Goal: Ask a question: Seek information or help from site administrators or community

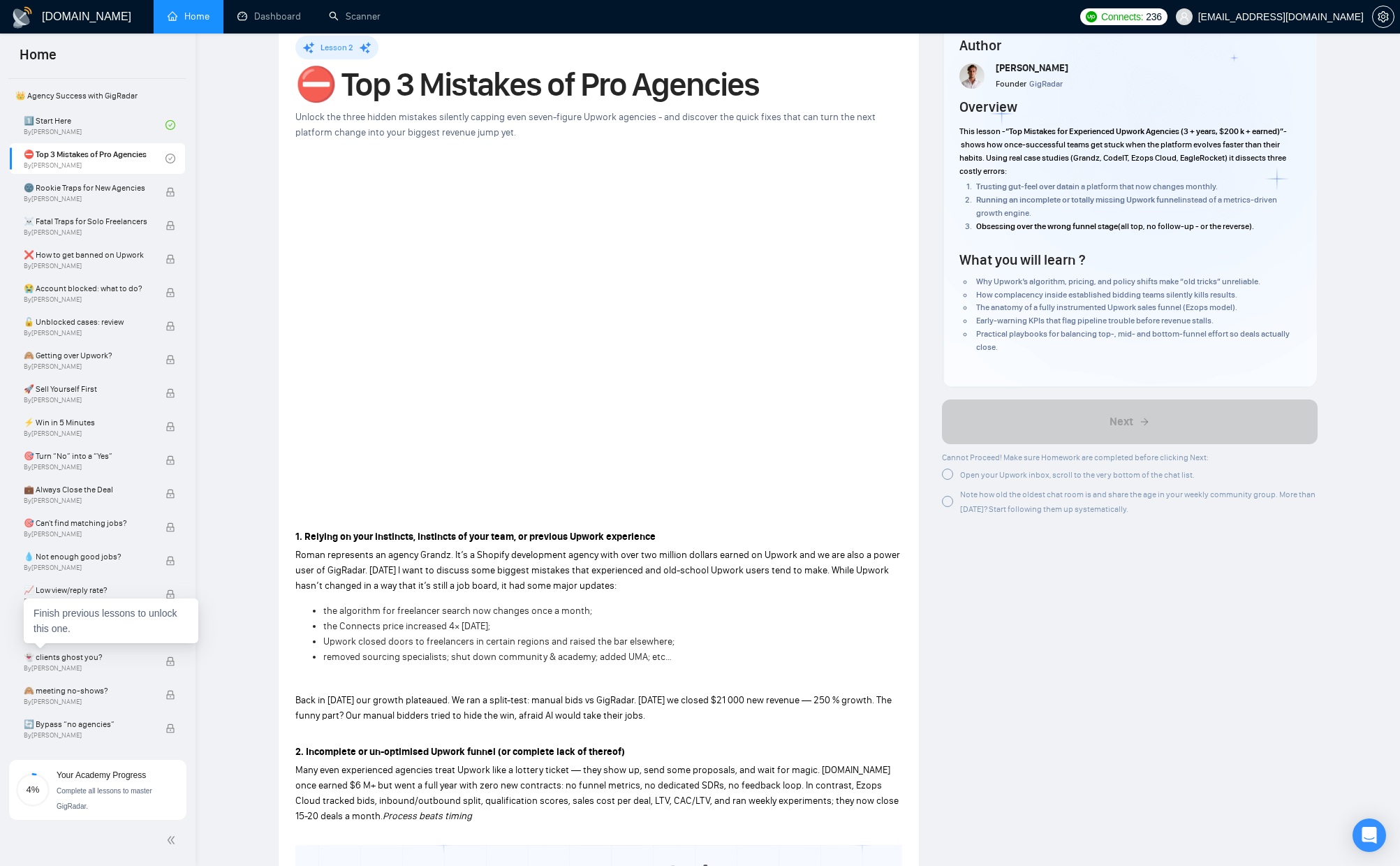
scroll to position [336, 0]
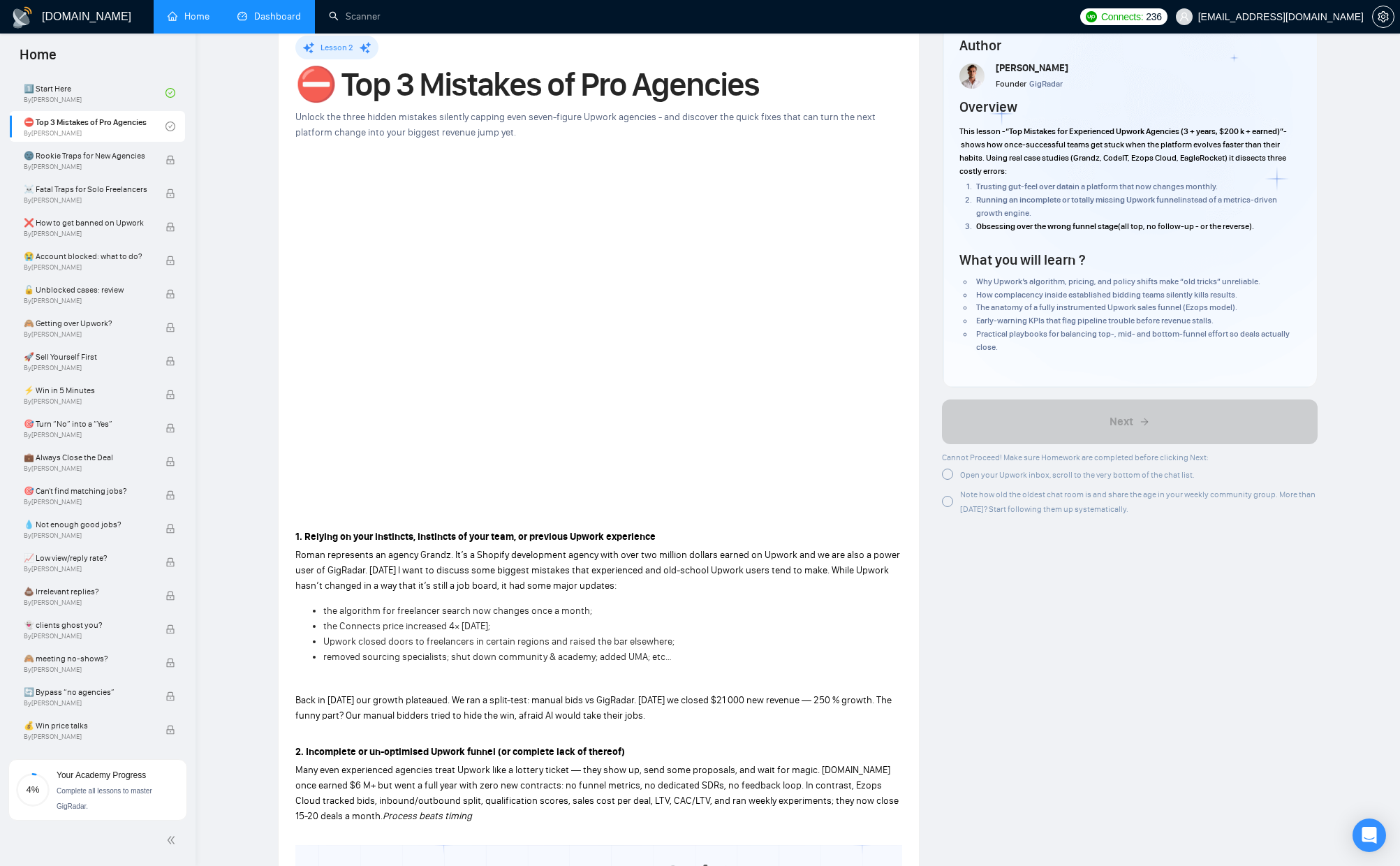
click at [258, 13] on link "Dashboard" at bounding box center [269, 16] width 63 height 12
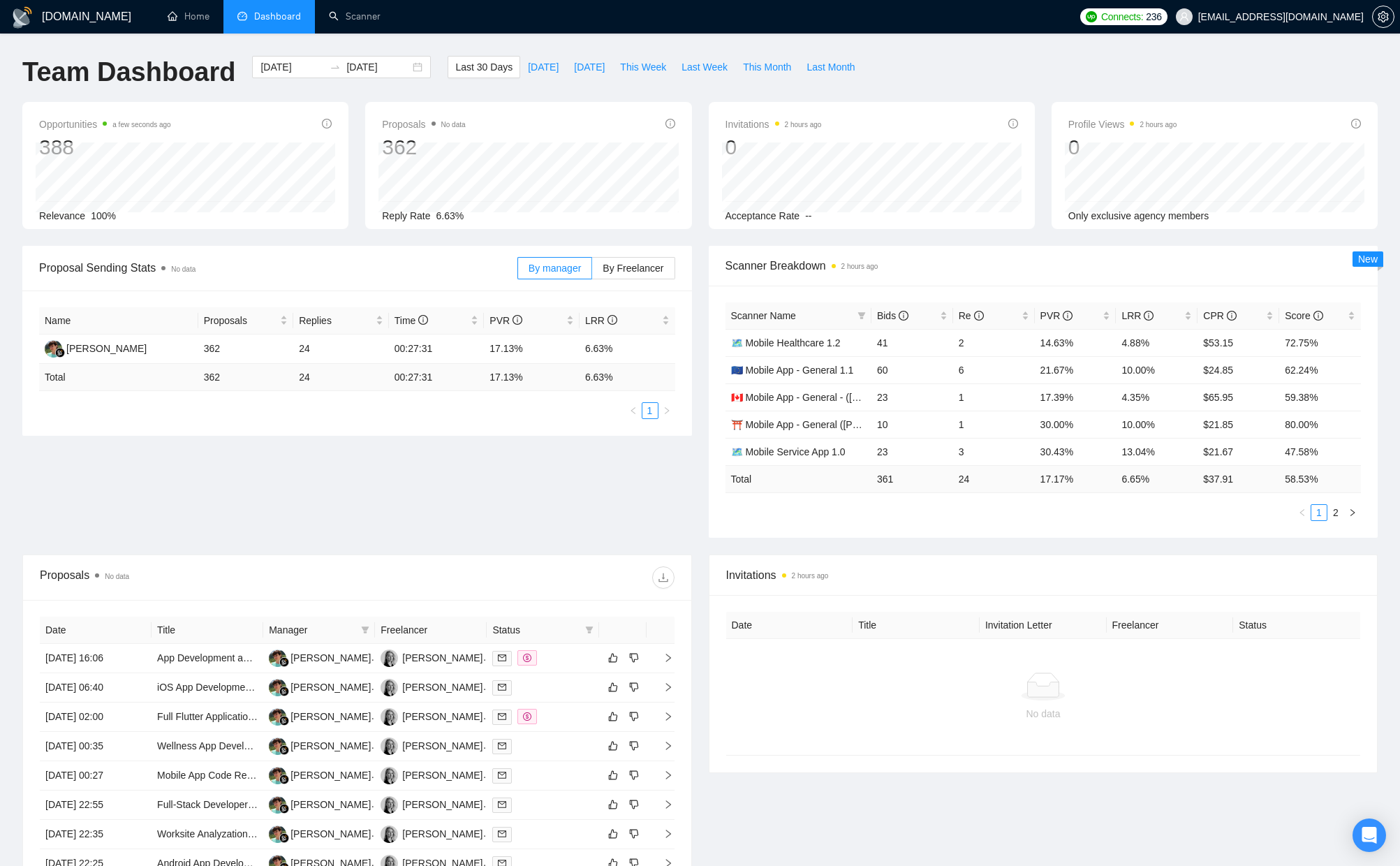
drag, startPoint x: 835, startPoint y: 266, endPoint x: 889, endPoint y: 267, distance: 54.0
click at [889, 267] on span "Scanner Breakdown 2 hours ago" at bounding box center [1043, 265] width 637 height 18
click at [987, 282] on div "Scanner Breakdown 2 hours ago" at bounding box center [1043, 265] width 637 height 40
click at [1353, 310] on div "Score" at bounding box center [1321, 315] width 71 height 15
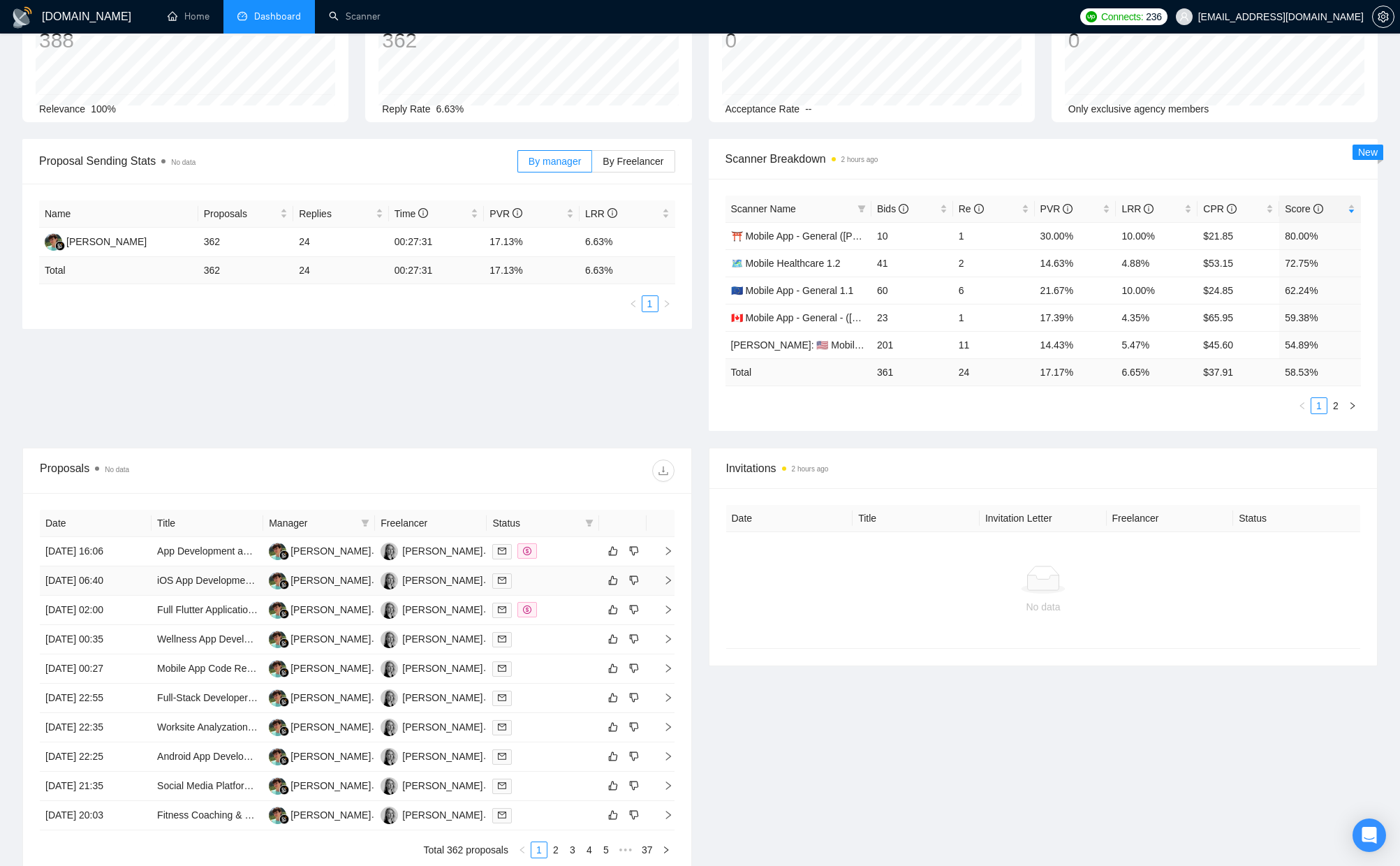
scroll to position [95, 0]
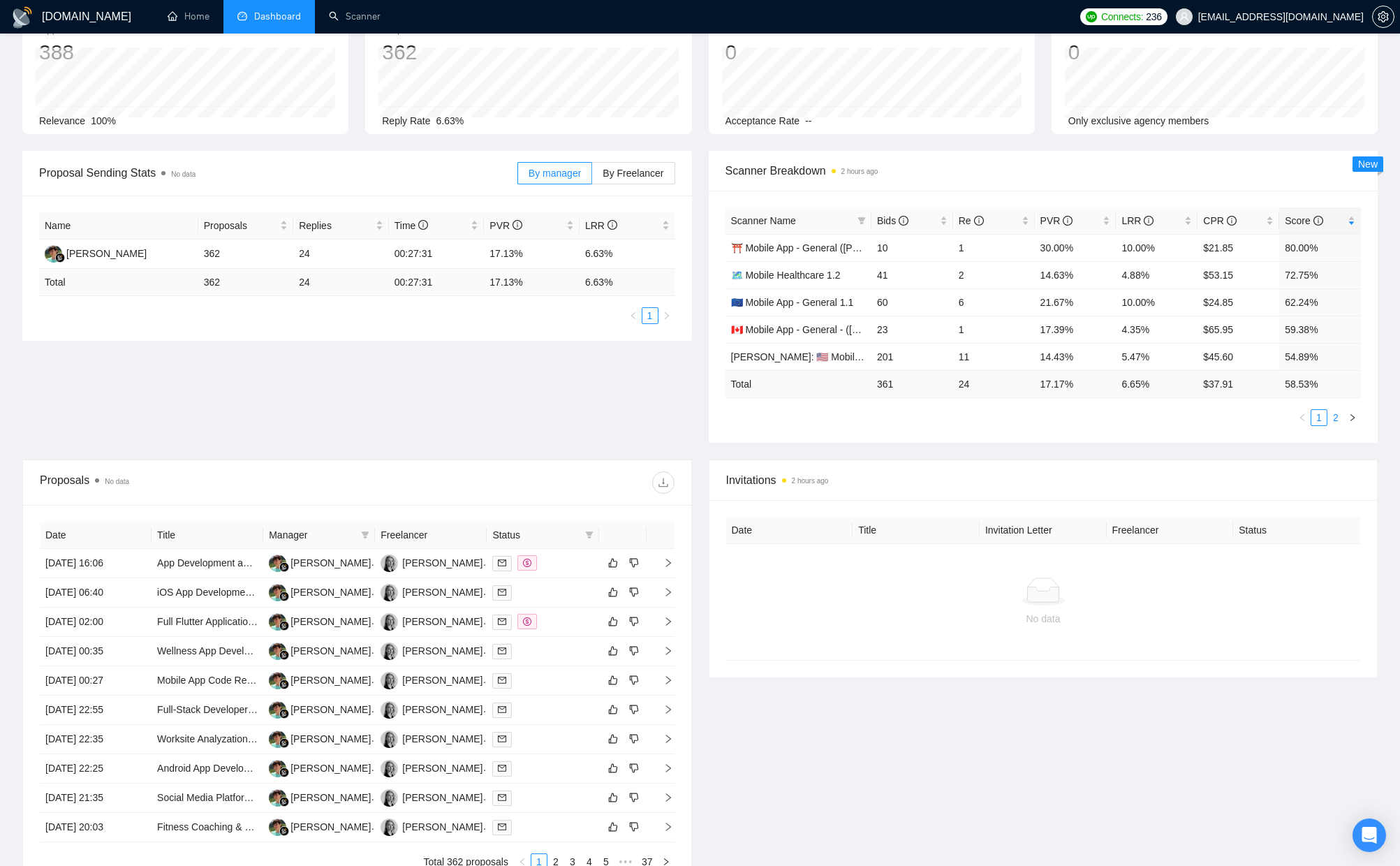
click at [1337, 419] on link "2" at bounding box center [1336, 417] width 15 height 15
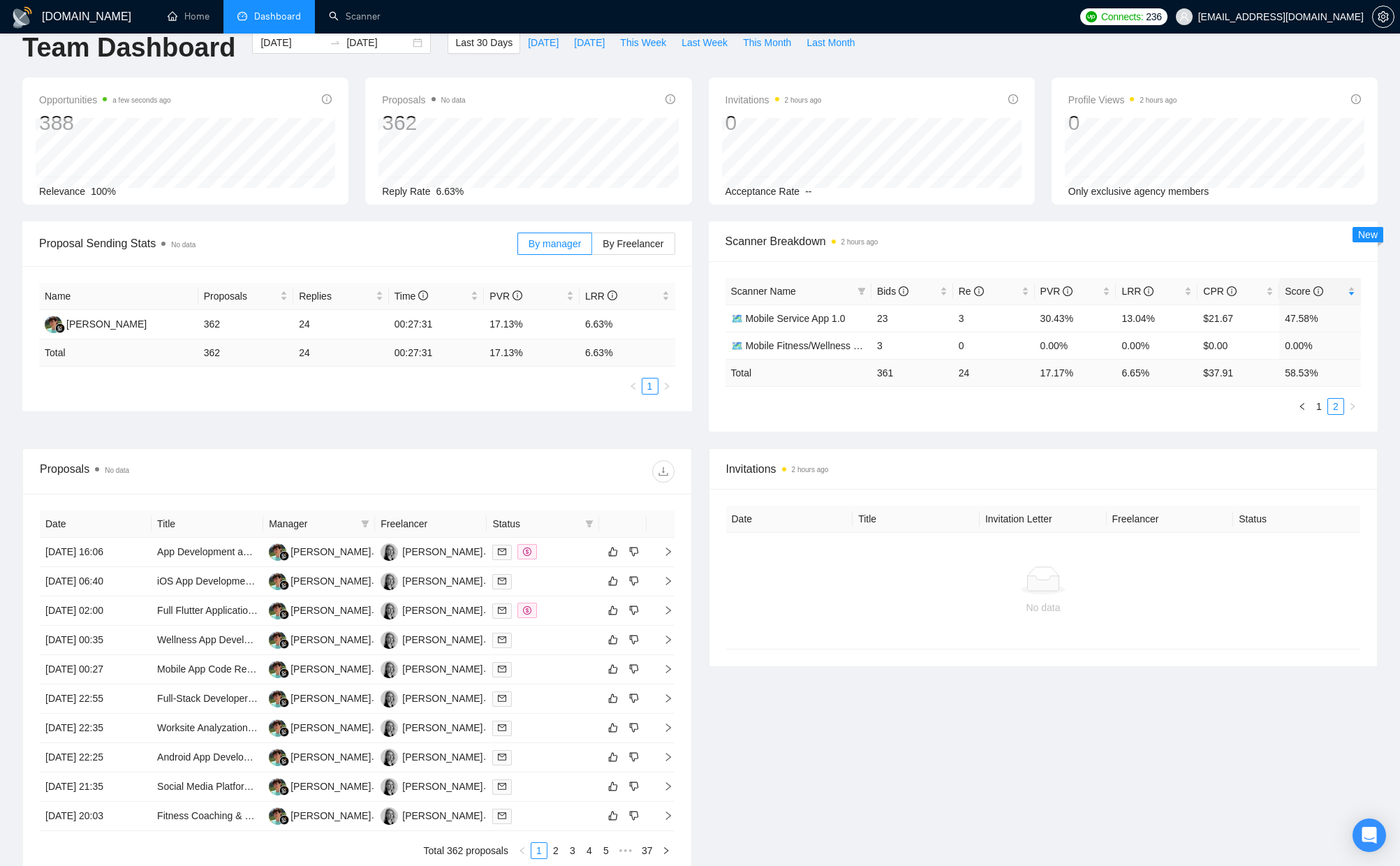
scroll to position [0, 0]
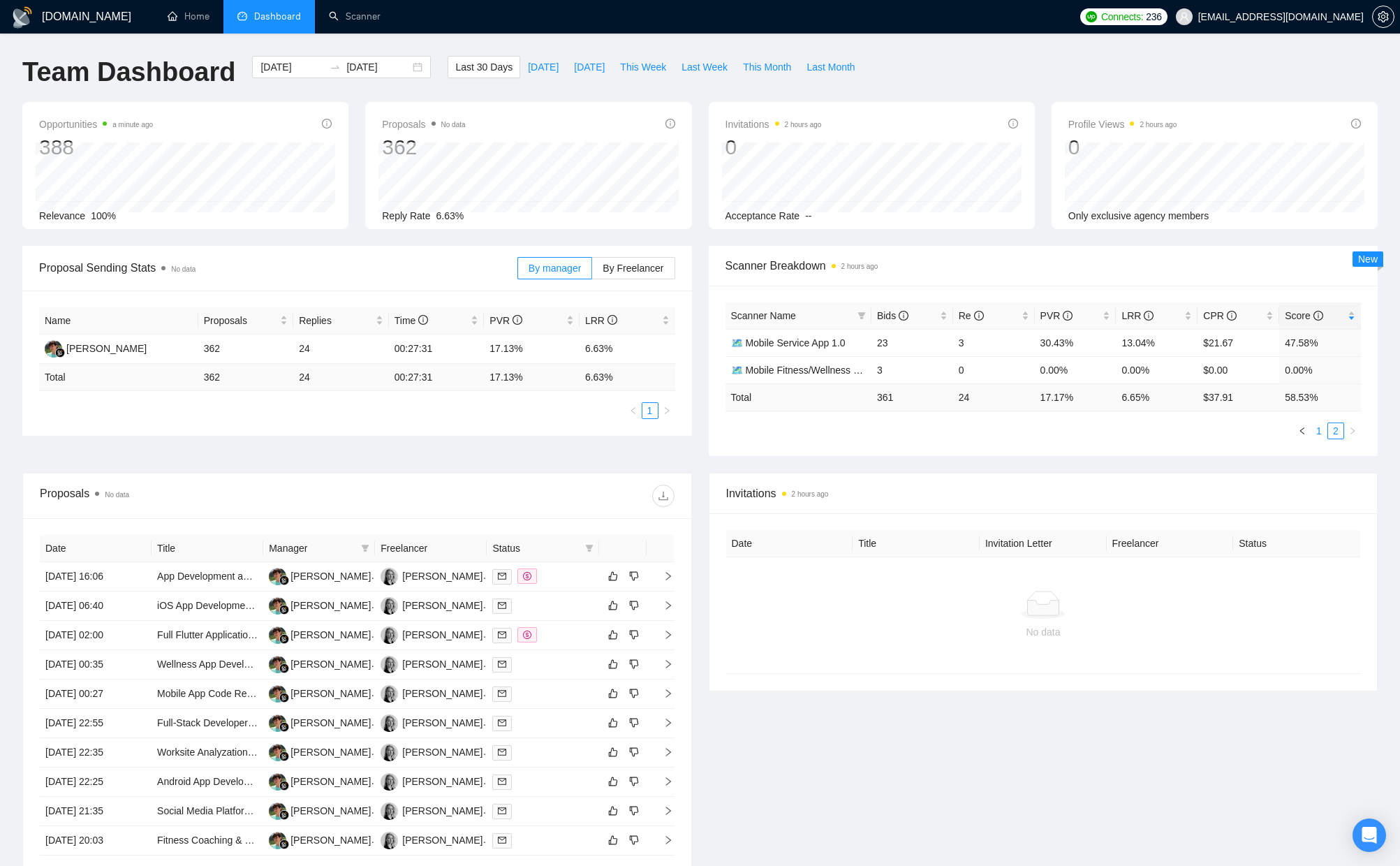
click at [1315, 429] on link "1" at bounding box center [1319, 430] width 15 height 15
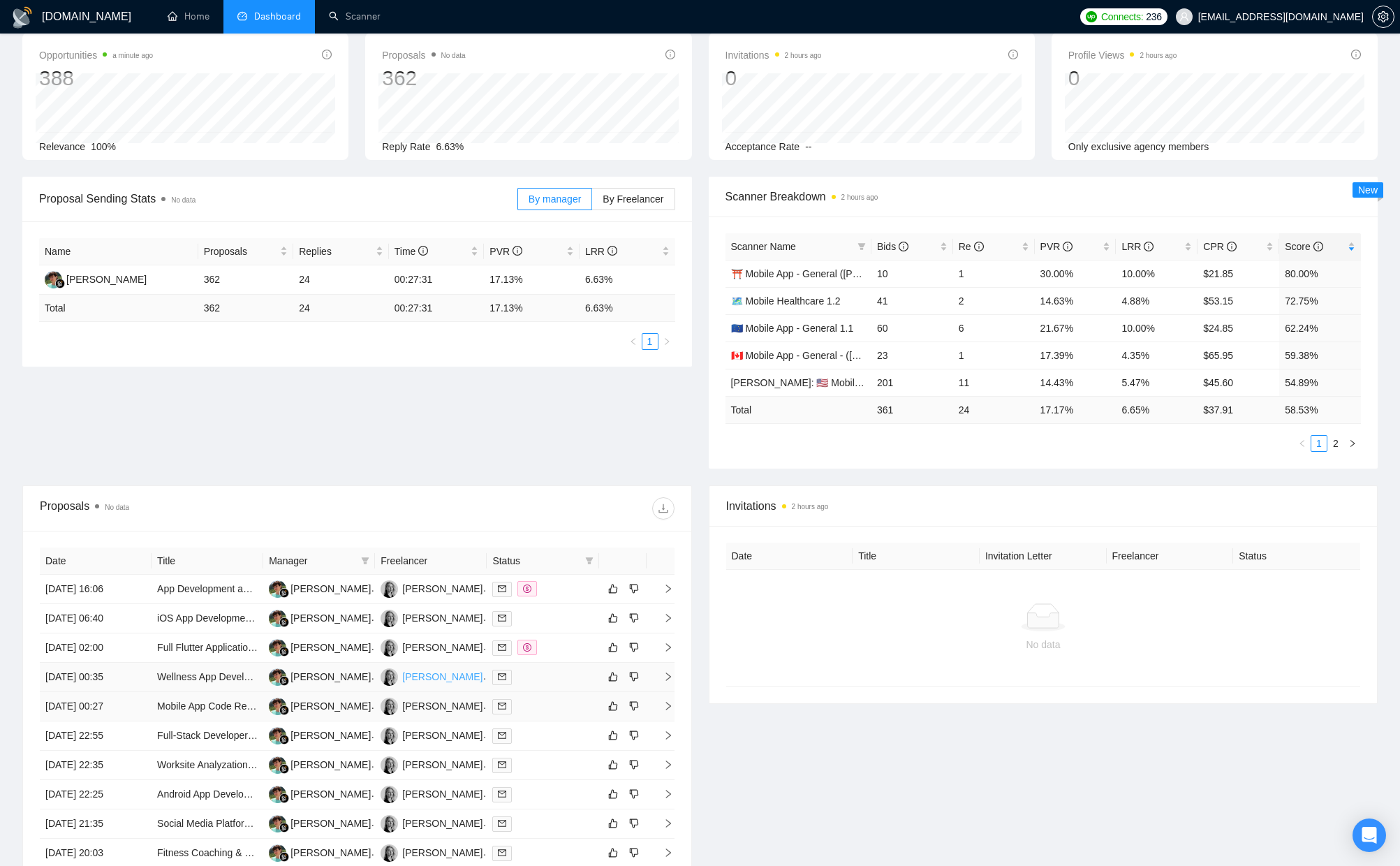
scroll to position [9, 0]
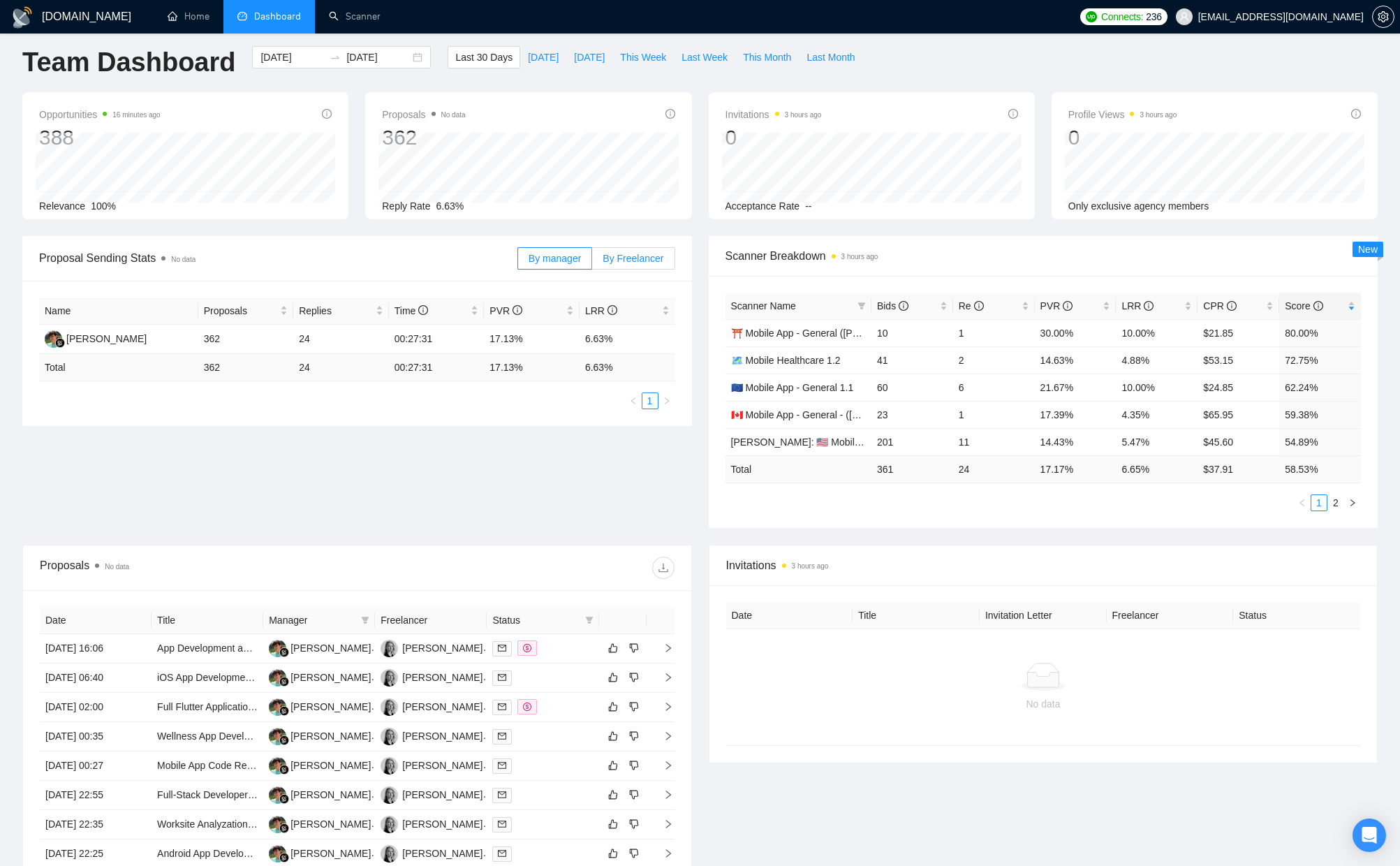
click at [639, 259] on span "By Freelancer" at bounding box center [633, 258] width 61 height 11
click at [593, 262] on input "By Freelancer" at bounding box center [593, 262] width 0 height 0
click at [547, 257] on span "By manager" at bounding box center [554, 258] width 52 height 11
click at [518, 262] on input "By manager" at bounding box center [518, 262] width 0 height 0
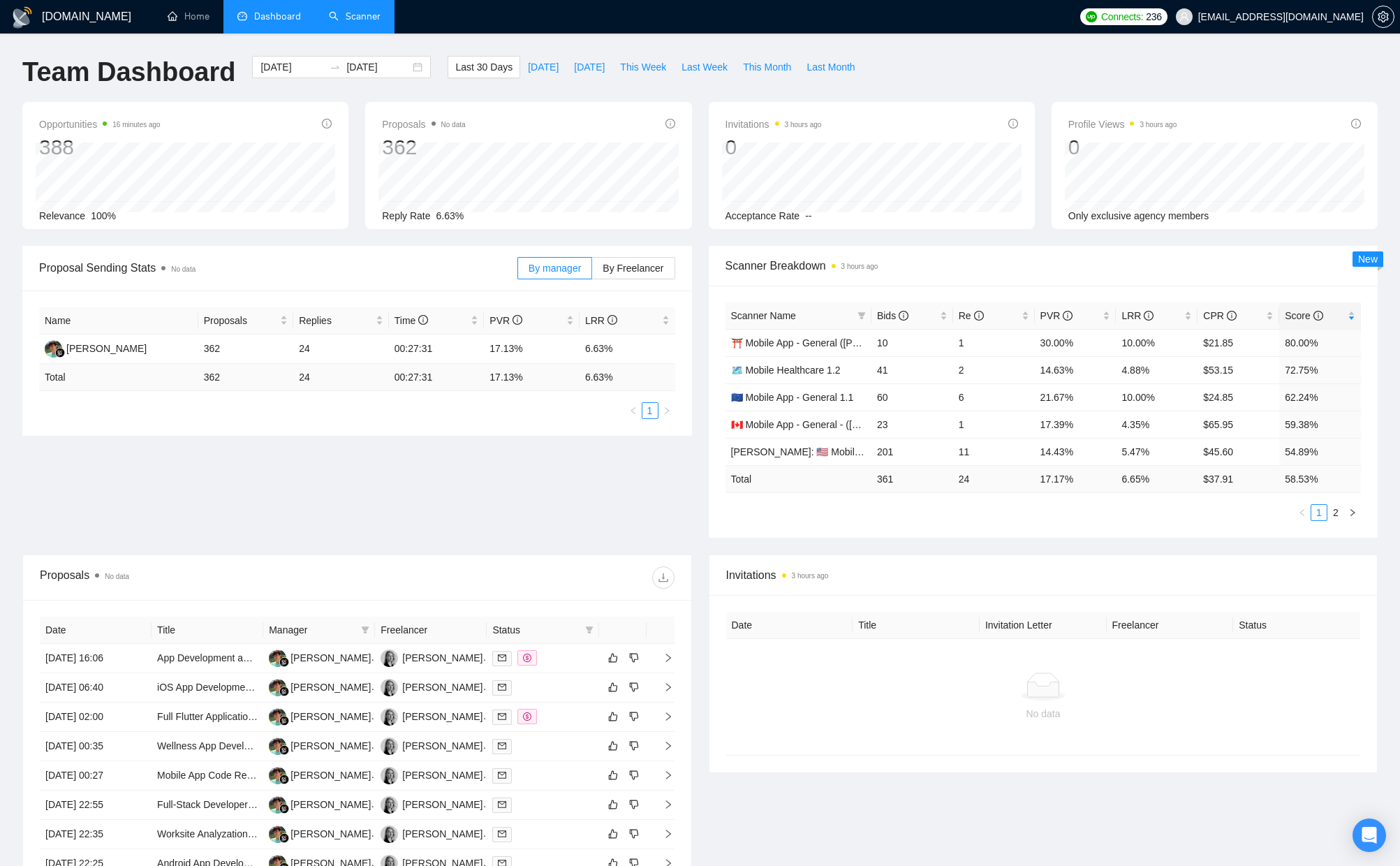
click at [345, 22] on link "Scanner" at bounding box center [354, 16] width 51 height 12
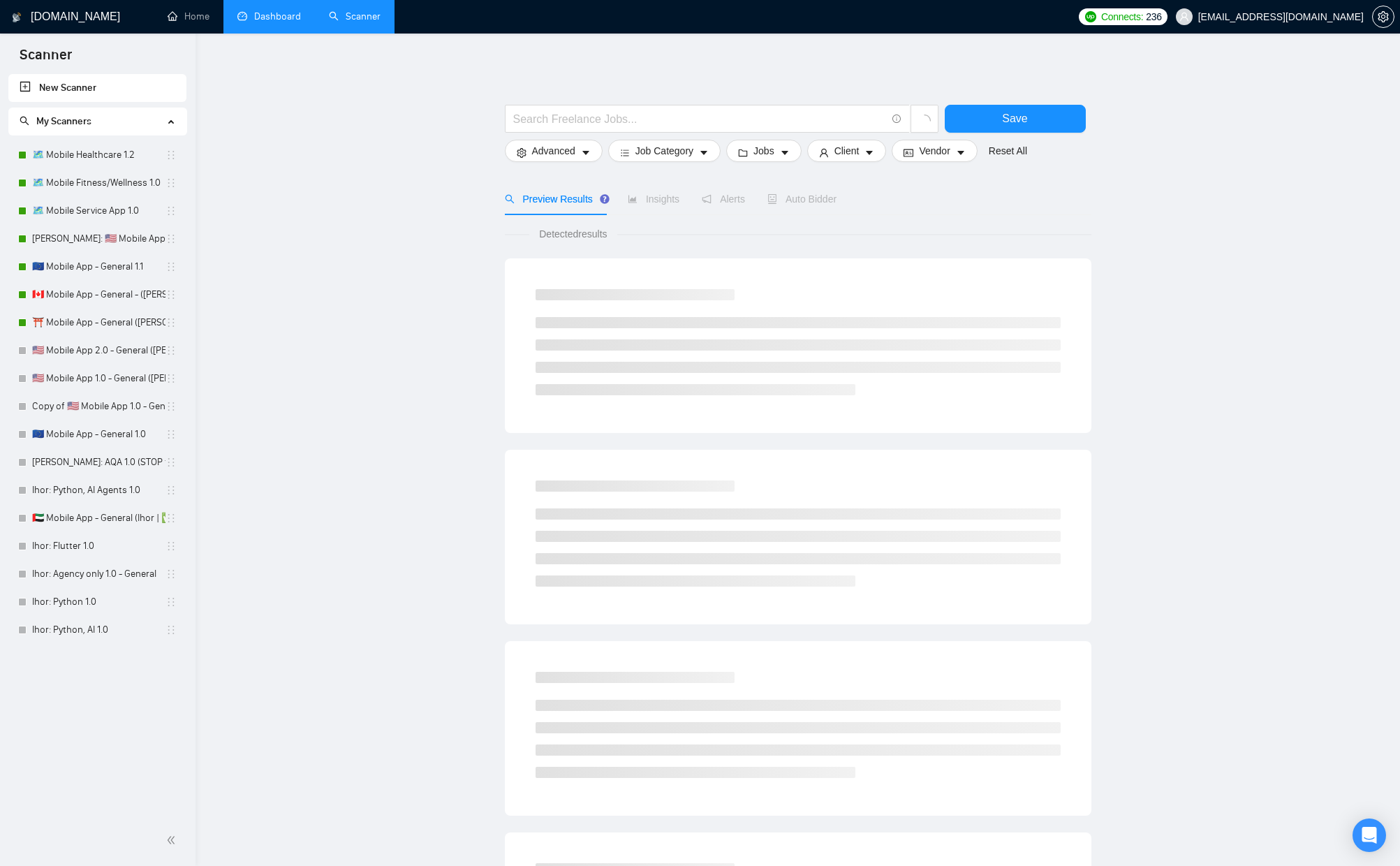
click at [282, 18] on link "Dashboard" at bounding box center [269, 16] width 63 height 12
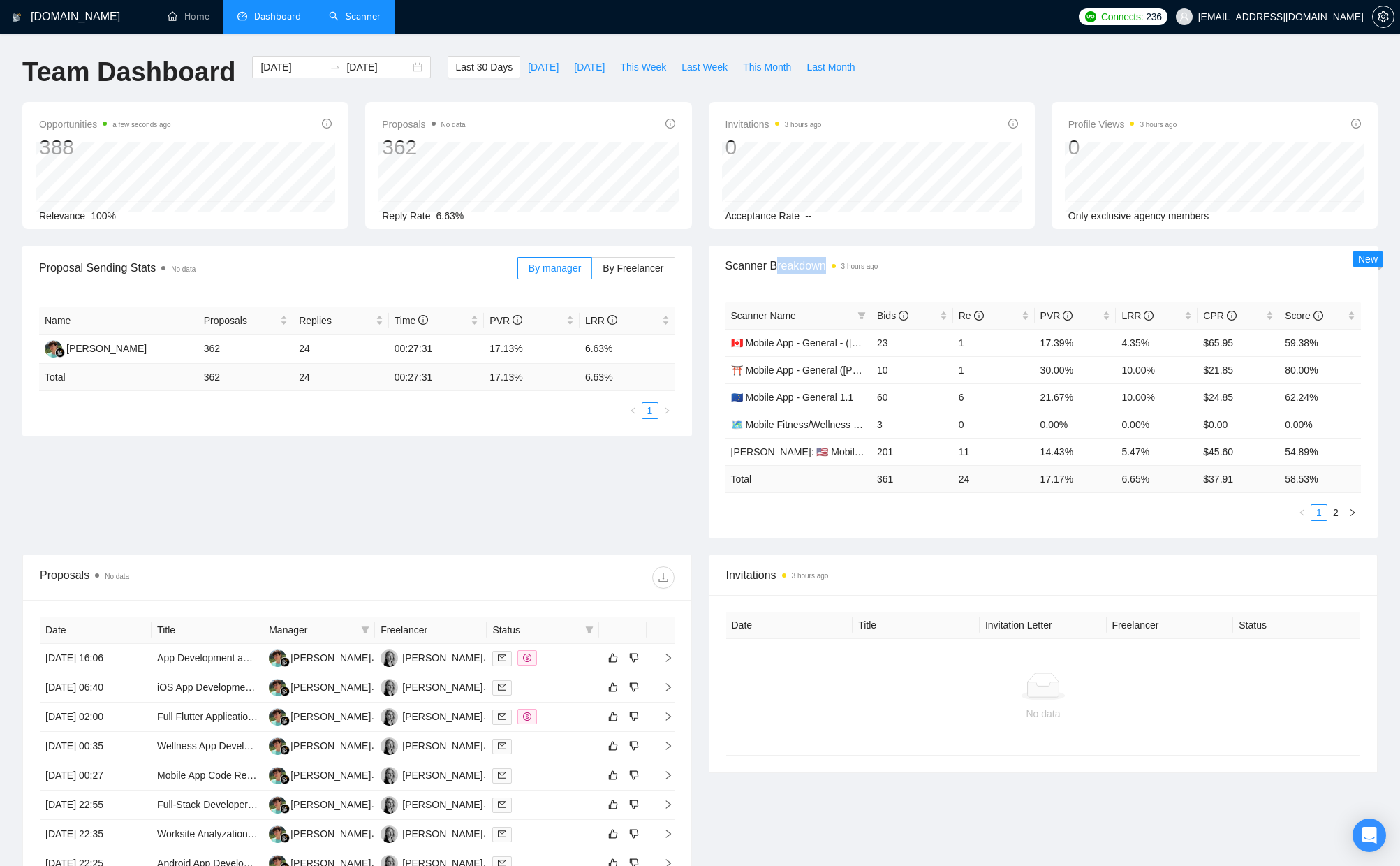
drag, startPoint x: 978, startPoint y: 257, endPoint x: 779, endPoint y: 262, distance: 199.1
click at [779, 262] on span "Scanner Breakdown 3 hours ago" at bounding box center [1043, 265] width 637 height 18
click at [1033, 262] on span "Scanner Breakdown 3 hours ago" at bounding box center [1043, 265] width 637 height 18
click at [1337, 504] on li "2" at bounding box center [1336, 512] width 17 height 17
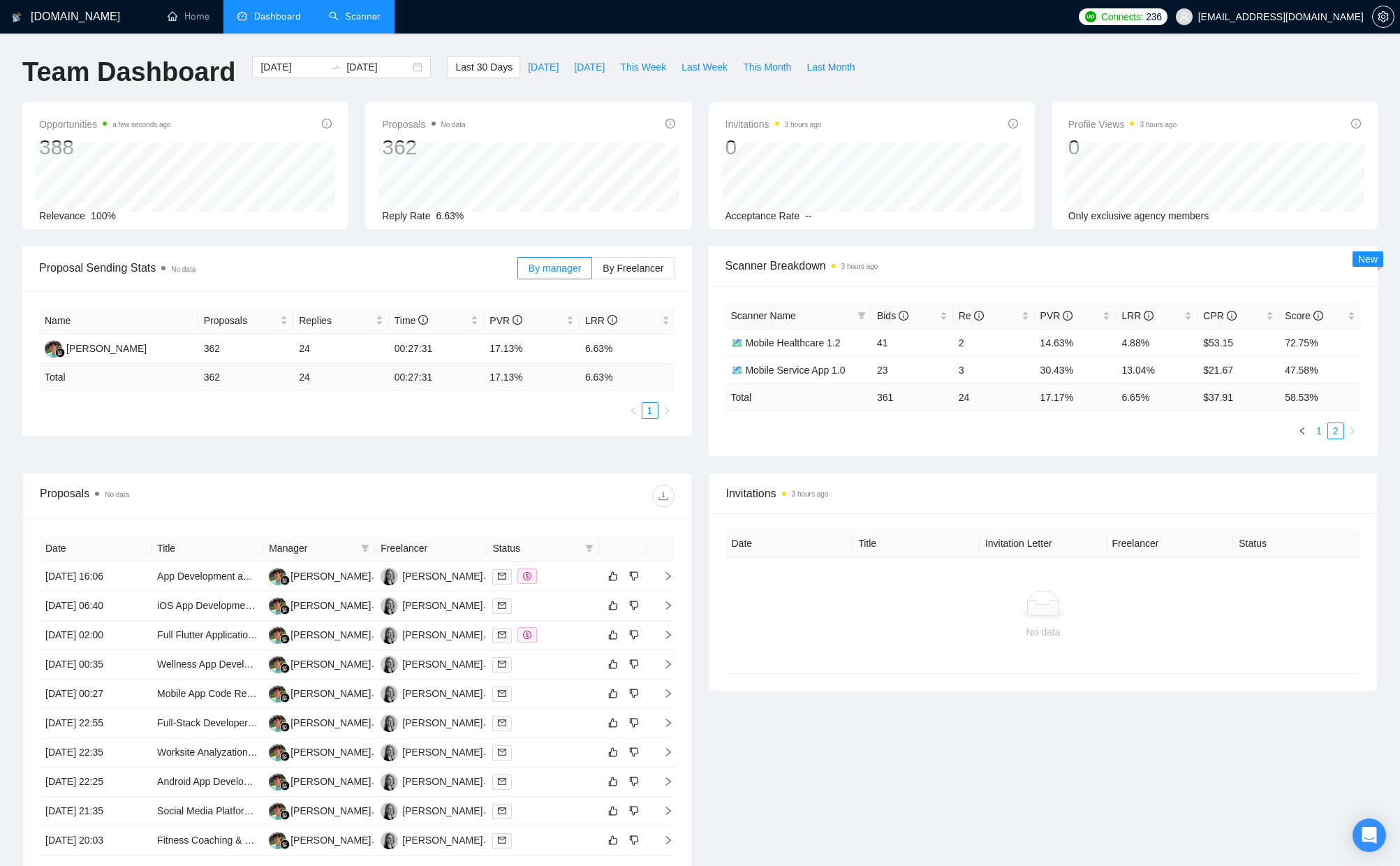
click at [1317, 429] on link "1" at bounding box center [1319, 430] width 15 height 15
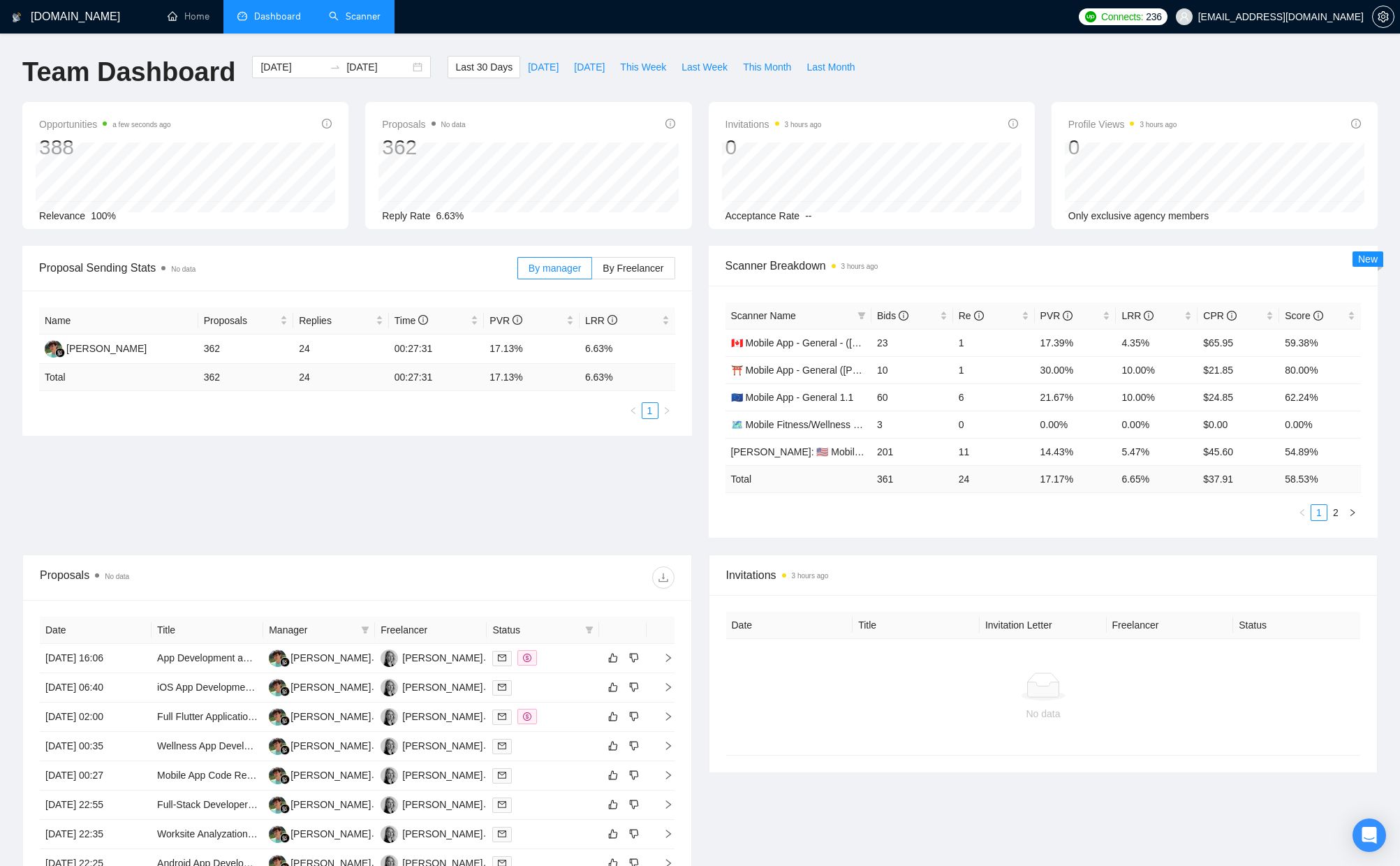
click at [356, 13] on link "Scanner" at bounding box center [354, 16] width 51 height 12
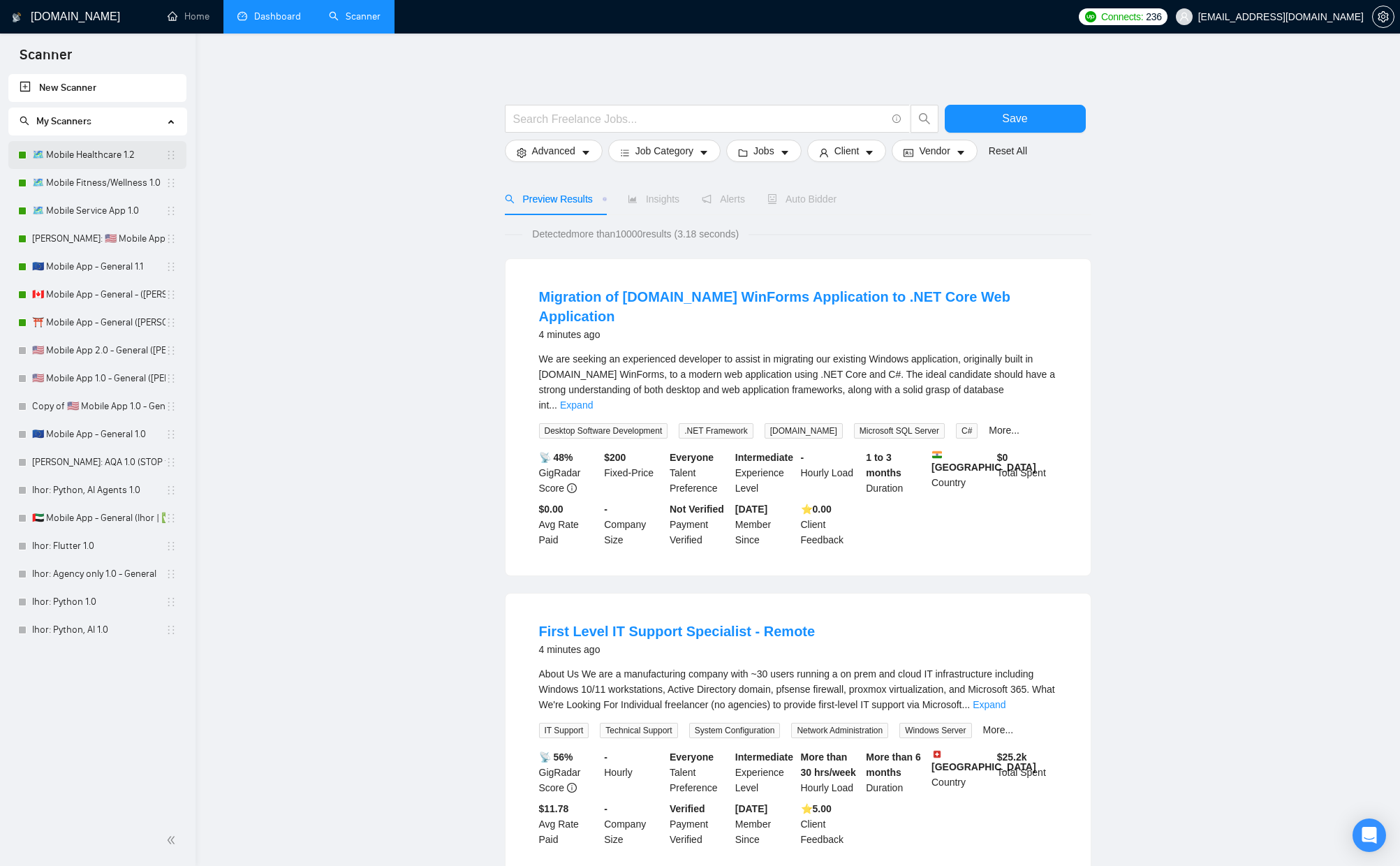
click at [91, 152] on link "🗺️ Mobile Healthcare 1.2" at bounding box center [98, 155] width 133 height 28
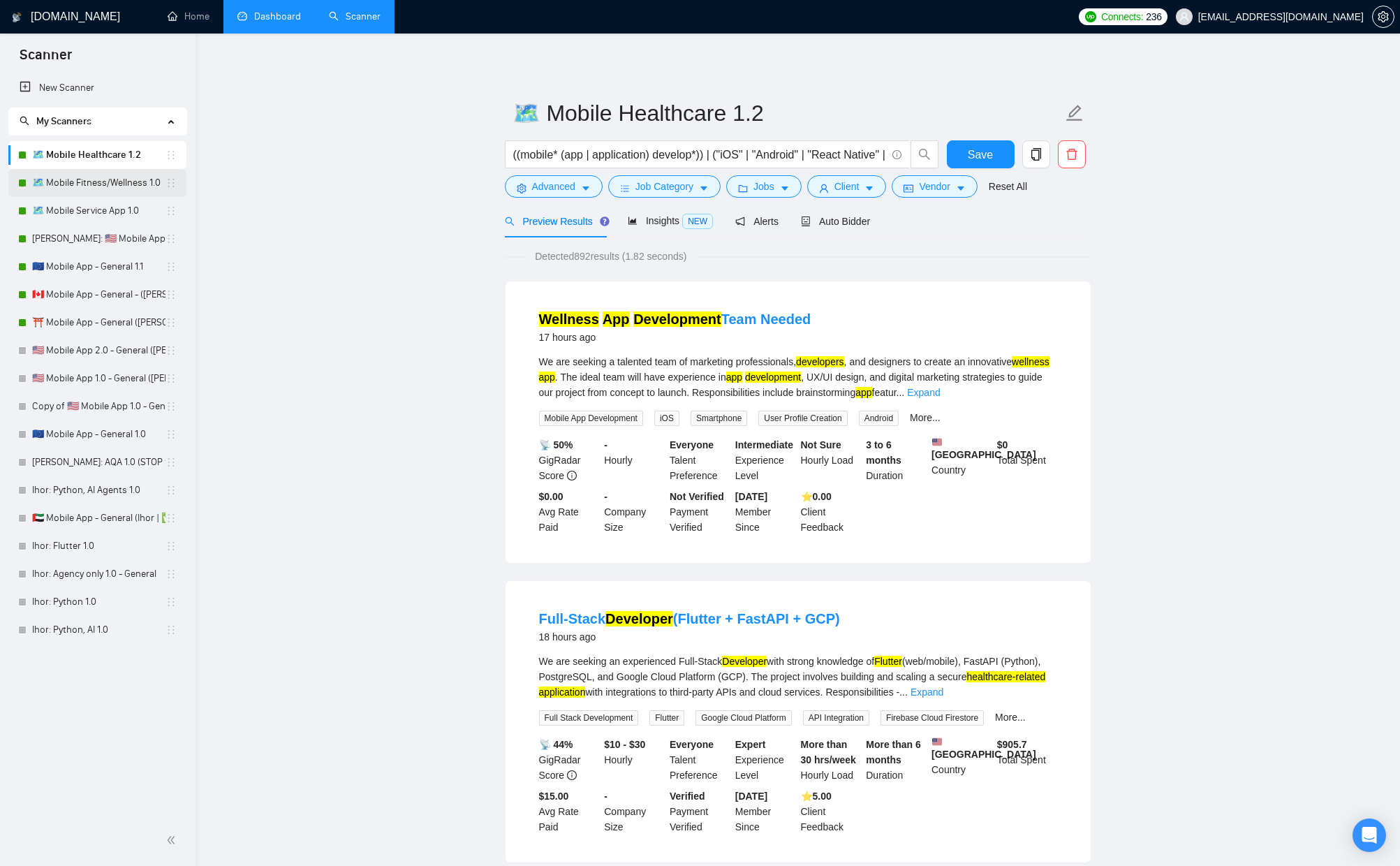
click at [65, 178] on link "🗺️ Mobile Fitness/Wellness 1.0" at bounding box center [98, 183] width 133 height 28
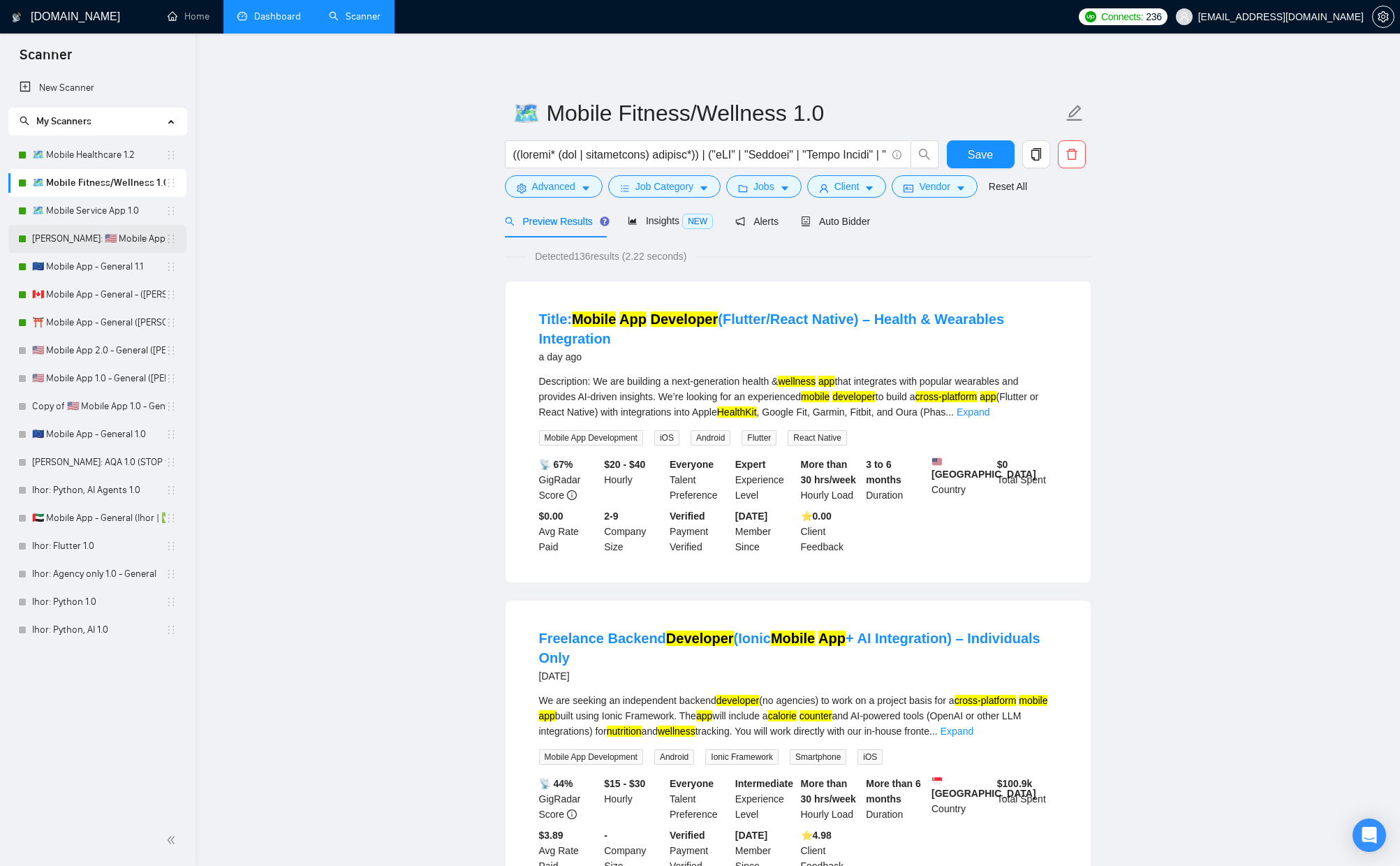
click at [72, 248] on link "[PERSON_NAME]: 🇺🇸 Mobile App 1.1 - General" at bounding box center [98, 239] width 133 height 28
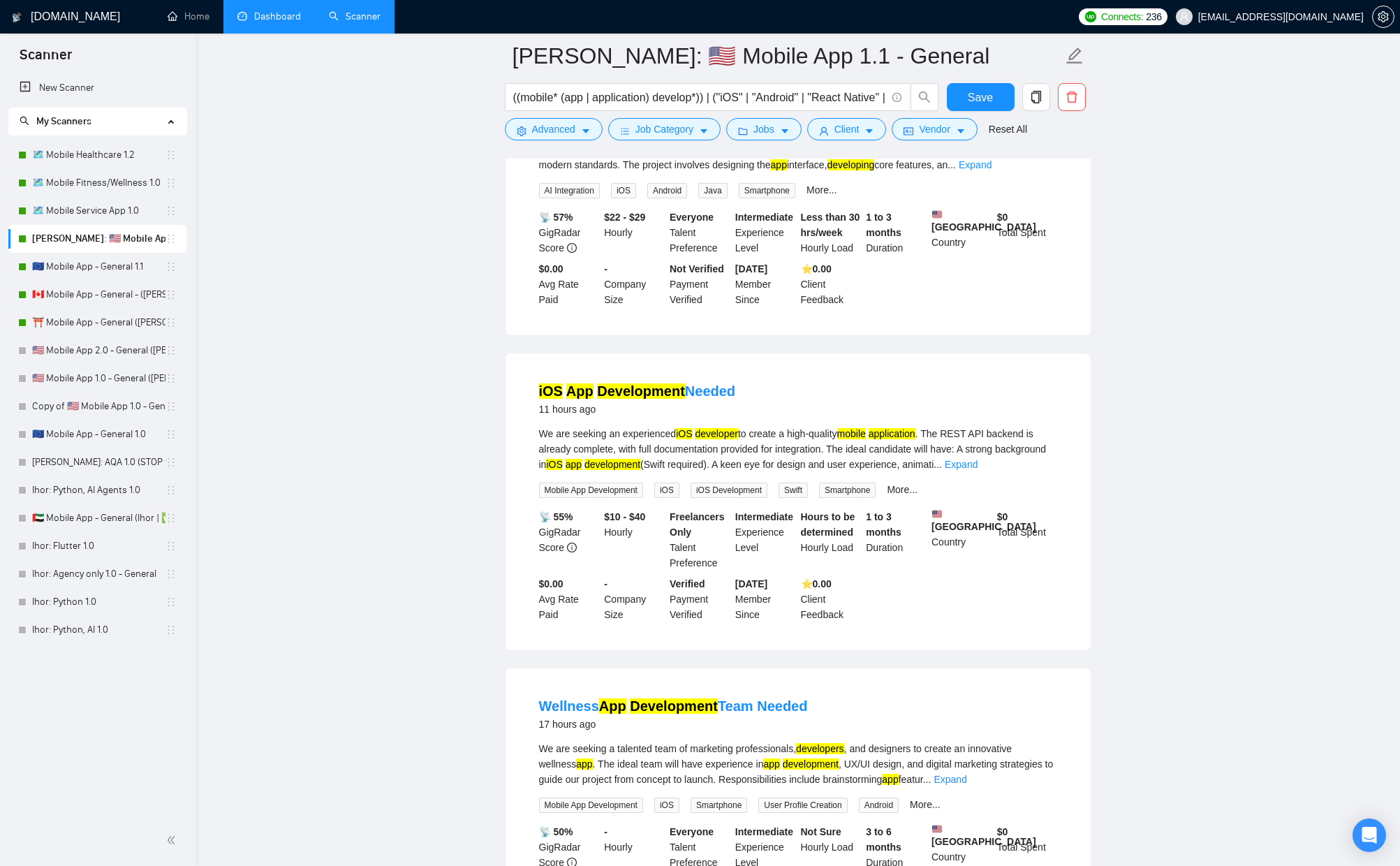
scroll to position [238, 0]
click at [978, 470] on link "Expand" at bounding box center [960, 465] width 33 height 11
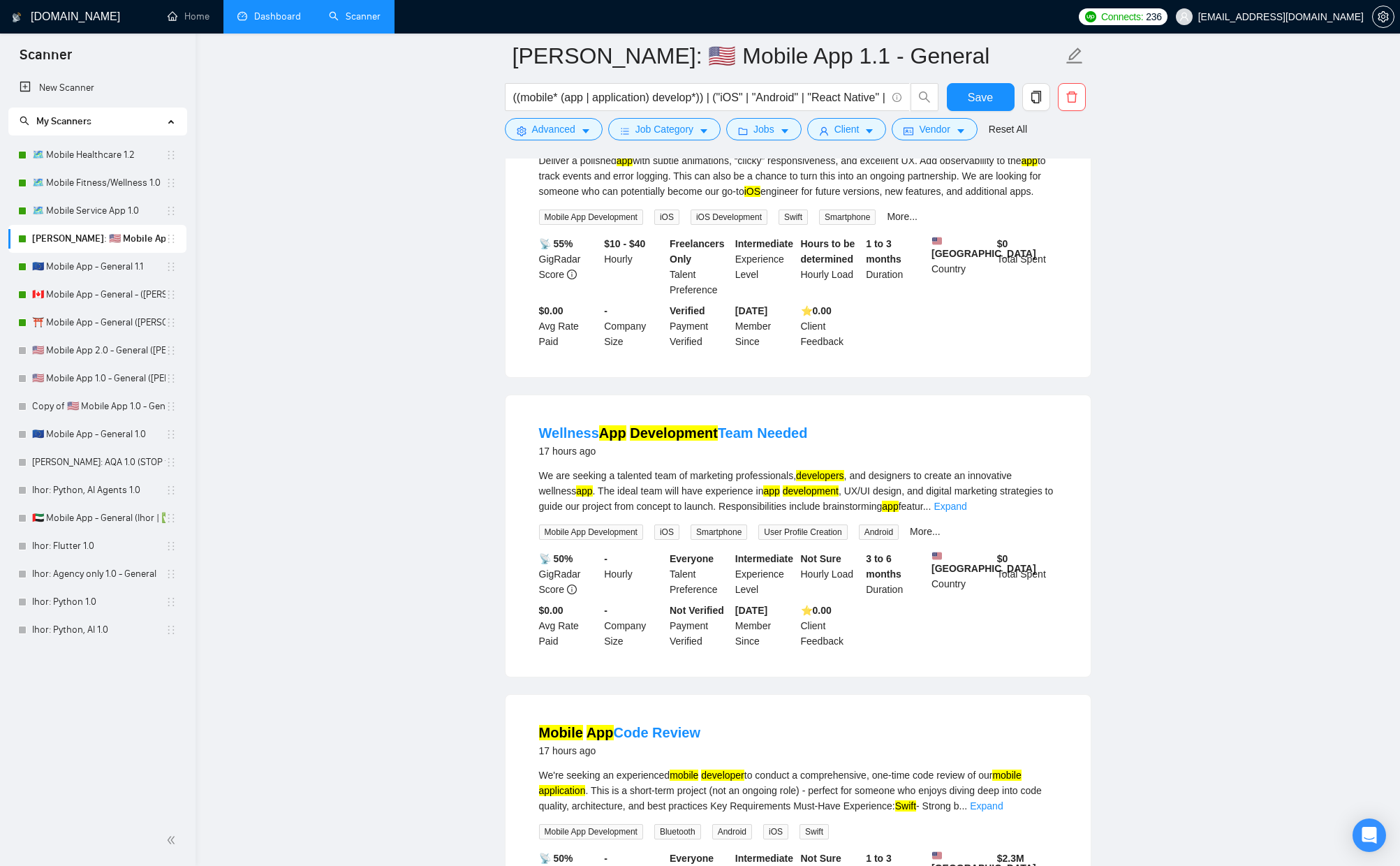
scroll to position [629, 0]
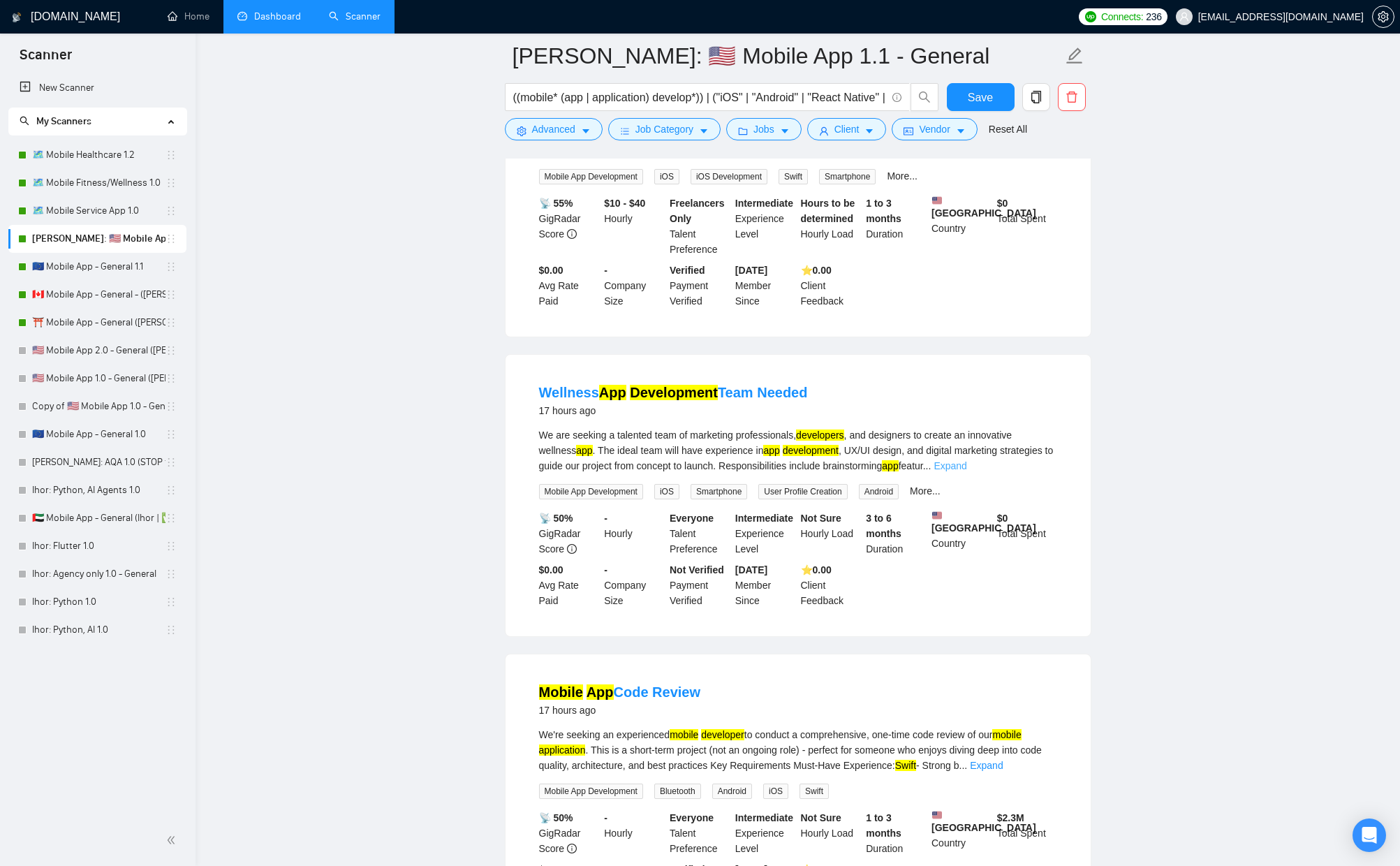
click at [967, 471] on link "Expand" at bounding box center [949, 466] width 33 height 11
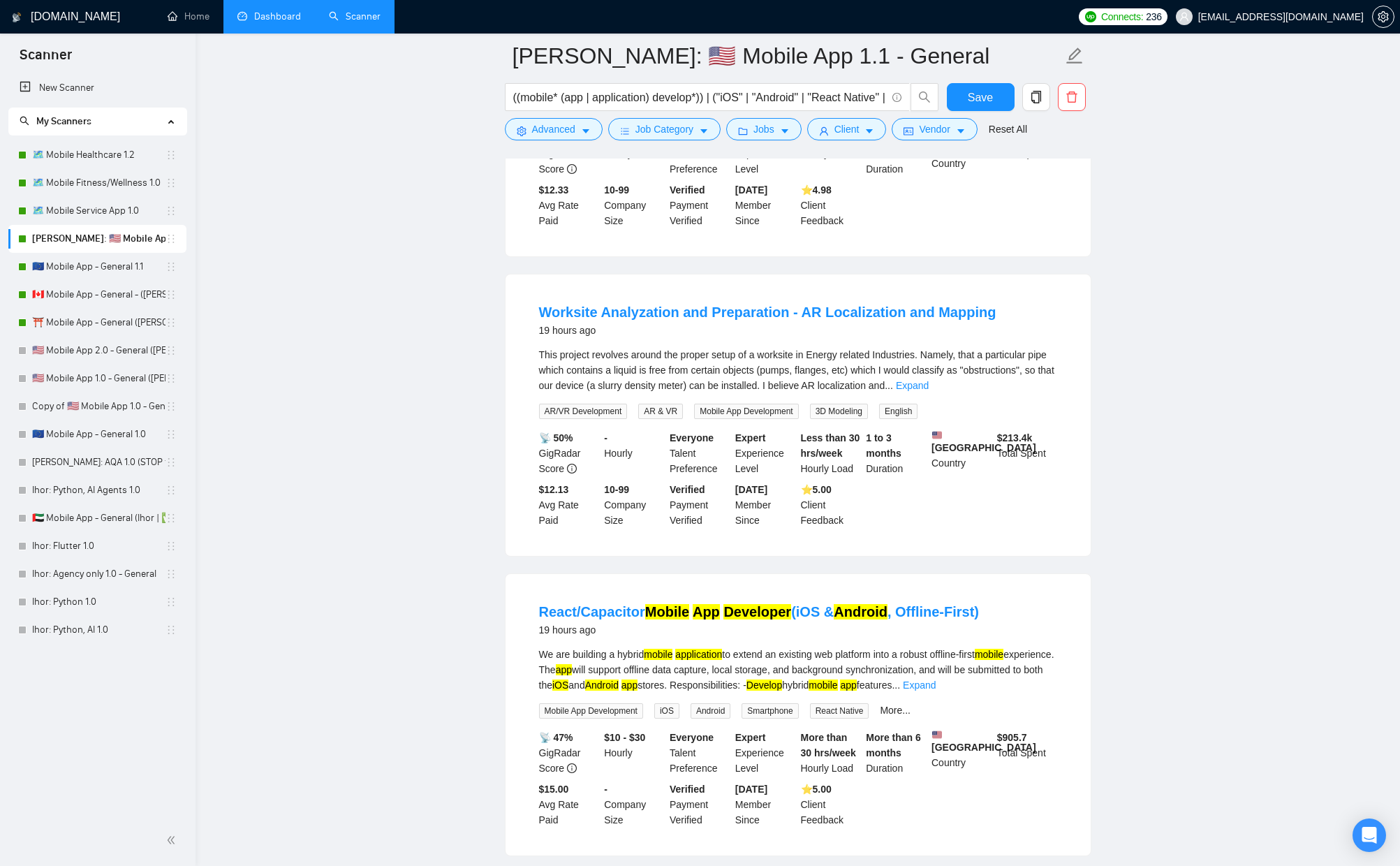
scroll to position [1340, 0]
click at [929, 390] on link "Expand" at bounding box center [912, 384] width 33 height 11
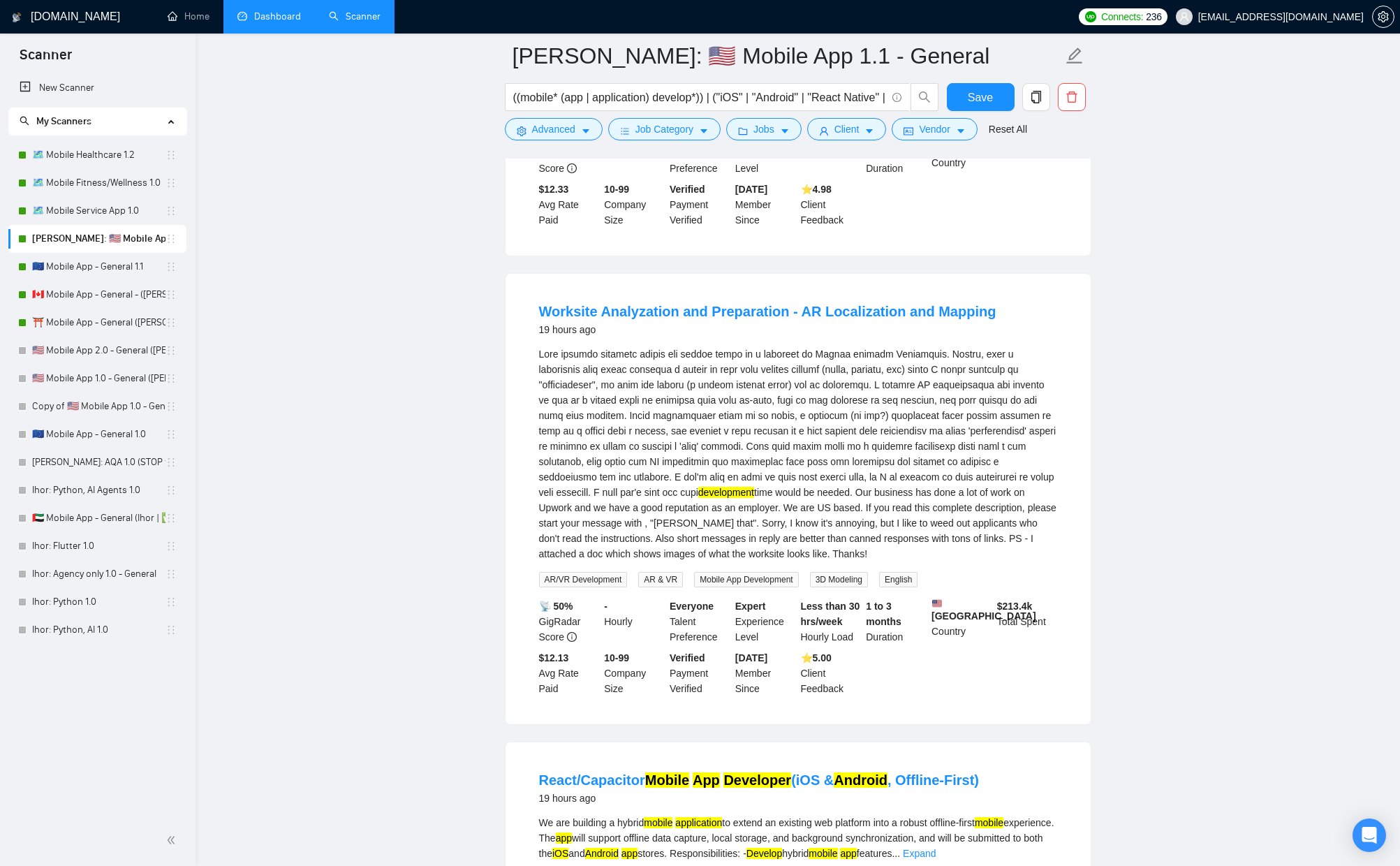
click at [754, 497] on mark "development" at bounding box center [726, 493] width 56 height 11
click at [742, 523] on div "development time would be needed. Our business has done a lot of work on Upwork…" at bounding box center [798, 454] width 518 height 215
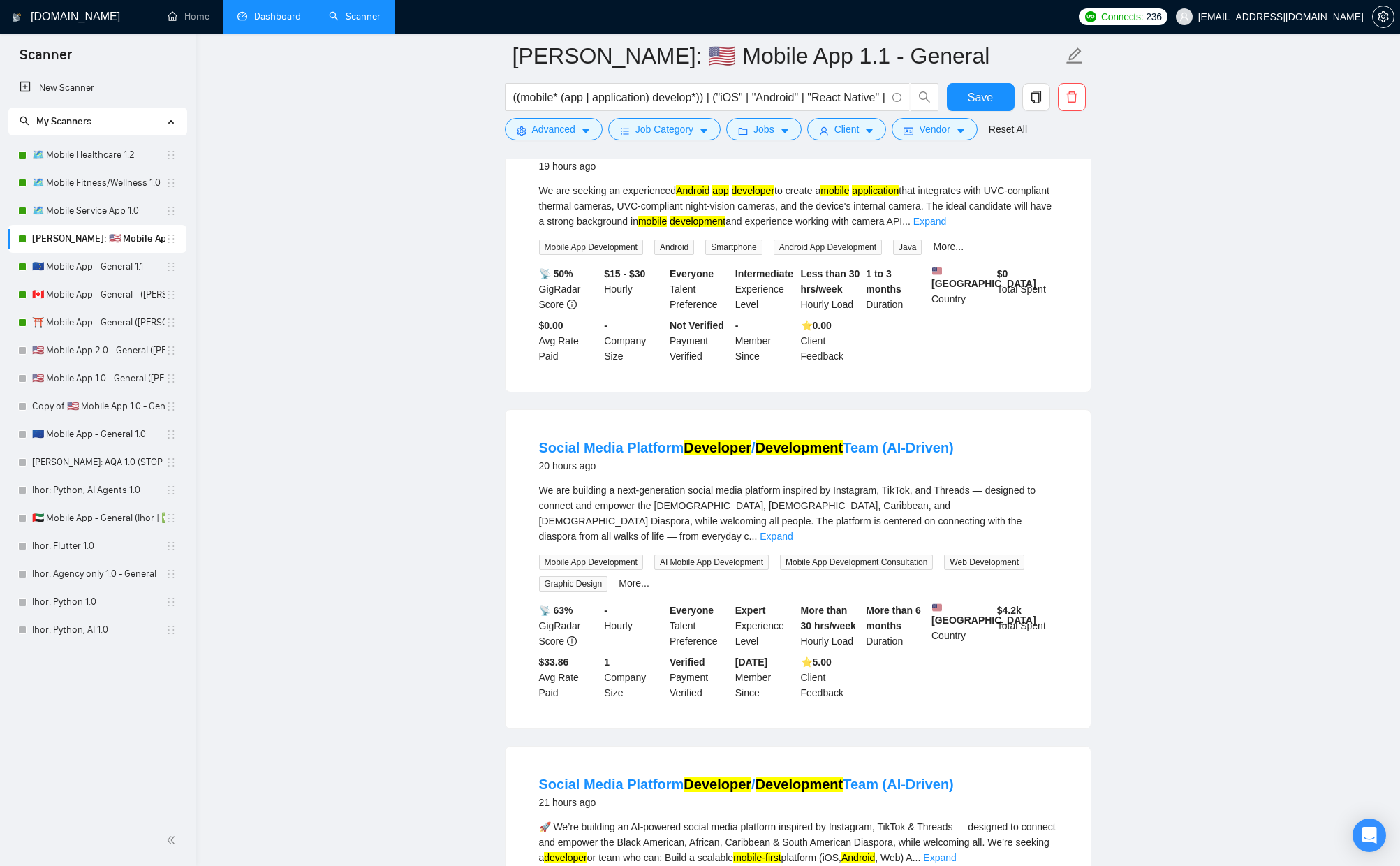
scroll to position [2372, 0]
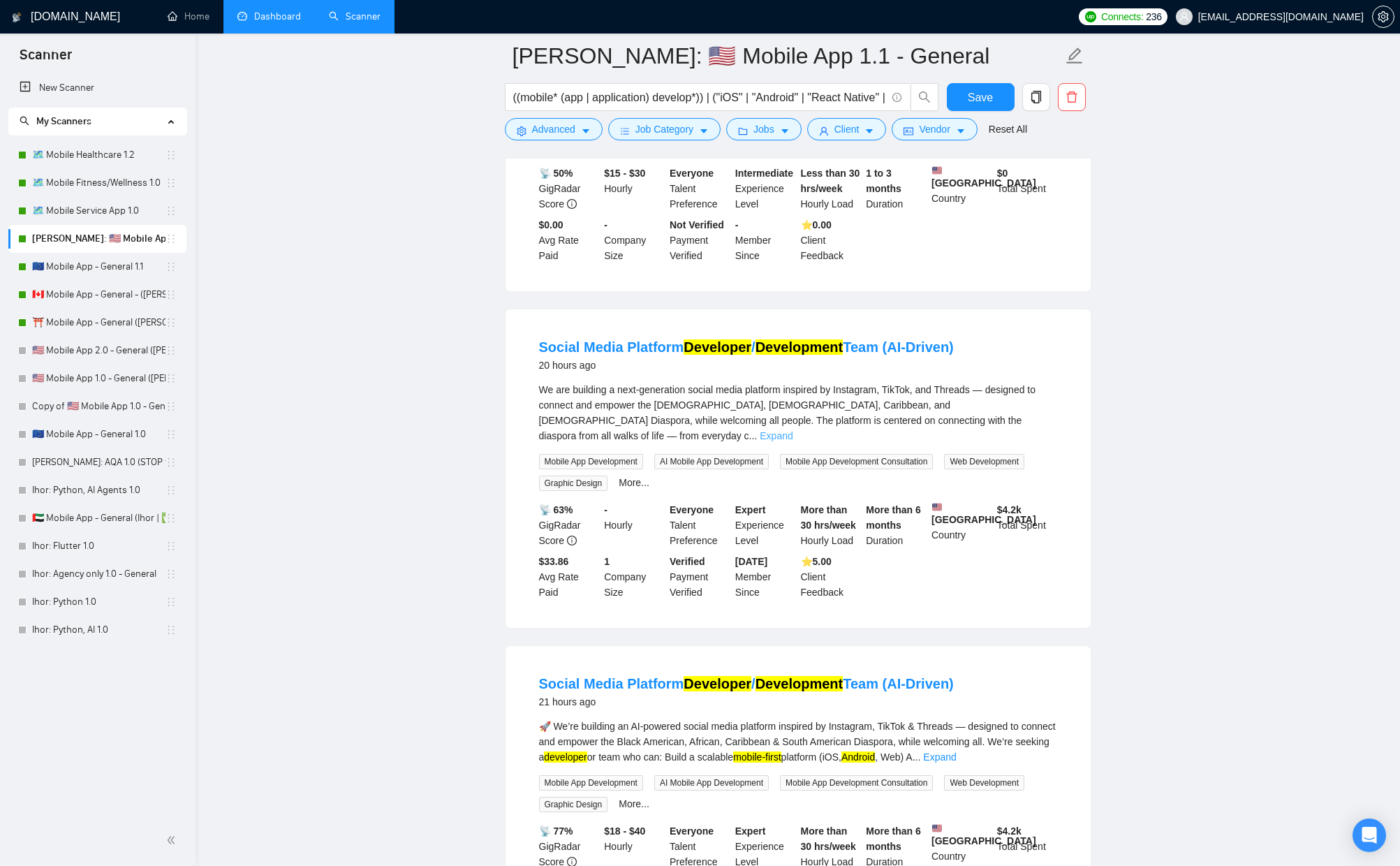
click at [792, 441] on link "Expand" at bounding box center [776, 436] width 33 height 11
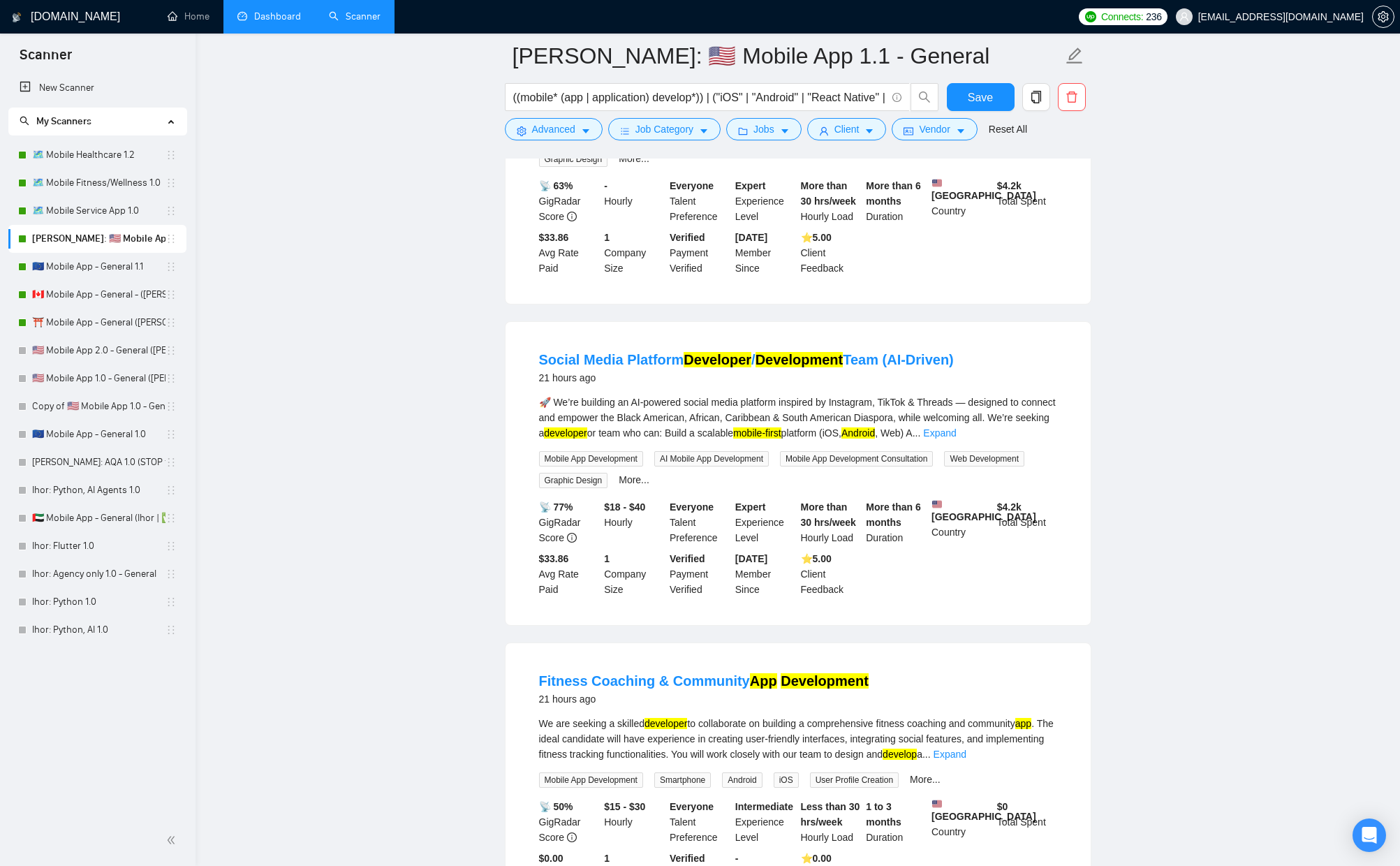
scroll to position [3369, 0]
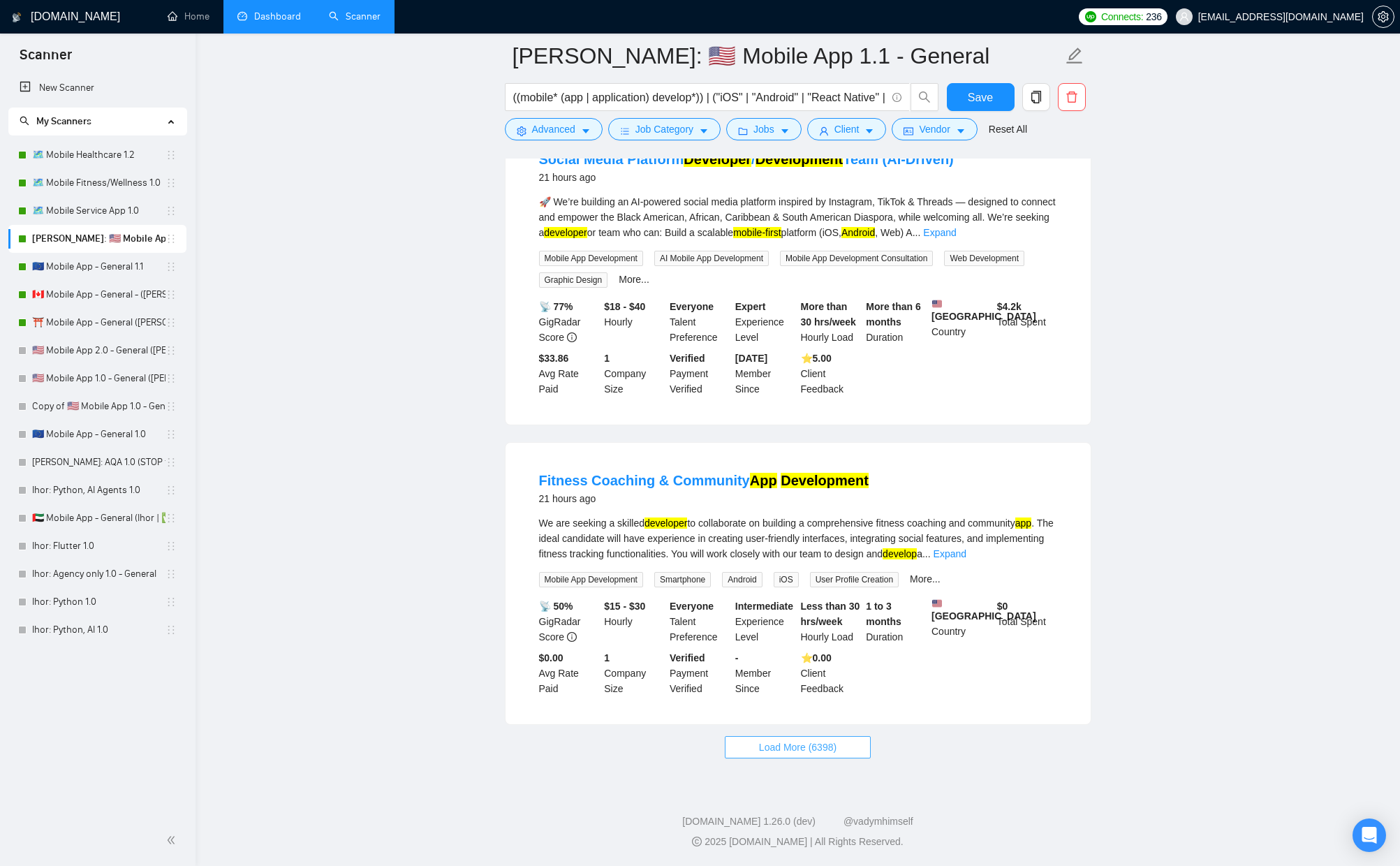
click at [807, 755] on span "Load More (6398)" at bounding box center [797, 747] width 77 height 15
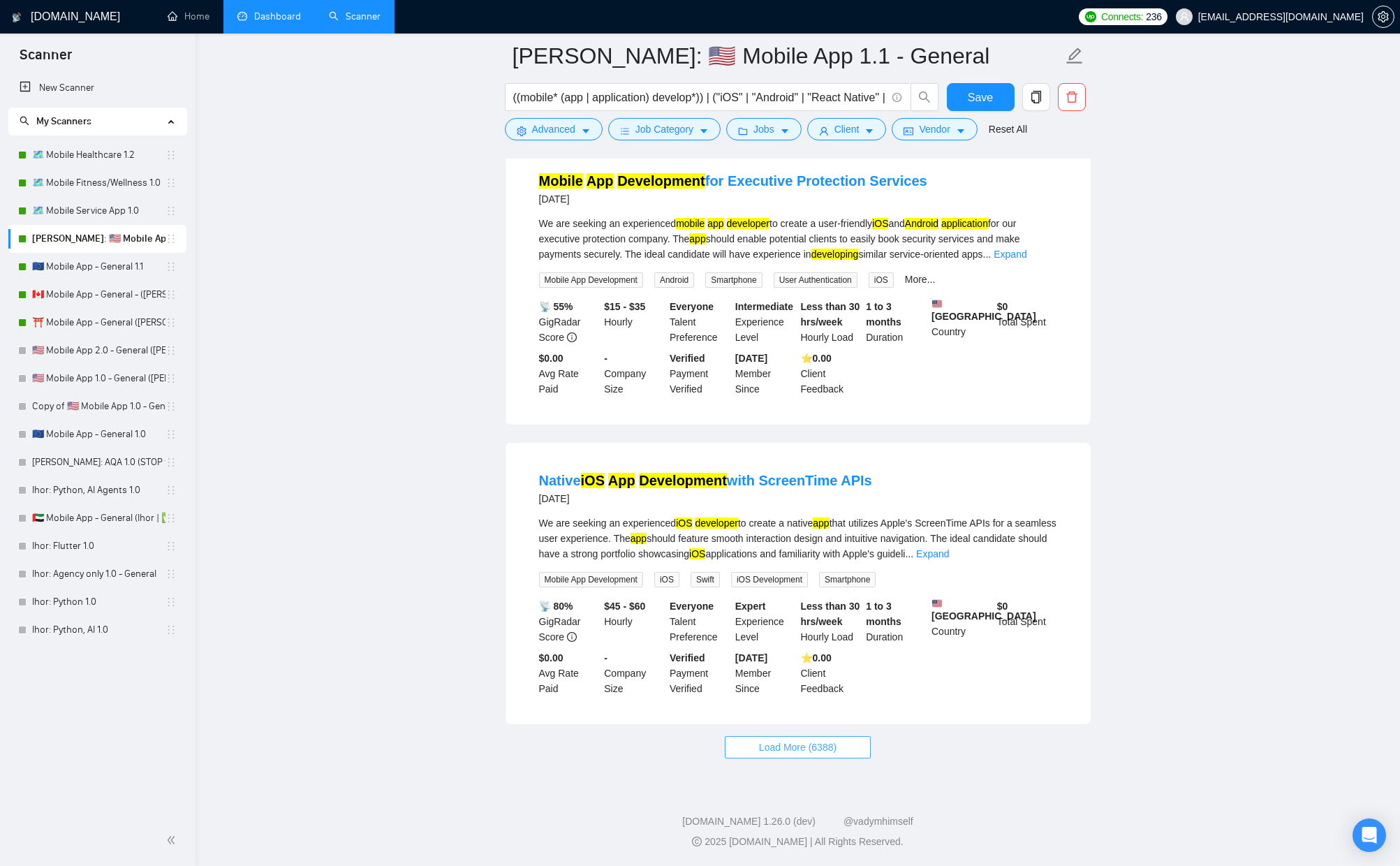
scroll to position [6474, 0]
click at [800, 737] on button "Load More (6388)" at bounding box center [798, 747] width 146 height 22
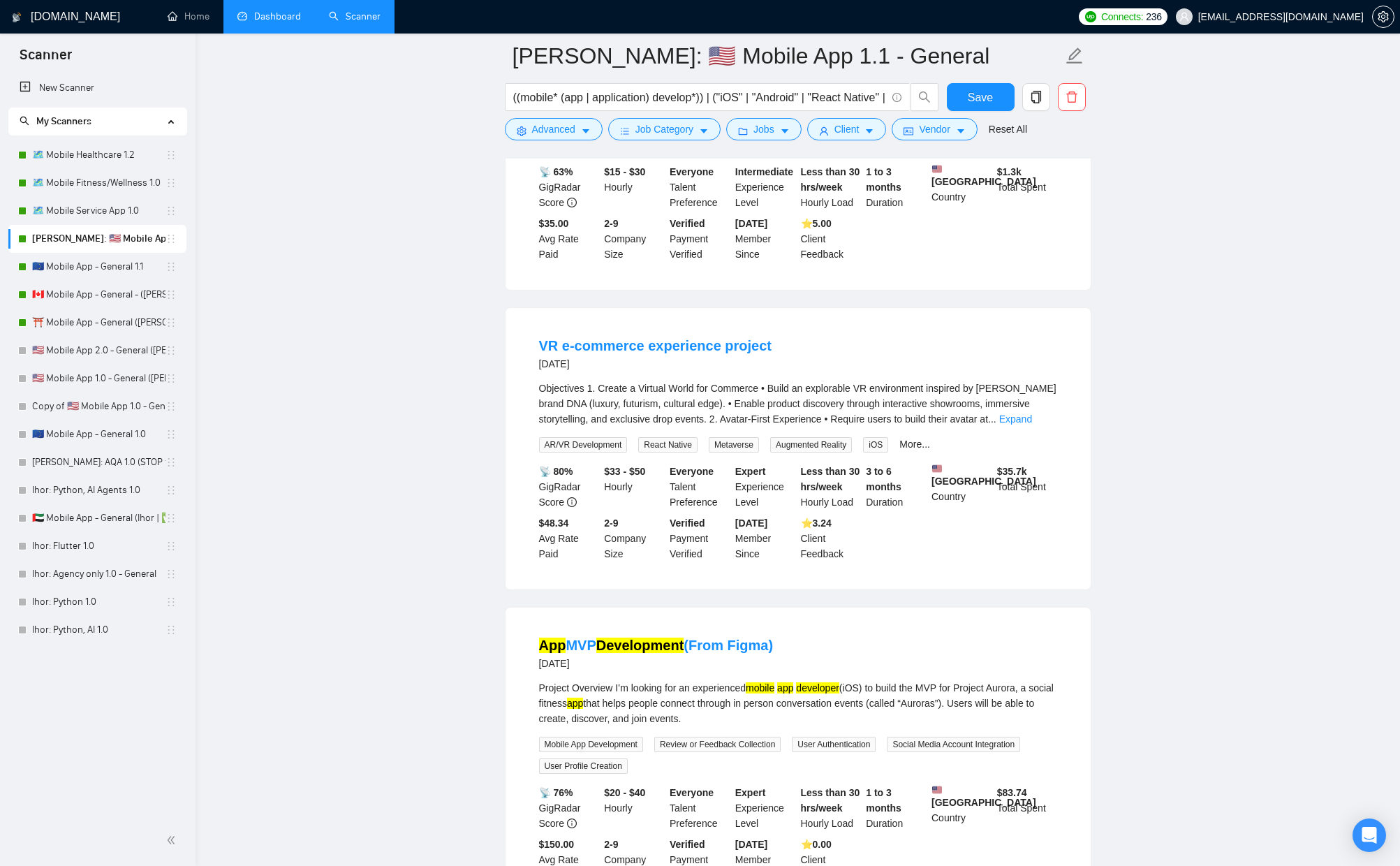
scroll to position [7633, 0]
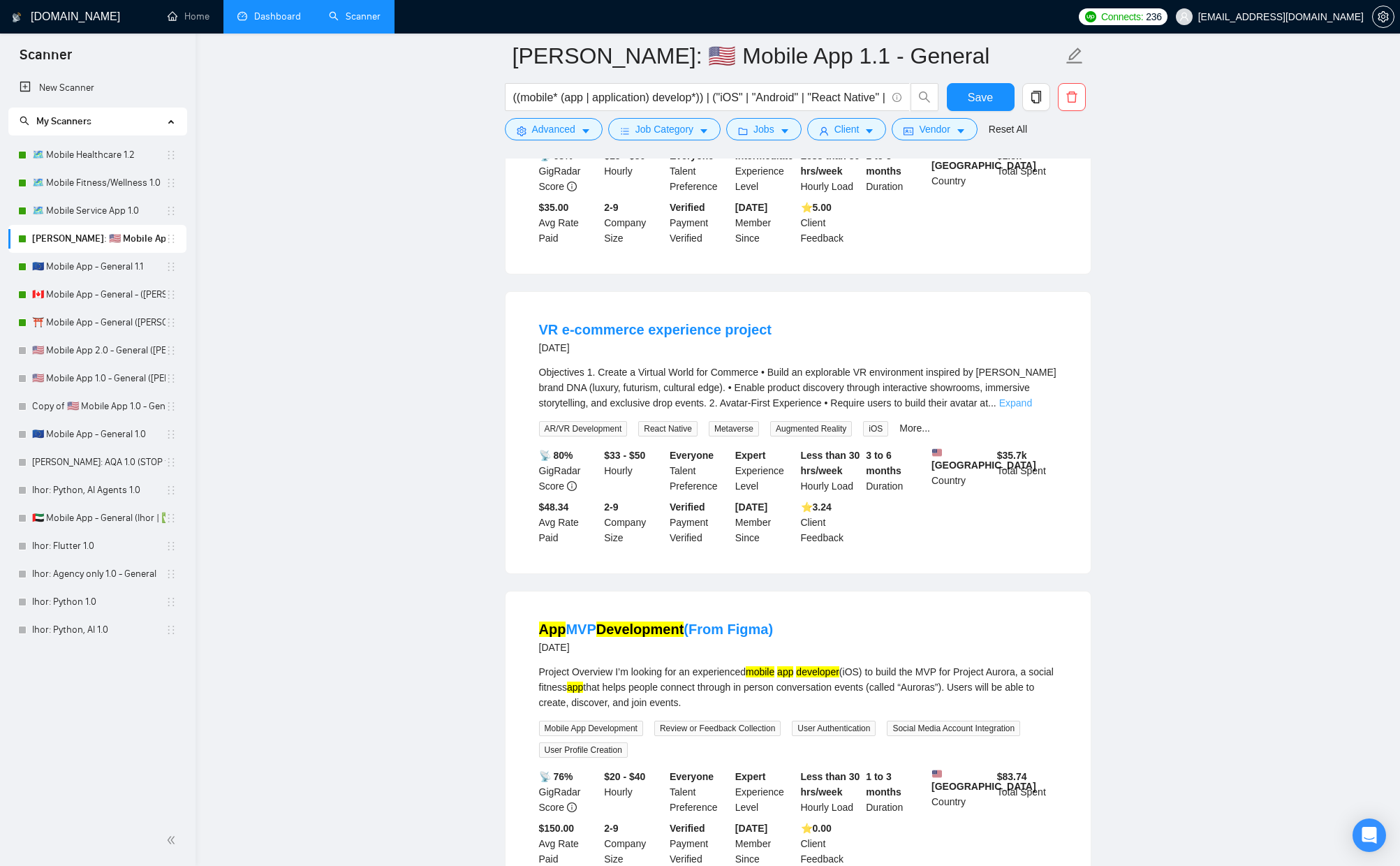
click at [1032, 409] on link "Expand" at bounding box center [1015, 403] width 33 height 11
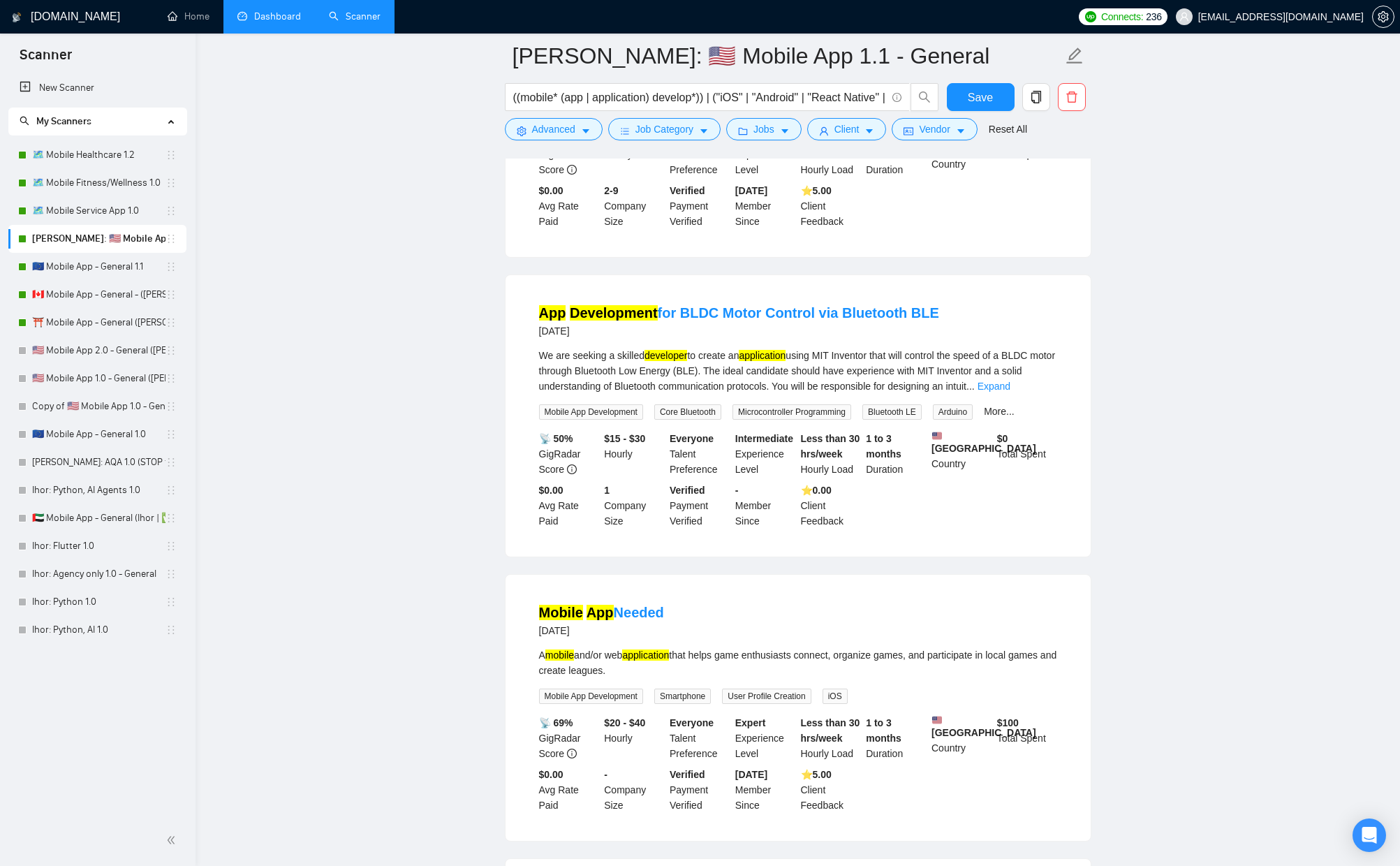
scroll to position [8958, 0]
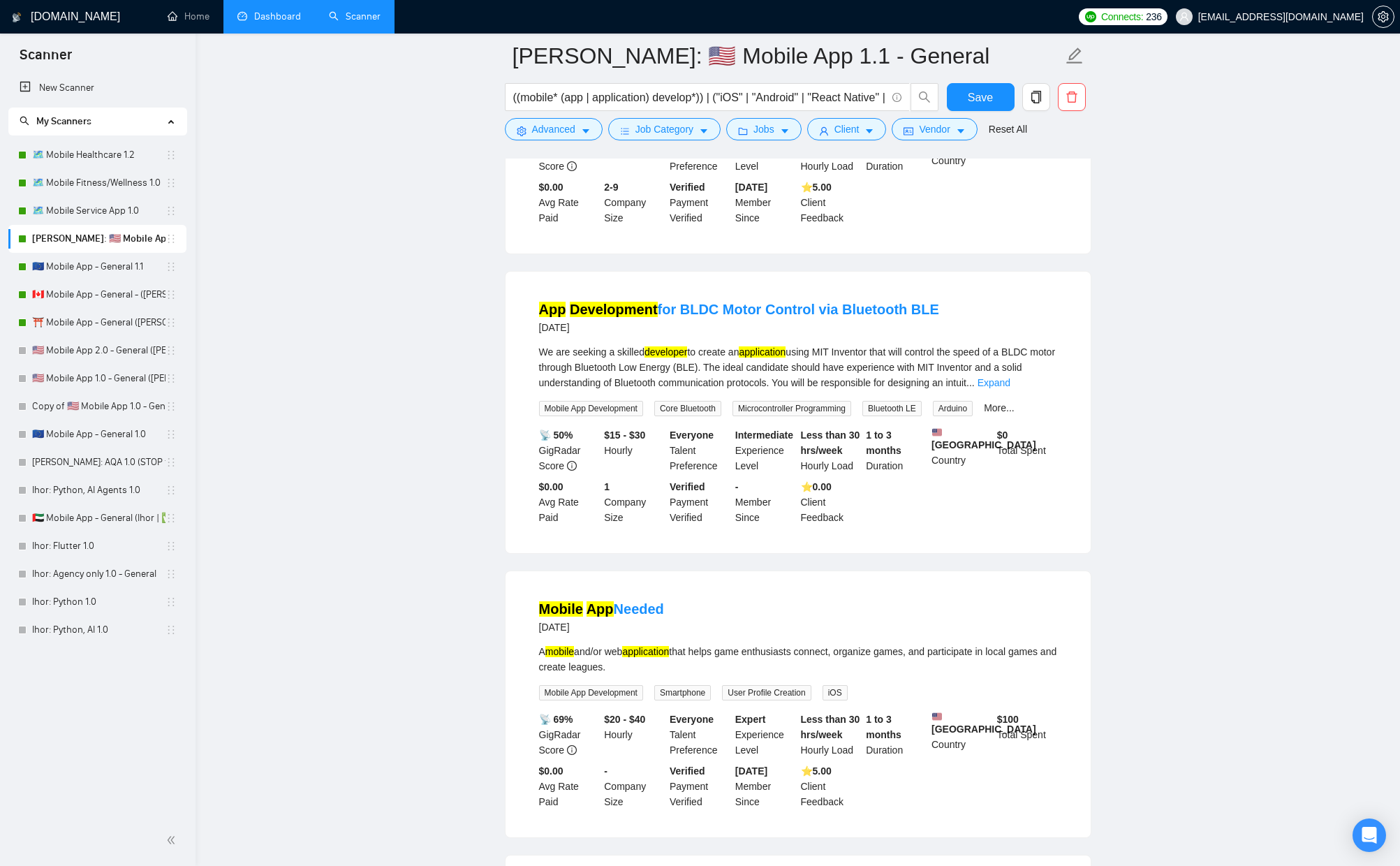
click at [1011, 89] on link "Expand" at bounding box center [994, 83] width 33 height 11
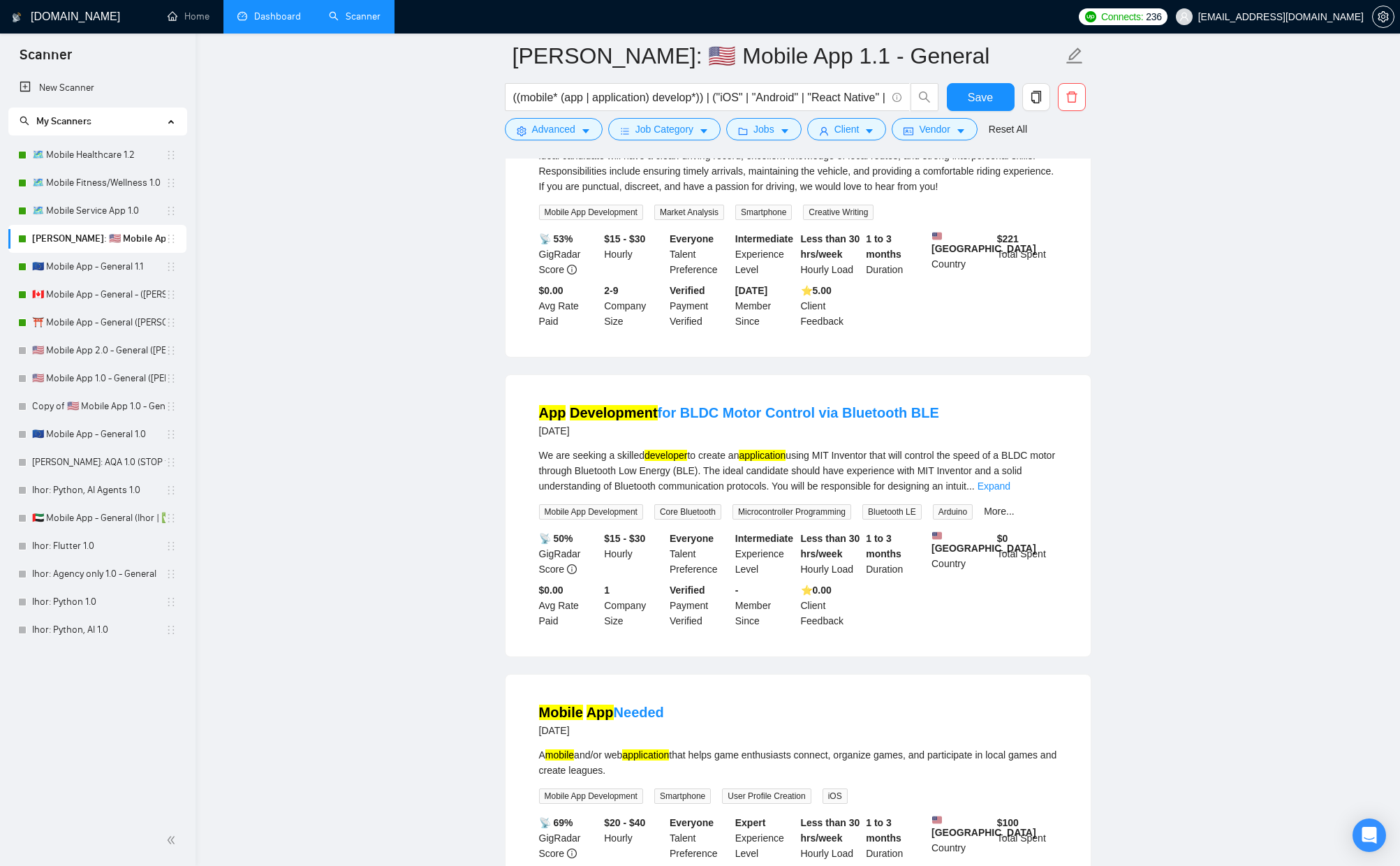
scroll to position [8951, 0]
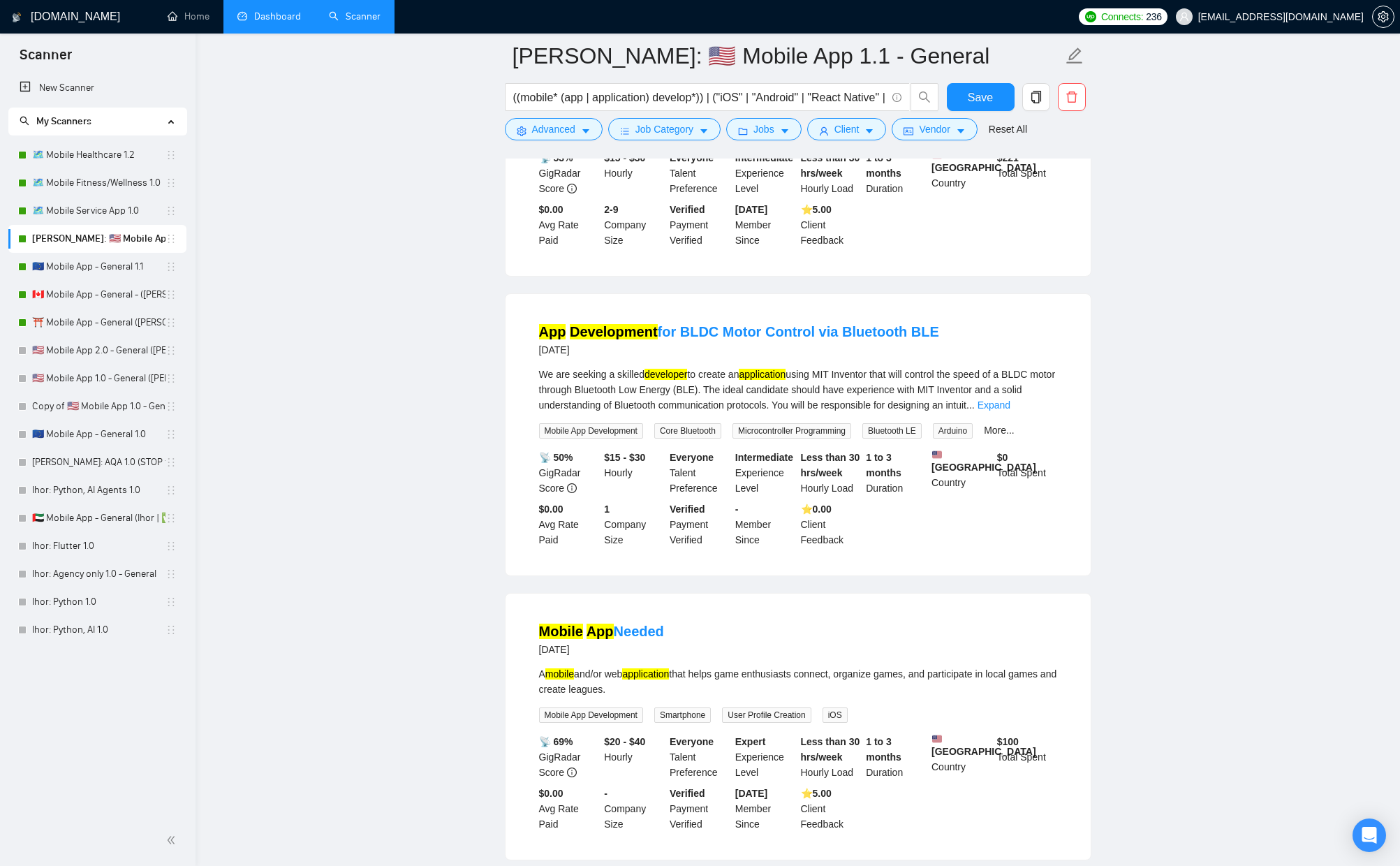
click at [683, 113] on div "We are seeking a reliable and professional private driver to provide transporta…" at bounding box center [798, 82] width 518 height 62
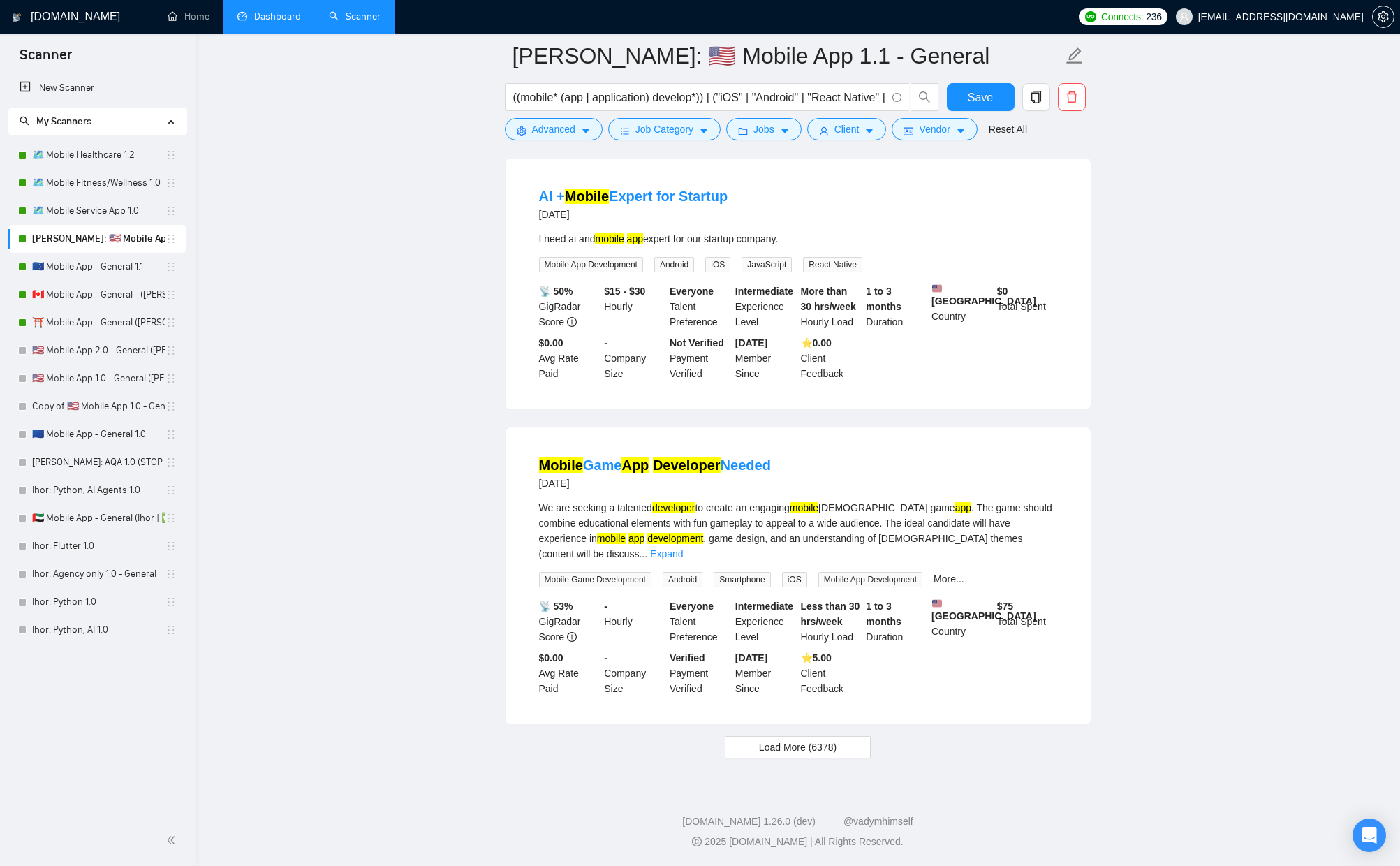
scroll to position [9879, 0]
click at [822, 747] on span "Load More (6378)" at bounding box center [797, 747] width 77 height 15
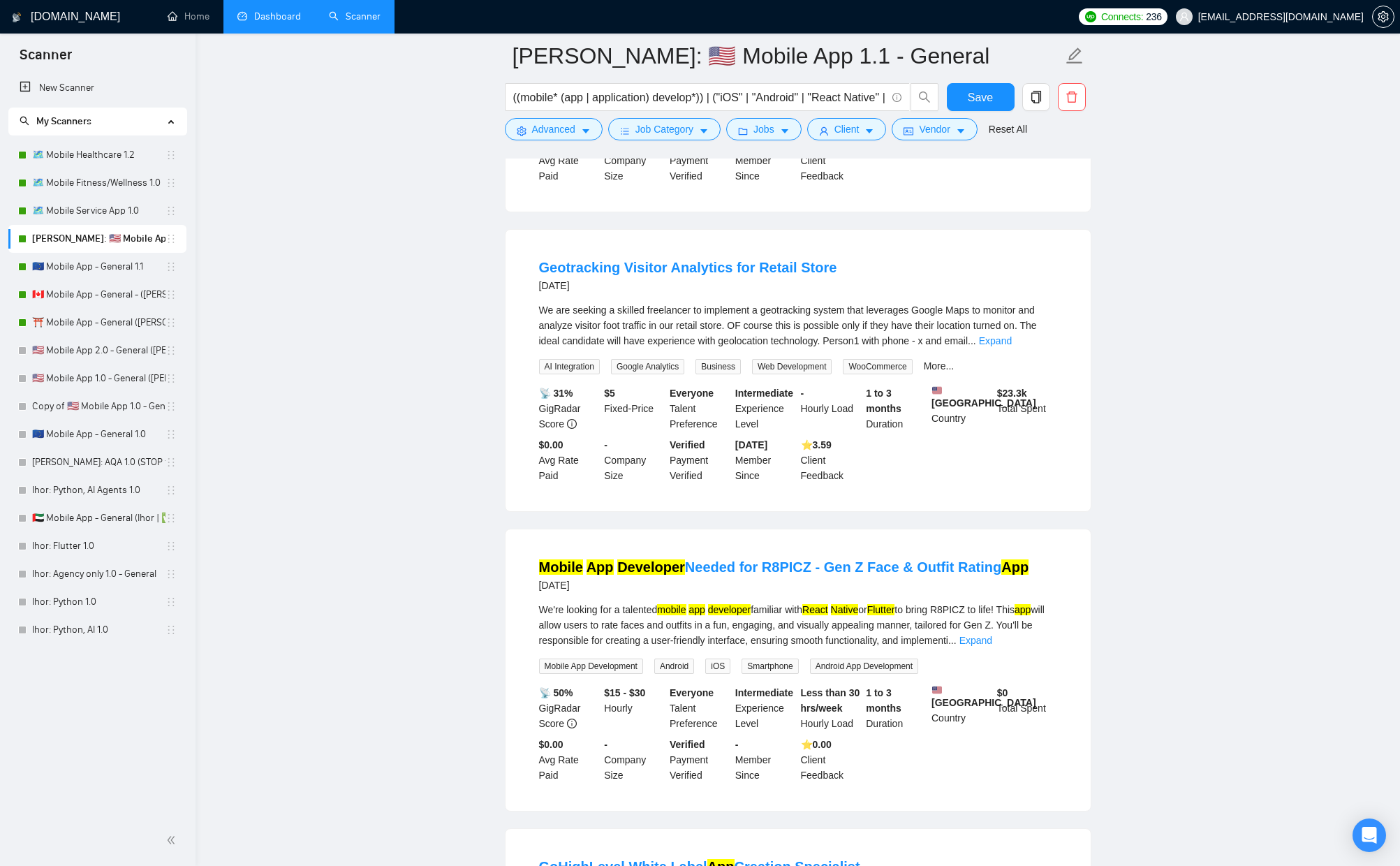
scroll to position [10898, 0]
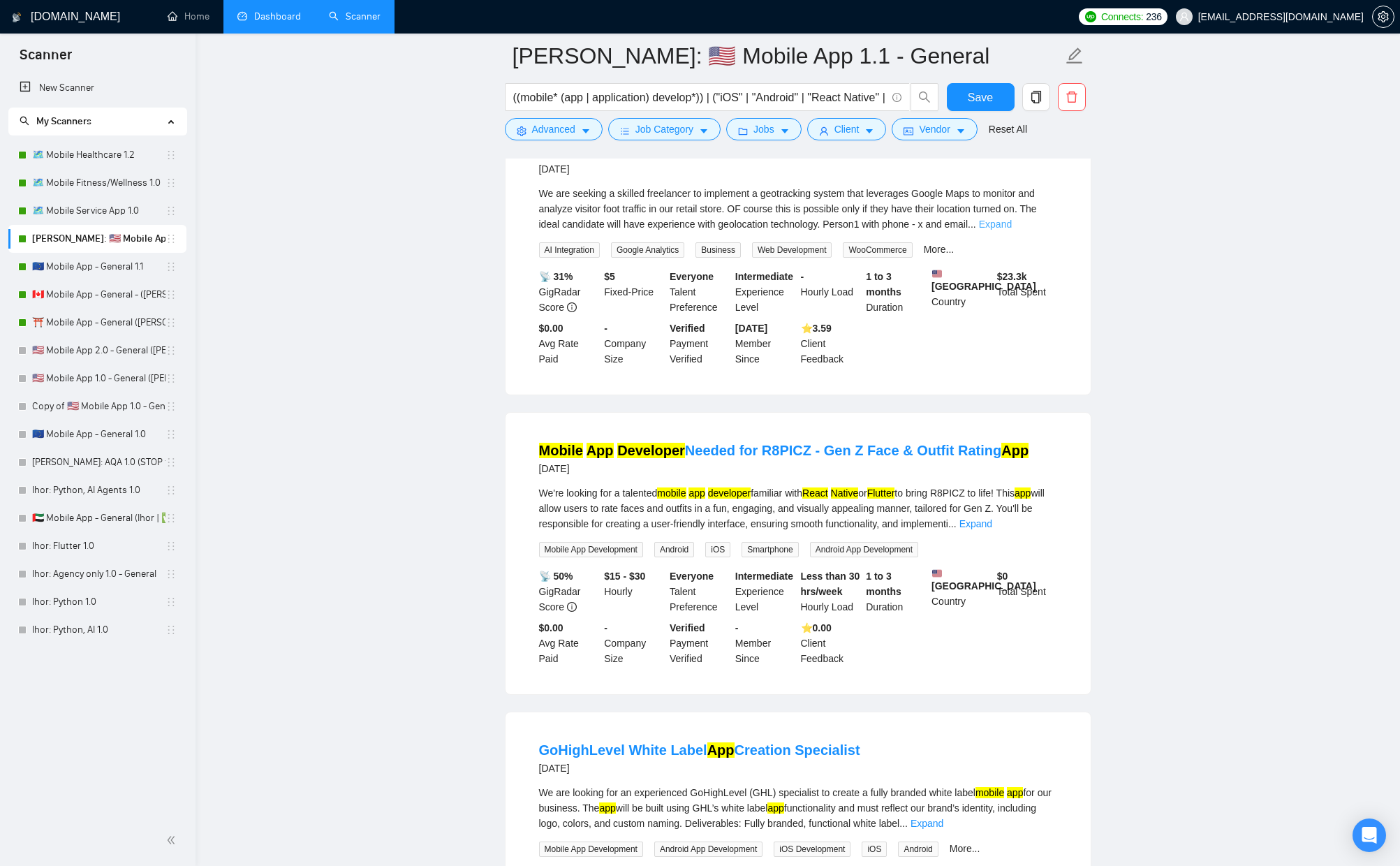
click at [1012, 230] on link "Expand" at bounding box center [995, 224] width 33 height 11
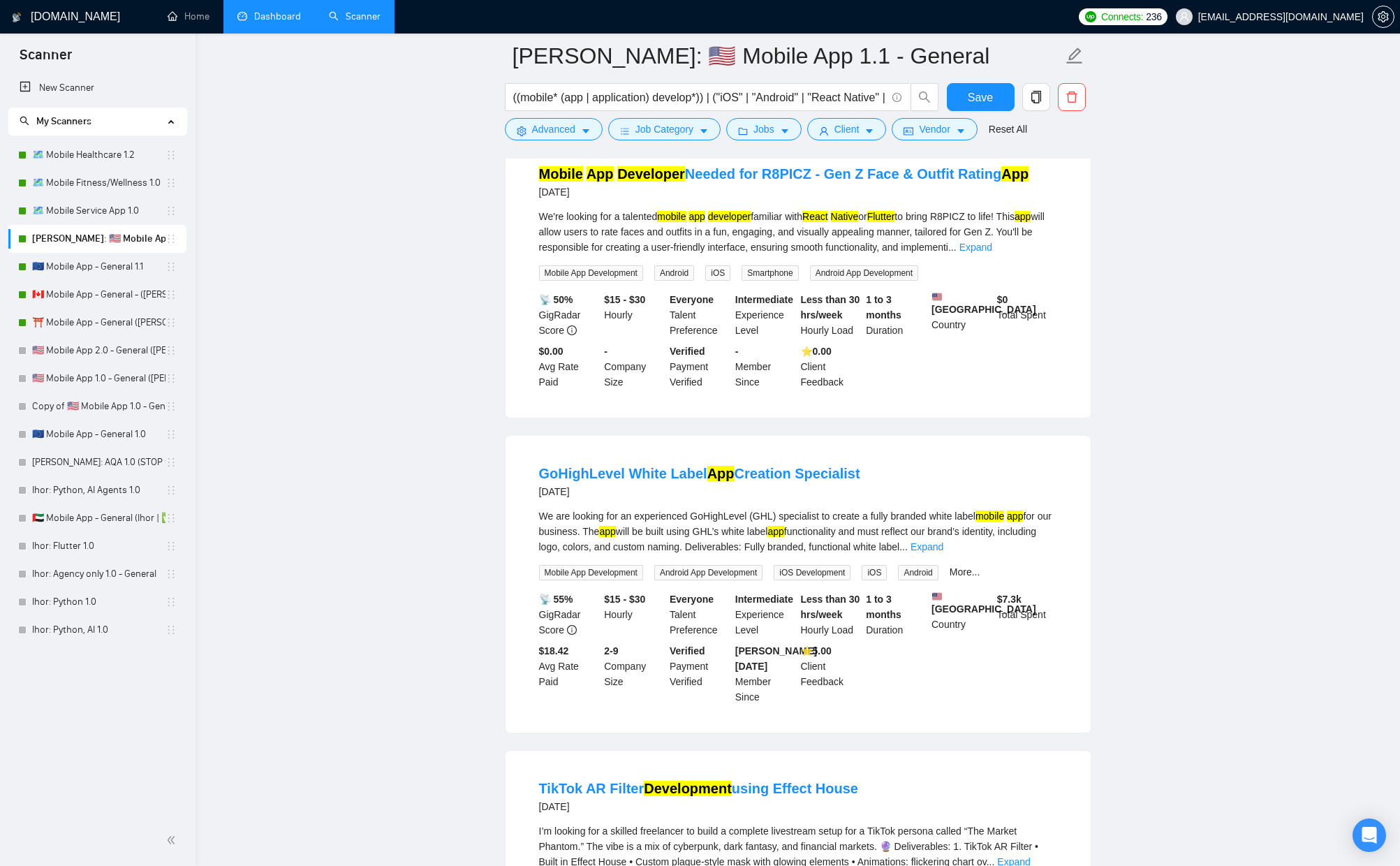
scroll to position [11358, 0]
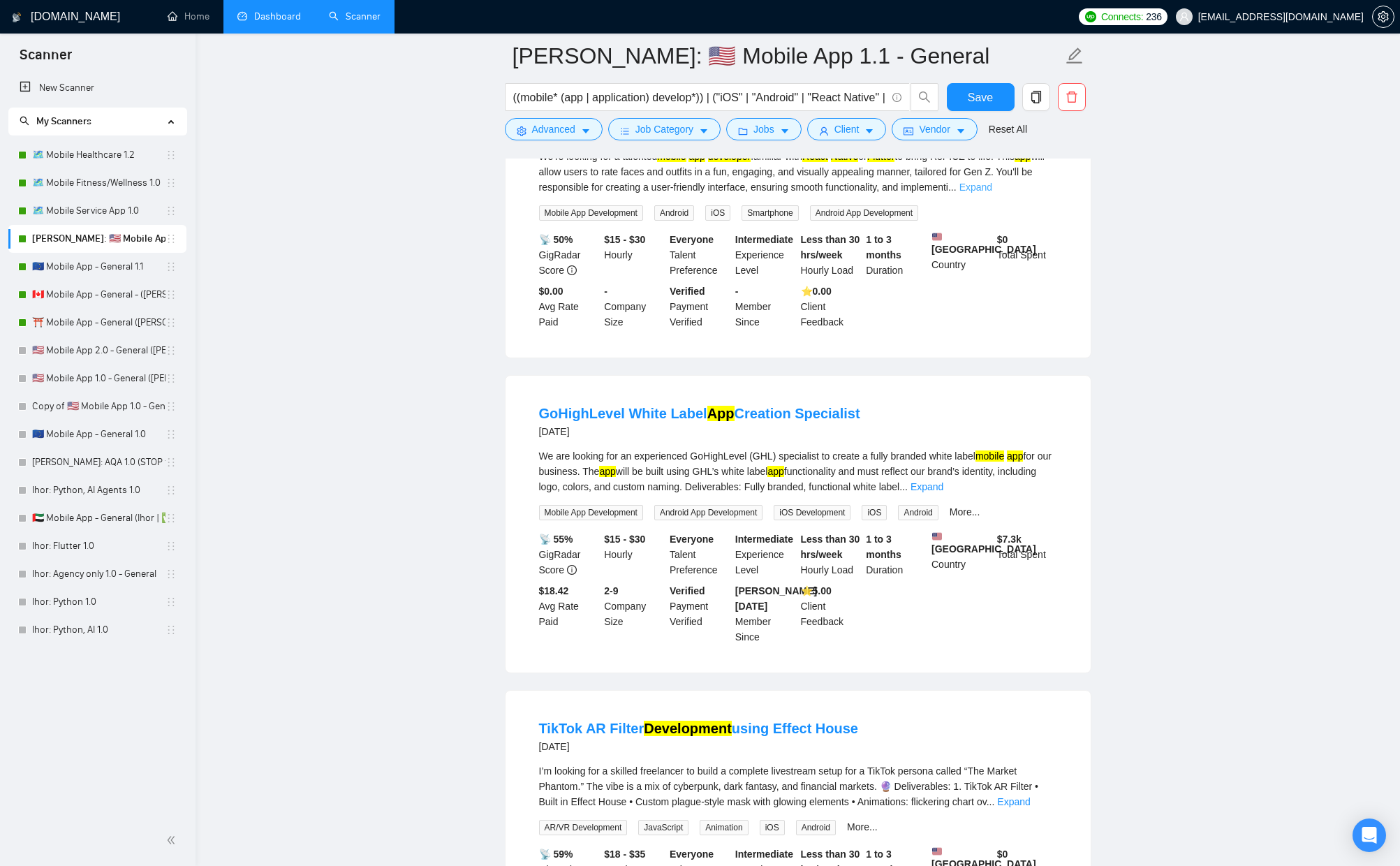
click at [992, 193] on link "Expand" at bounding box center [975, 188] width 33 height 11
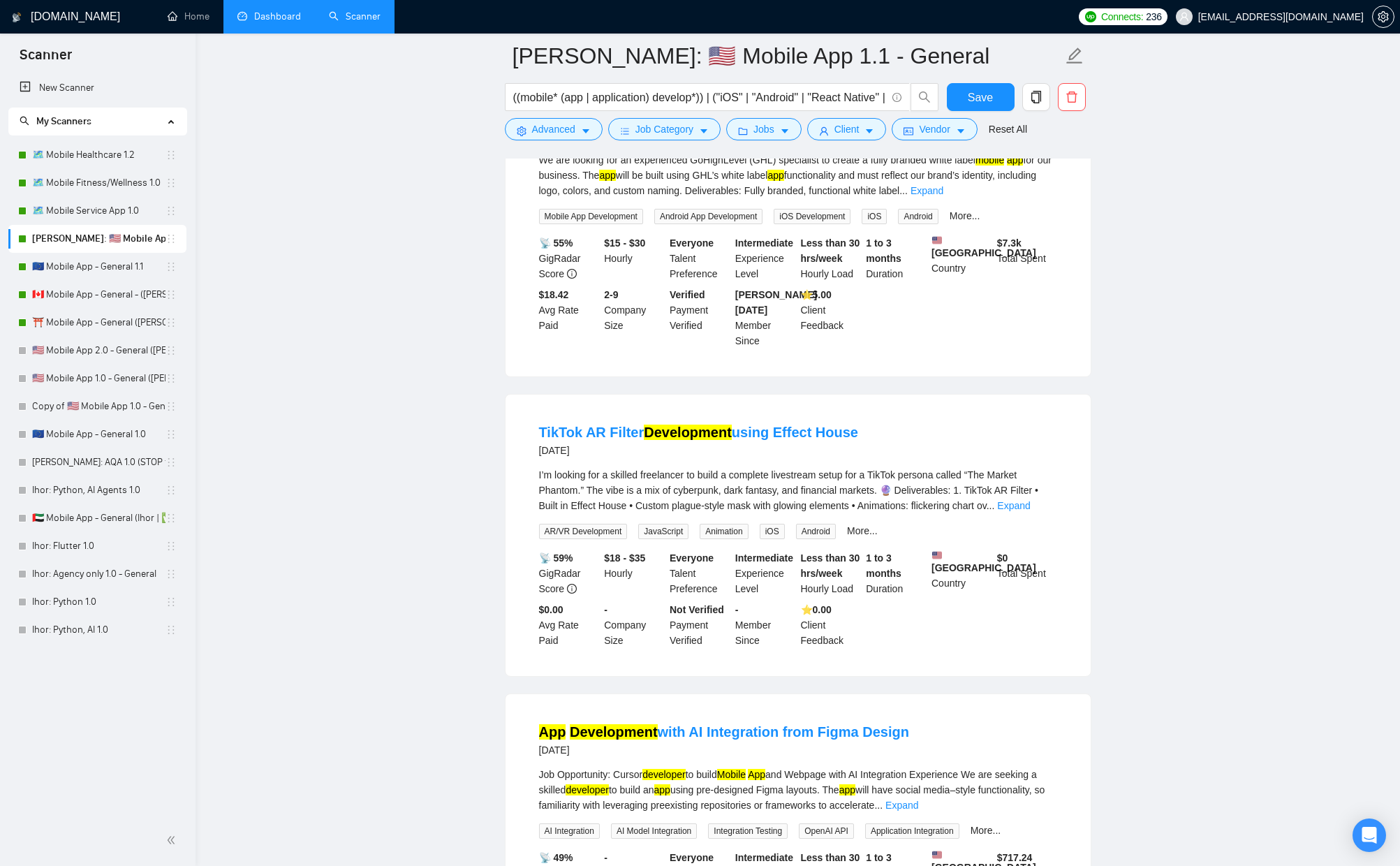
scroll to position [11670, 0]
click at [944, 195] on link "Expand" at bounding box center [927, 189] width 33 height 11
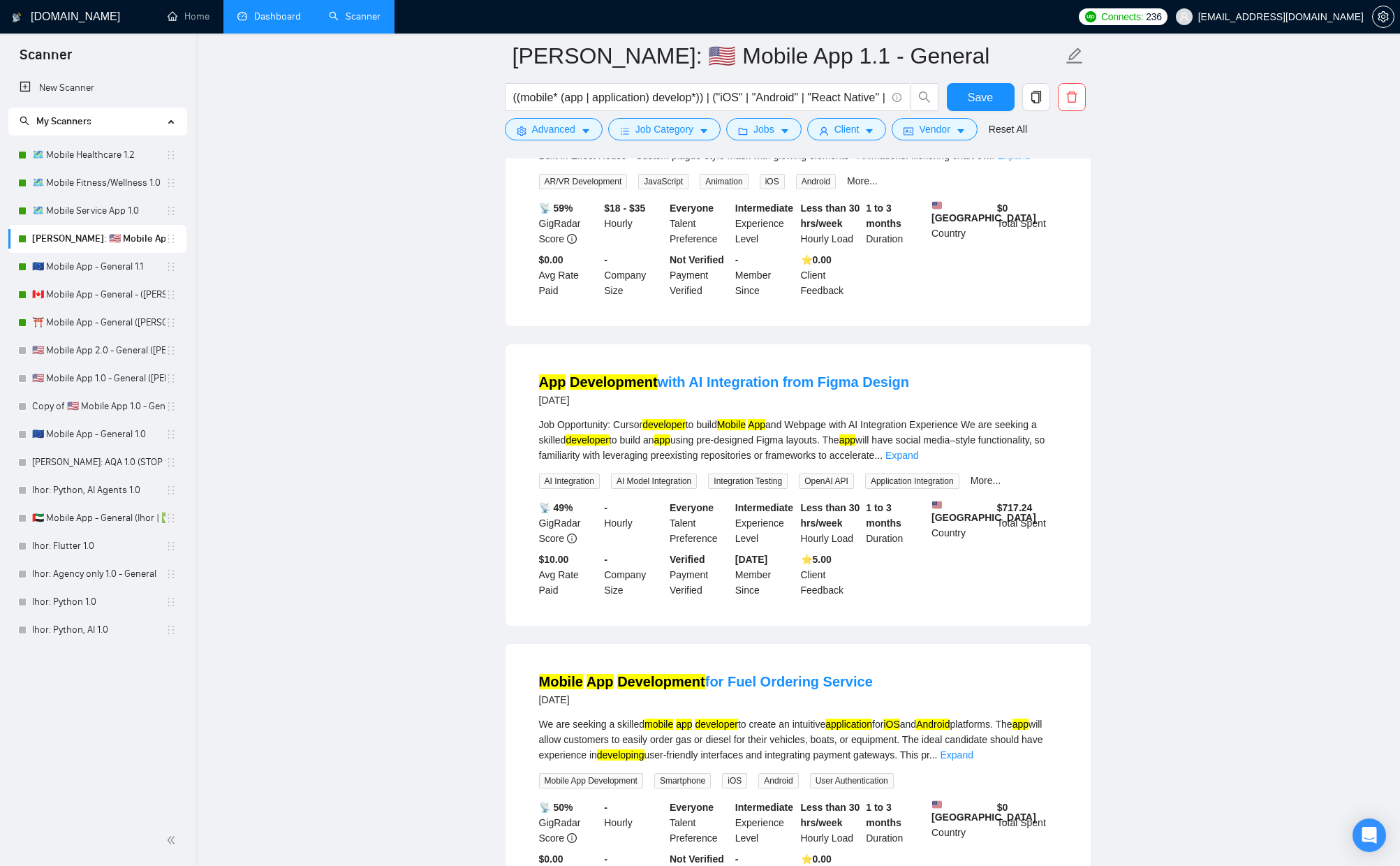
scroll to position [12075, 0]
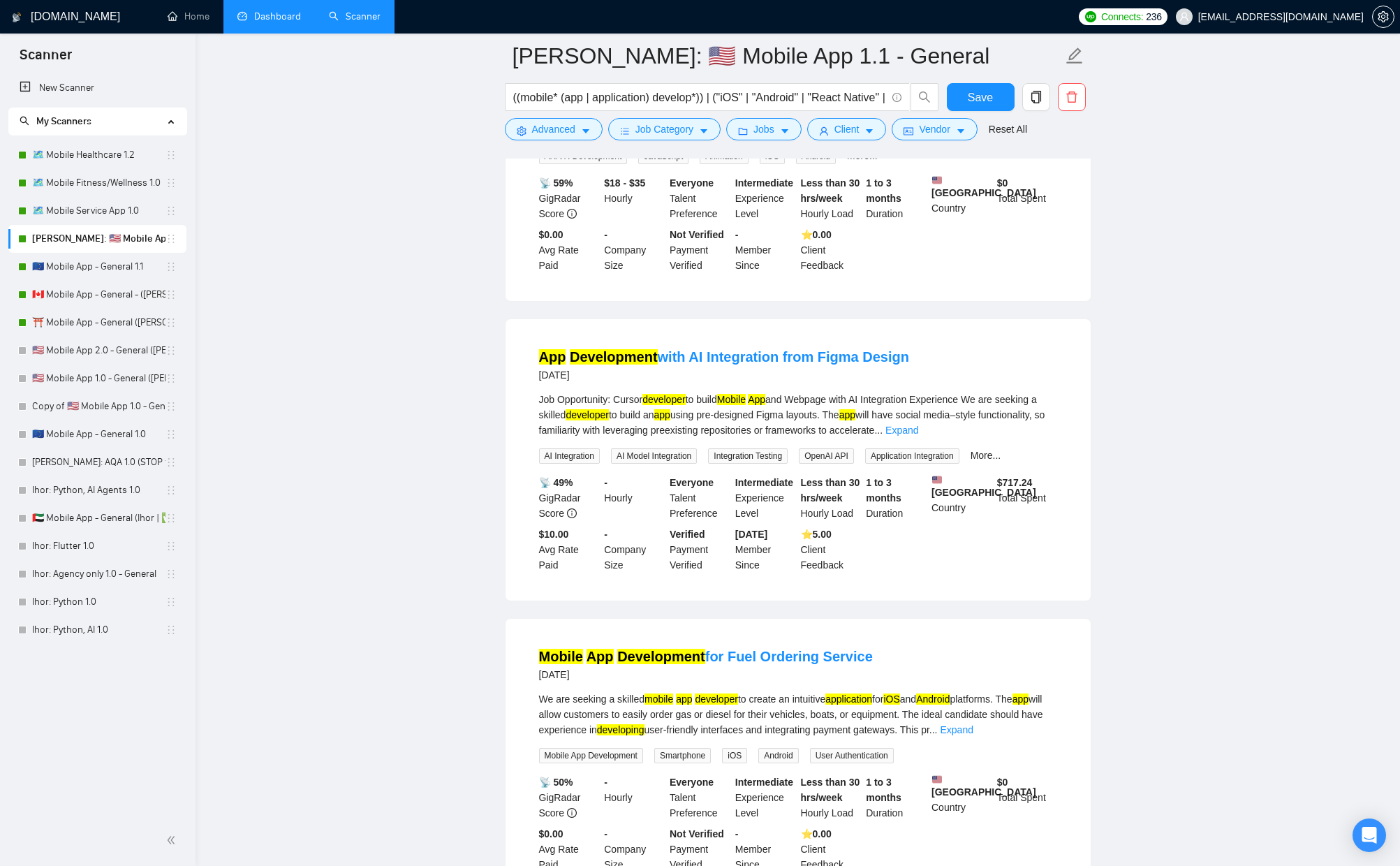
click at [1030, 136] on link "Expand" at bounding box center [1013, 131] width 33 height 11
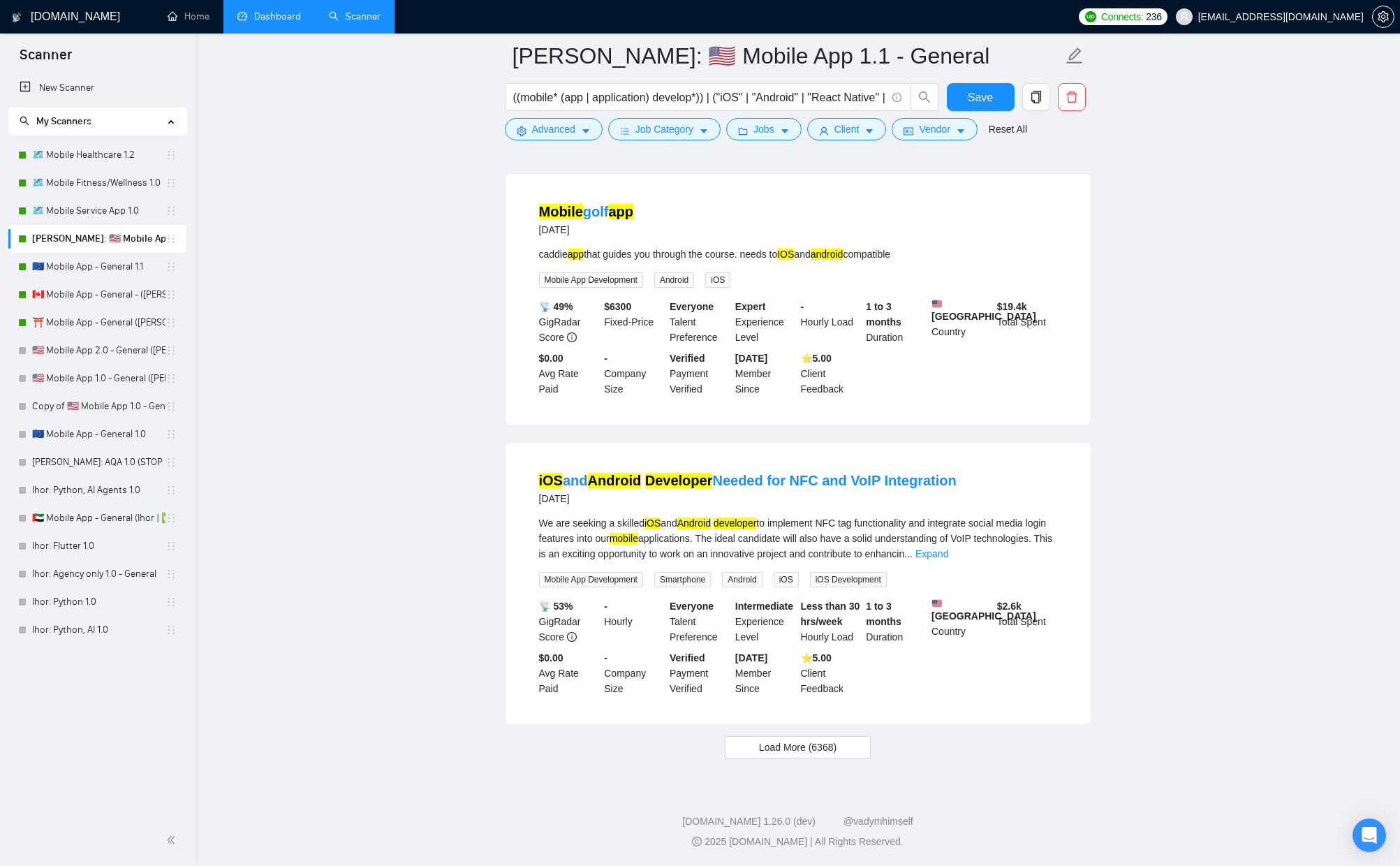
scroll to position [13133, 0]
click at [778, 744] on span "Load More (6368)" at bounding box center [797, 747] width 77 height 15
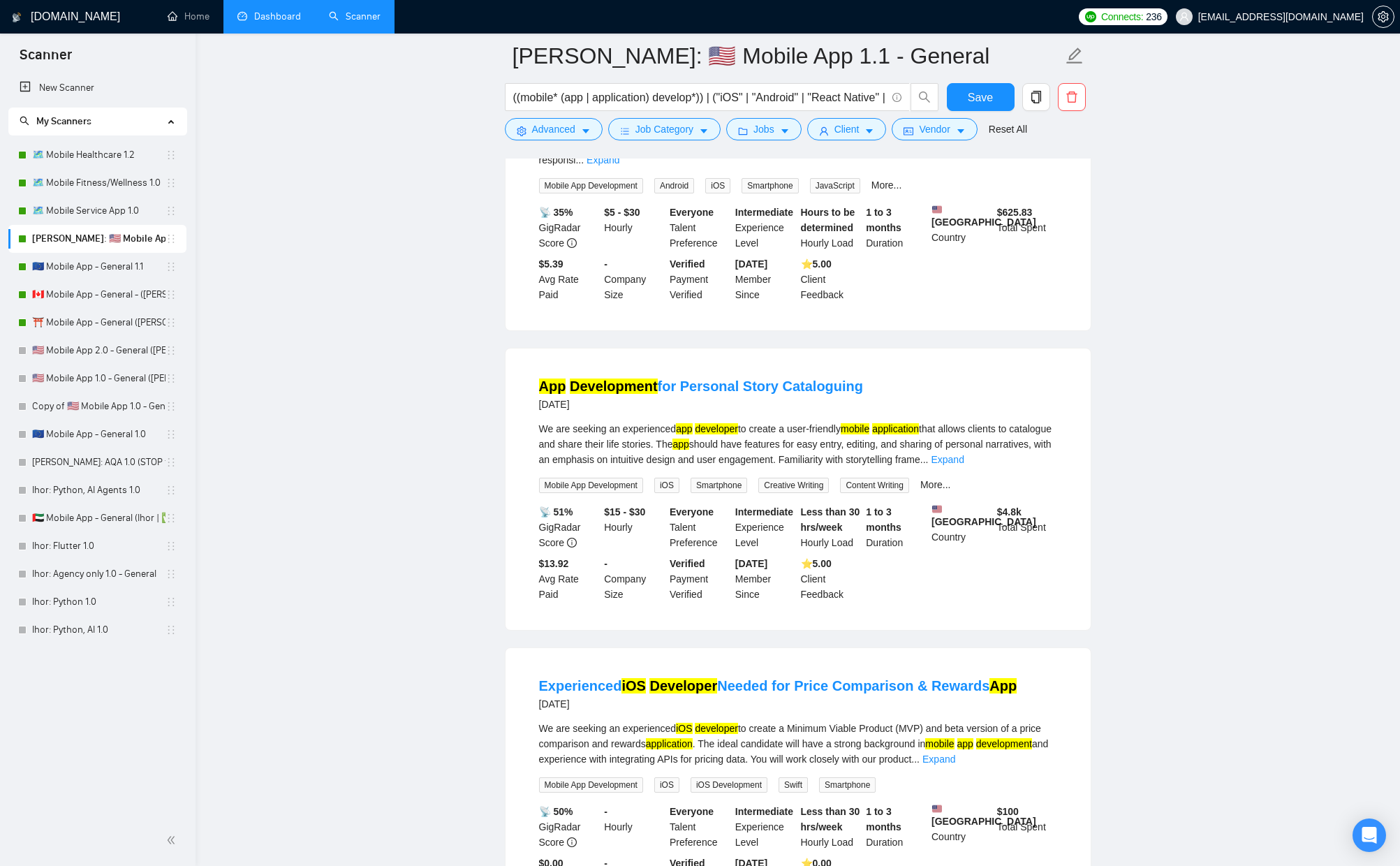
scroll to position [13559, 0]
click at [620, 165] on link "Expand" at bounding box center [603, 160] width 33 height 11
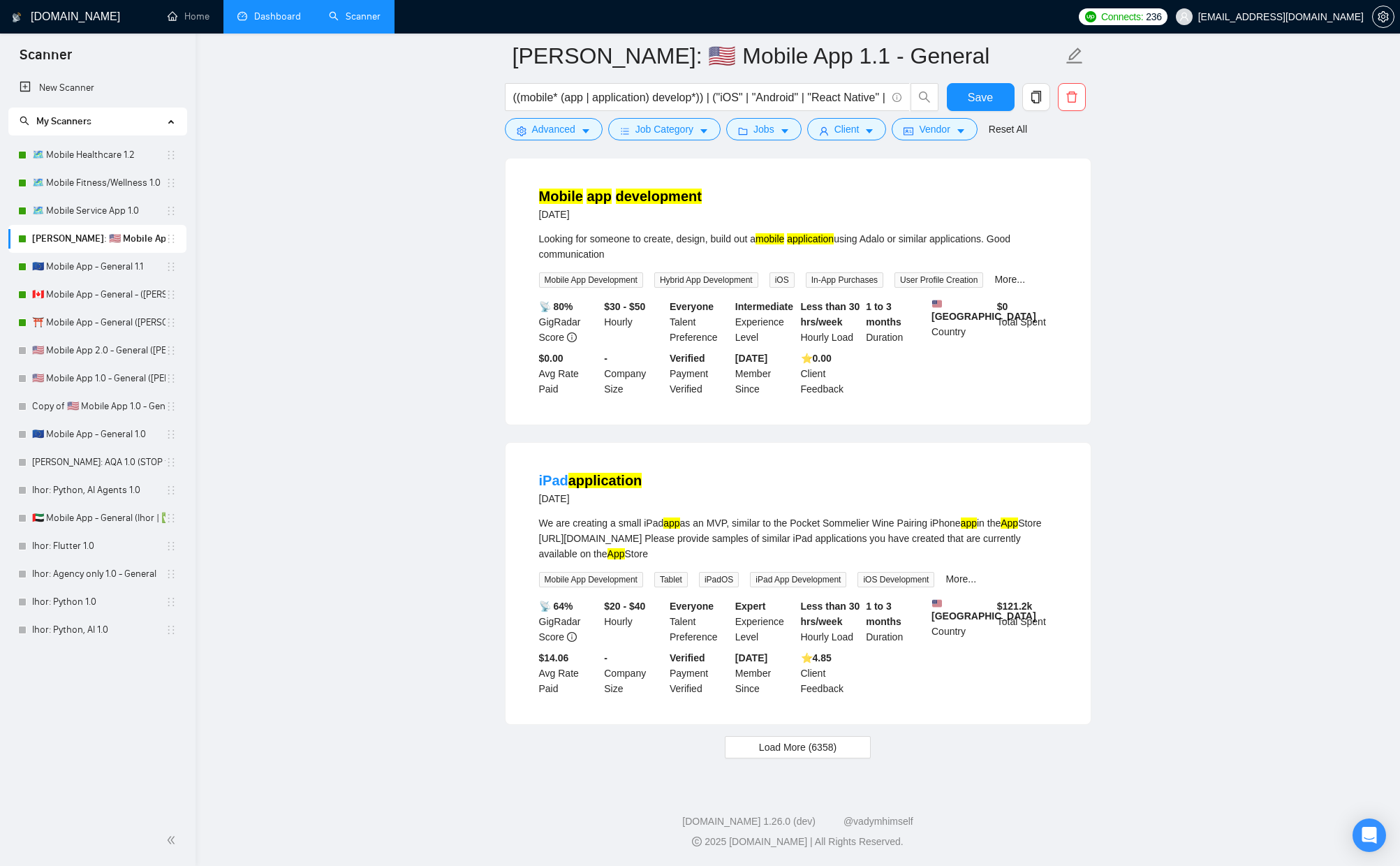
scroll to position [16180, 0]
click at [802, 755] on span "Load More (6358)" at bounding box center [797, 747] width 77 height 15
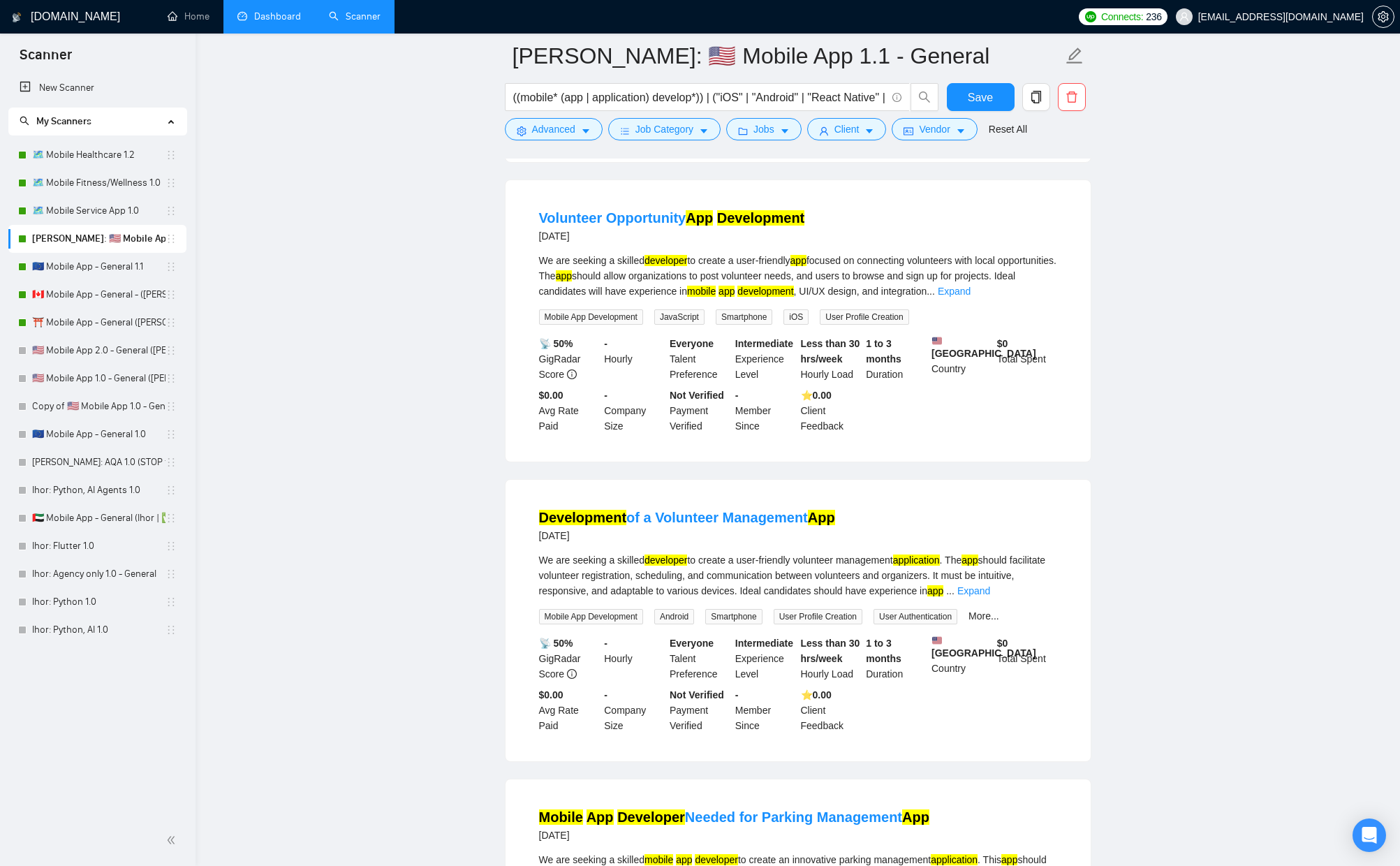
scroll to position [17638, 0]
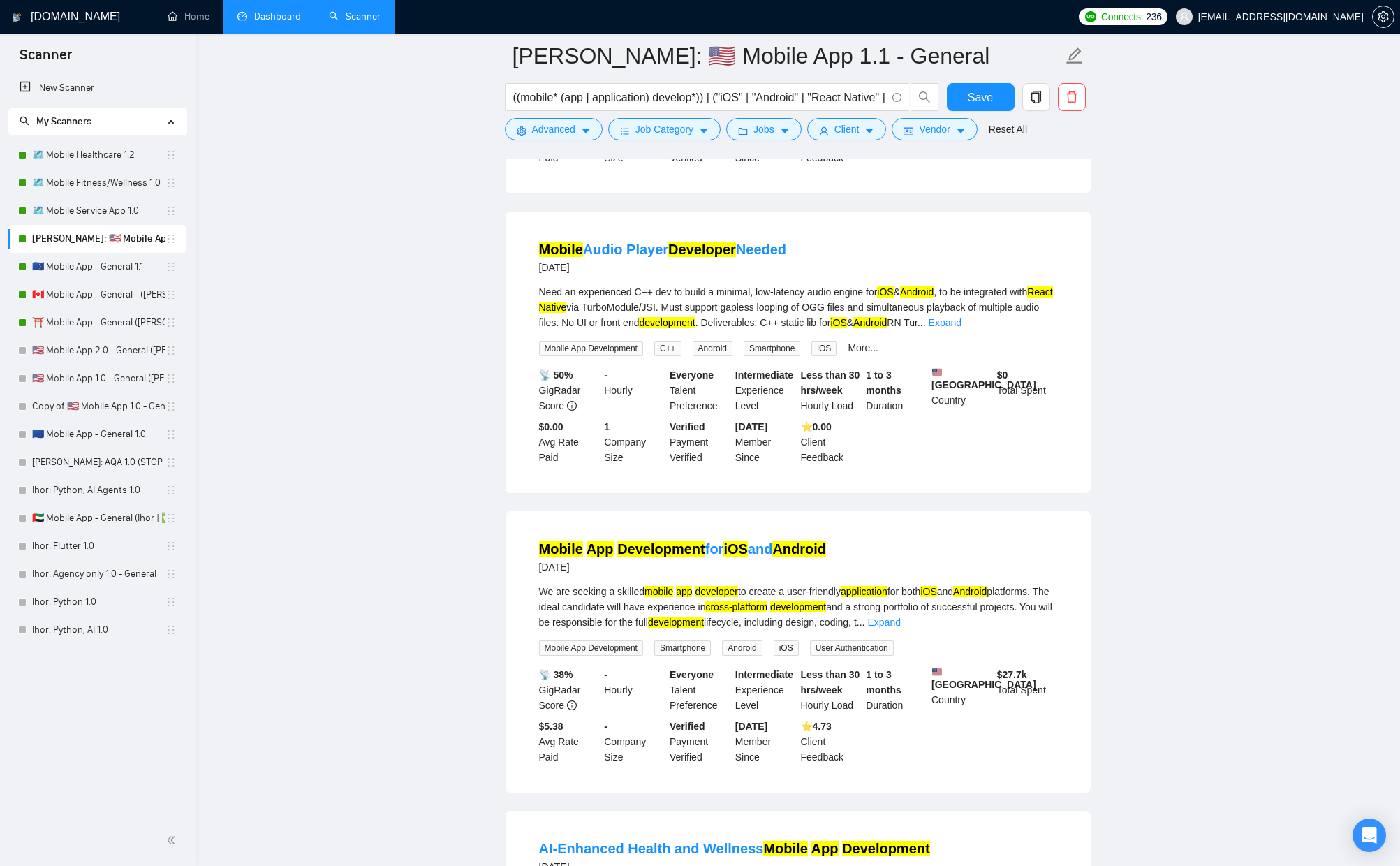
scroll to position [18580, 0]
click at [994, 29] on link "Expand" at bounding box center [977, 23] width 33 height 11
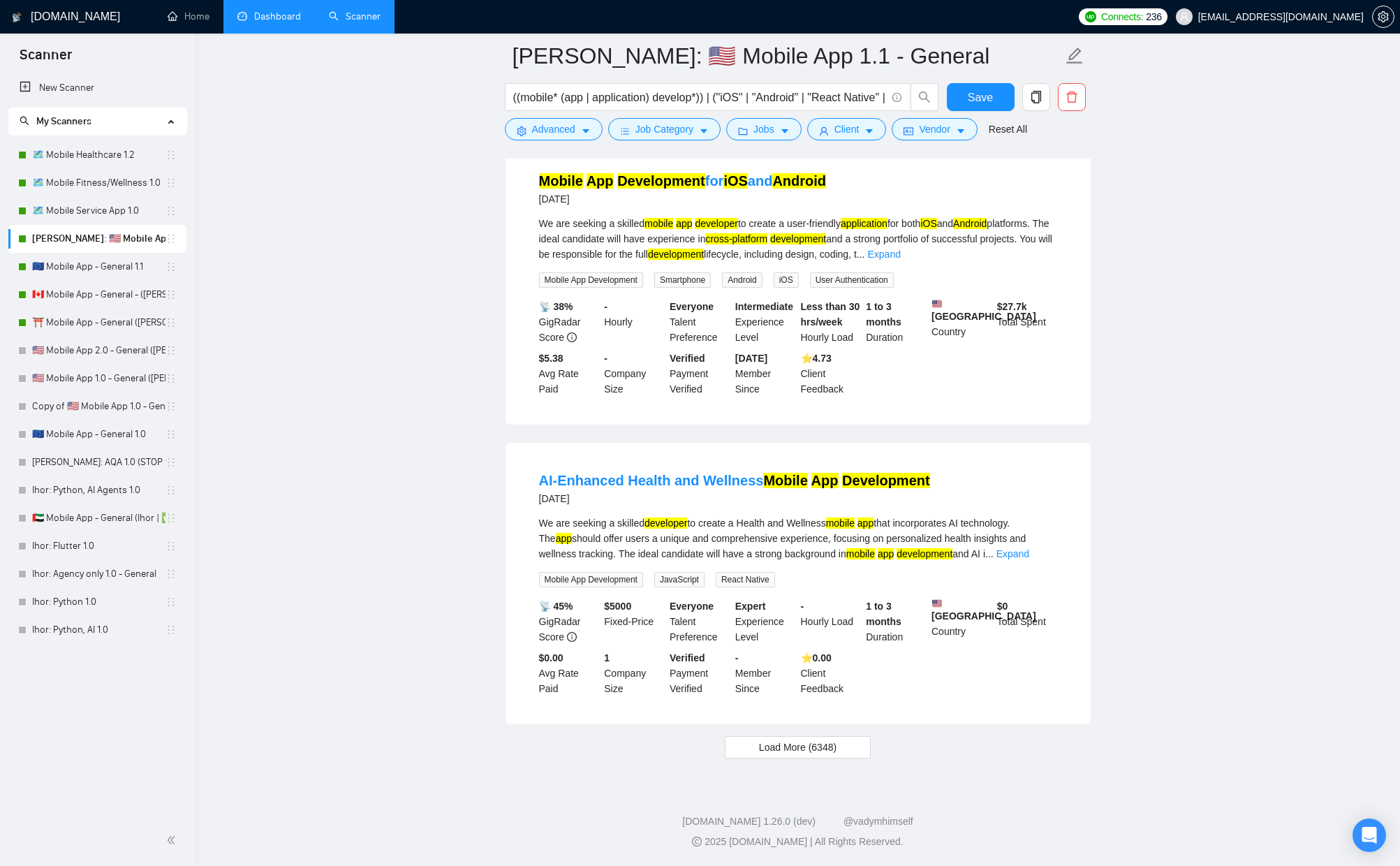
scroll to position [19407, 0]
click at [817, 748] on span "Load More (6348)" at bounding box center [797, 747] width 77 height 15
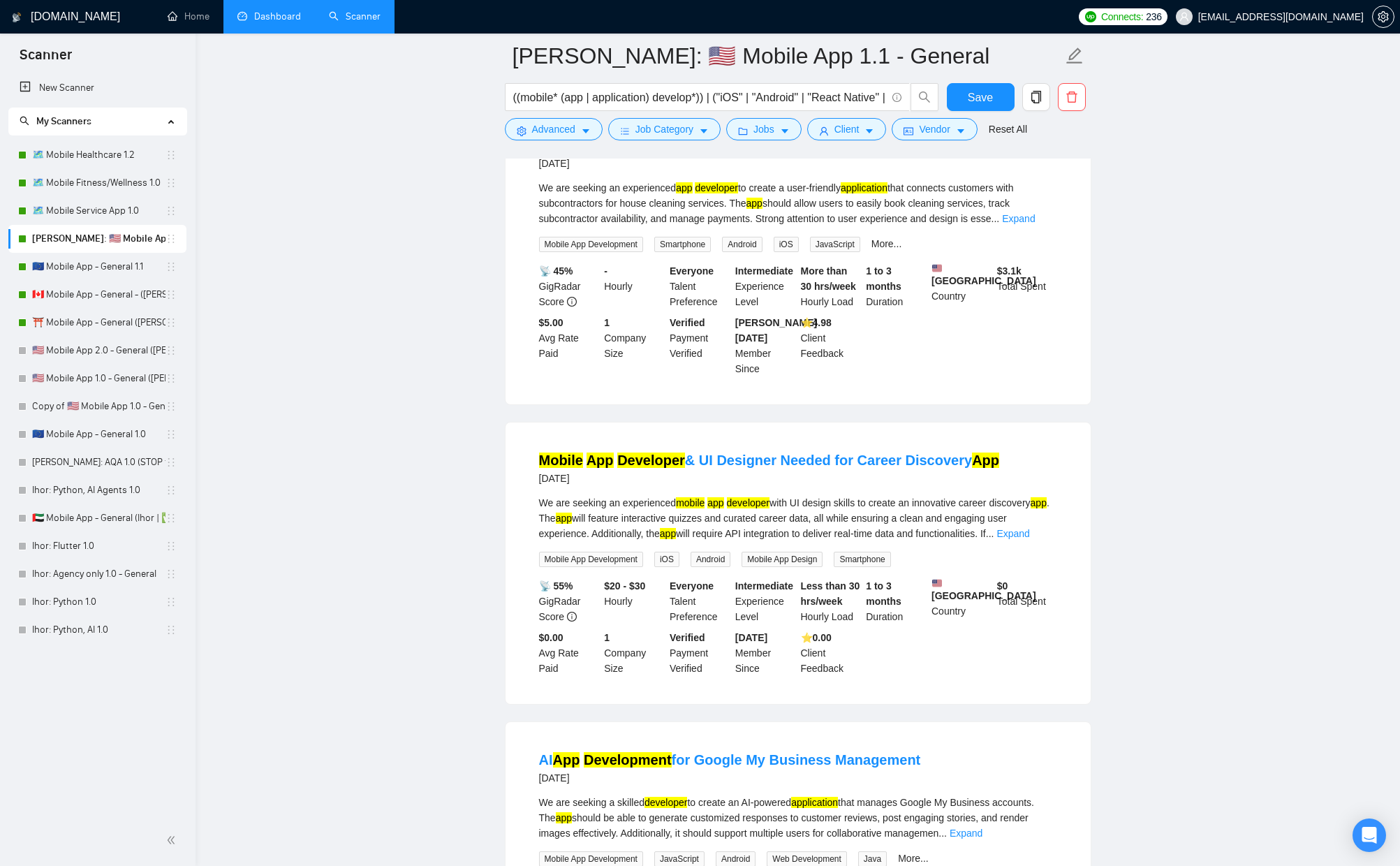
scroll to position [21148, 0]
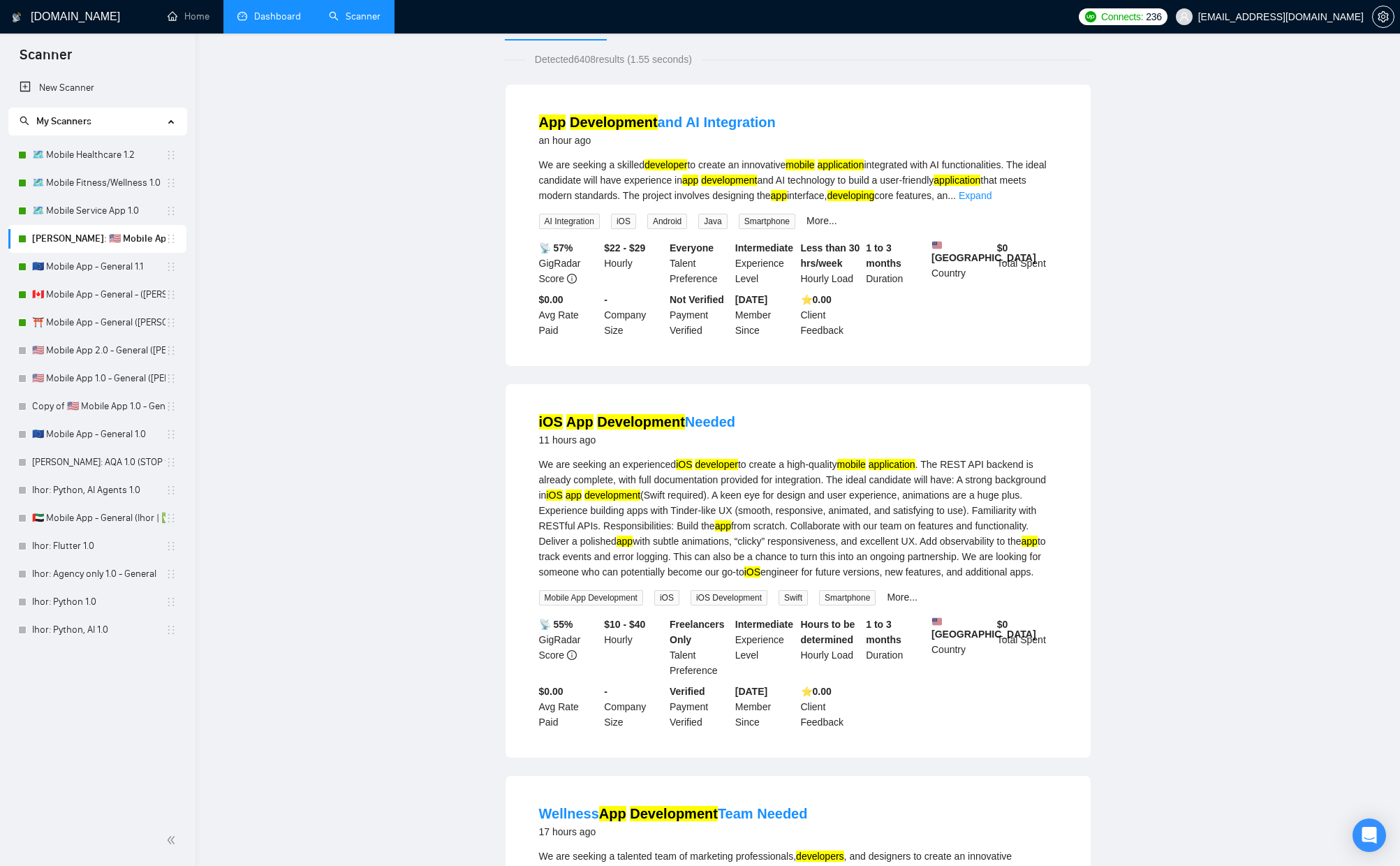
scroll to position [0, 0]
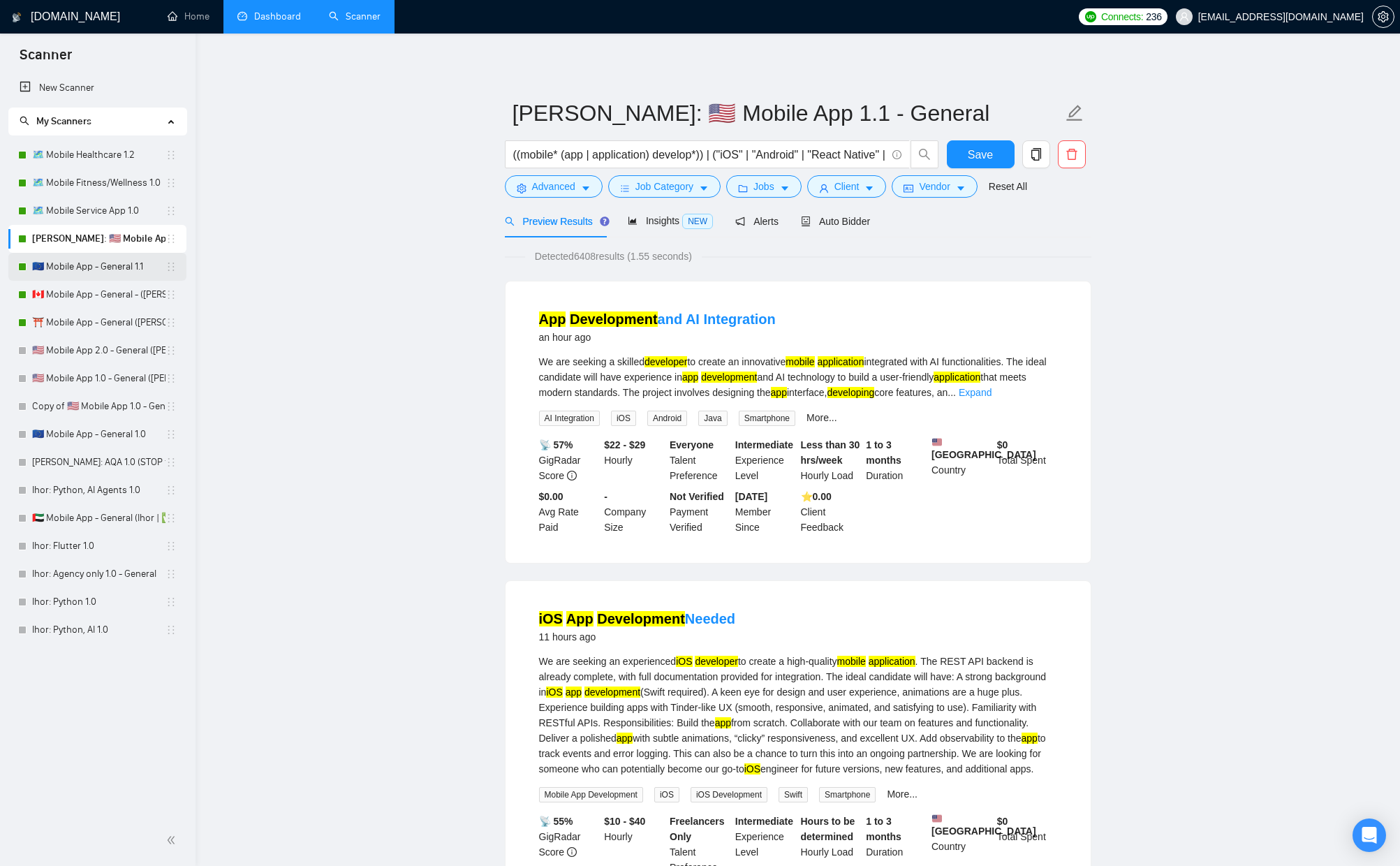
click at [76, 261] on link "🇪🇺 Mobile App - General 1.1" at bounding box center [98, 267] width 133 height 28
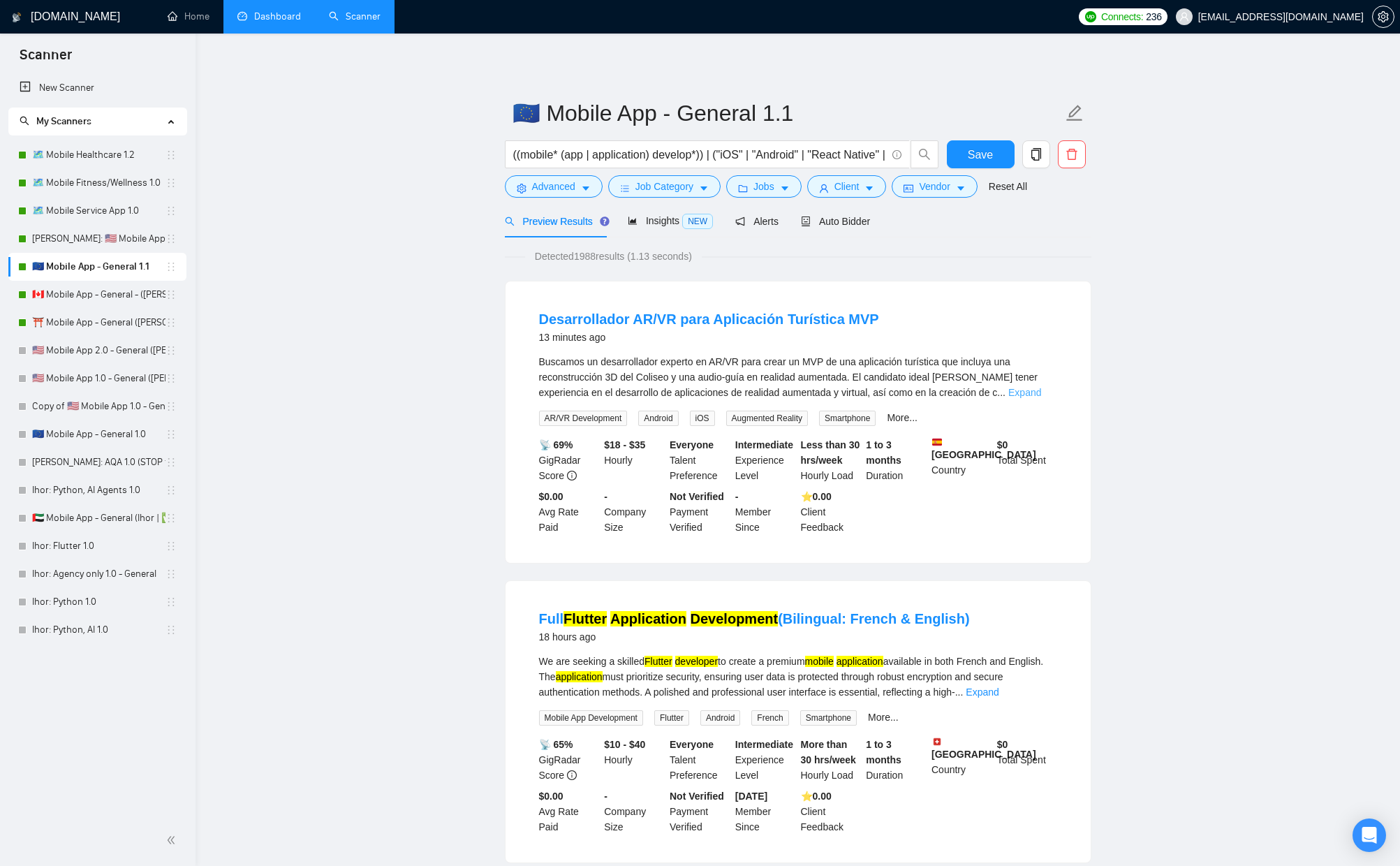
click at [1042, 388] on link "Expand" at bounding box center [1024, 393] width 33 height 11
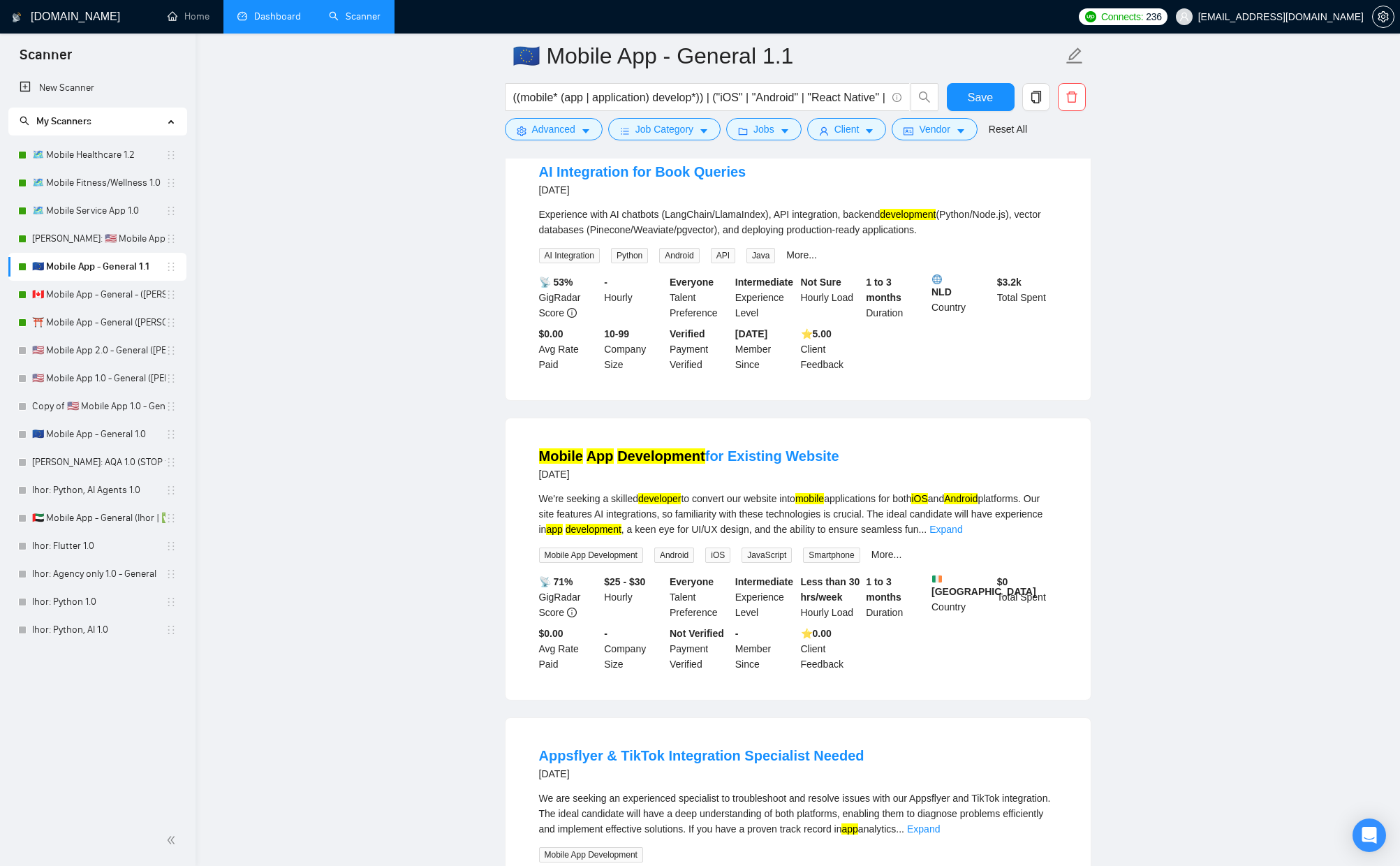
scroll to position [791, 0]
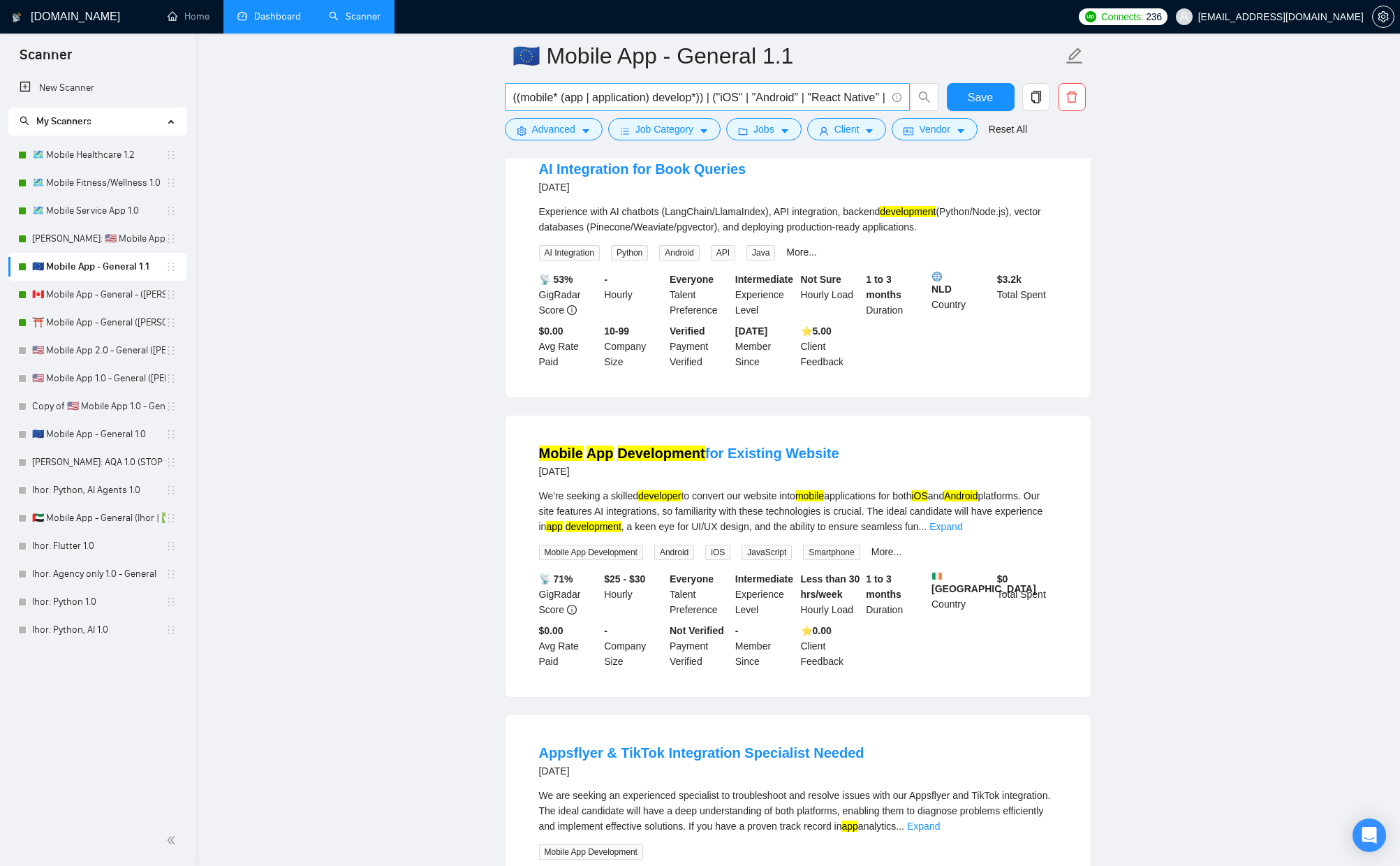
click at [776, 96] on input "((mobile* (app | application) develop*)) | ("iOS" | "Android" | "React Native" …" at bounding box center [700, 97] width 373 height 18
drag, startPoint x: 776, startPoint y: 96, endPoint x: 1051, endPoint y: 115, distance: 275.7
click at [1051, 115] on div "((mobile* (app | application) develop*)) | ("iOS" | "Android" | "React Native" …" at bounding box center [795, 100] width 587 height 35
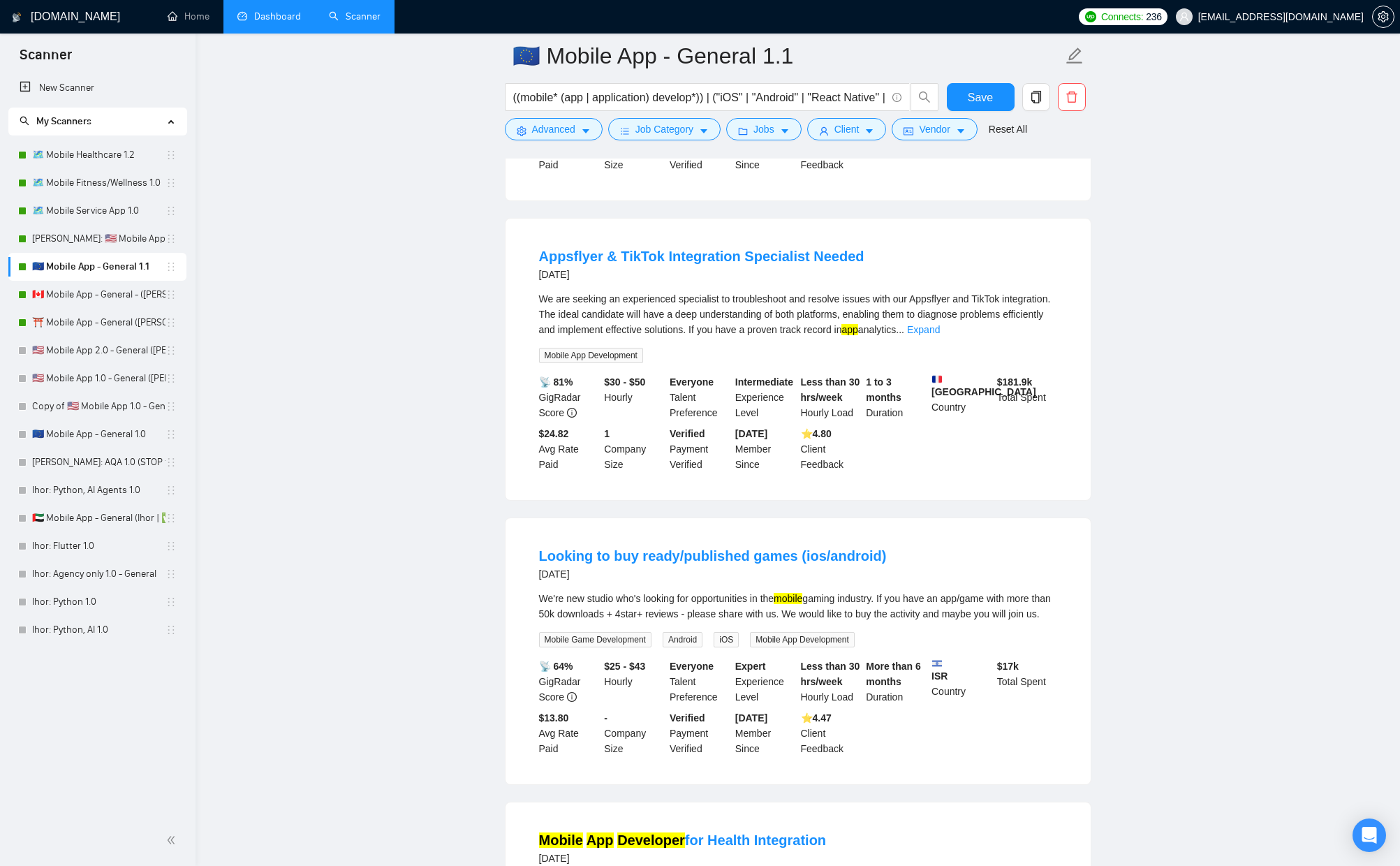
scroll to position [1348, 0]
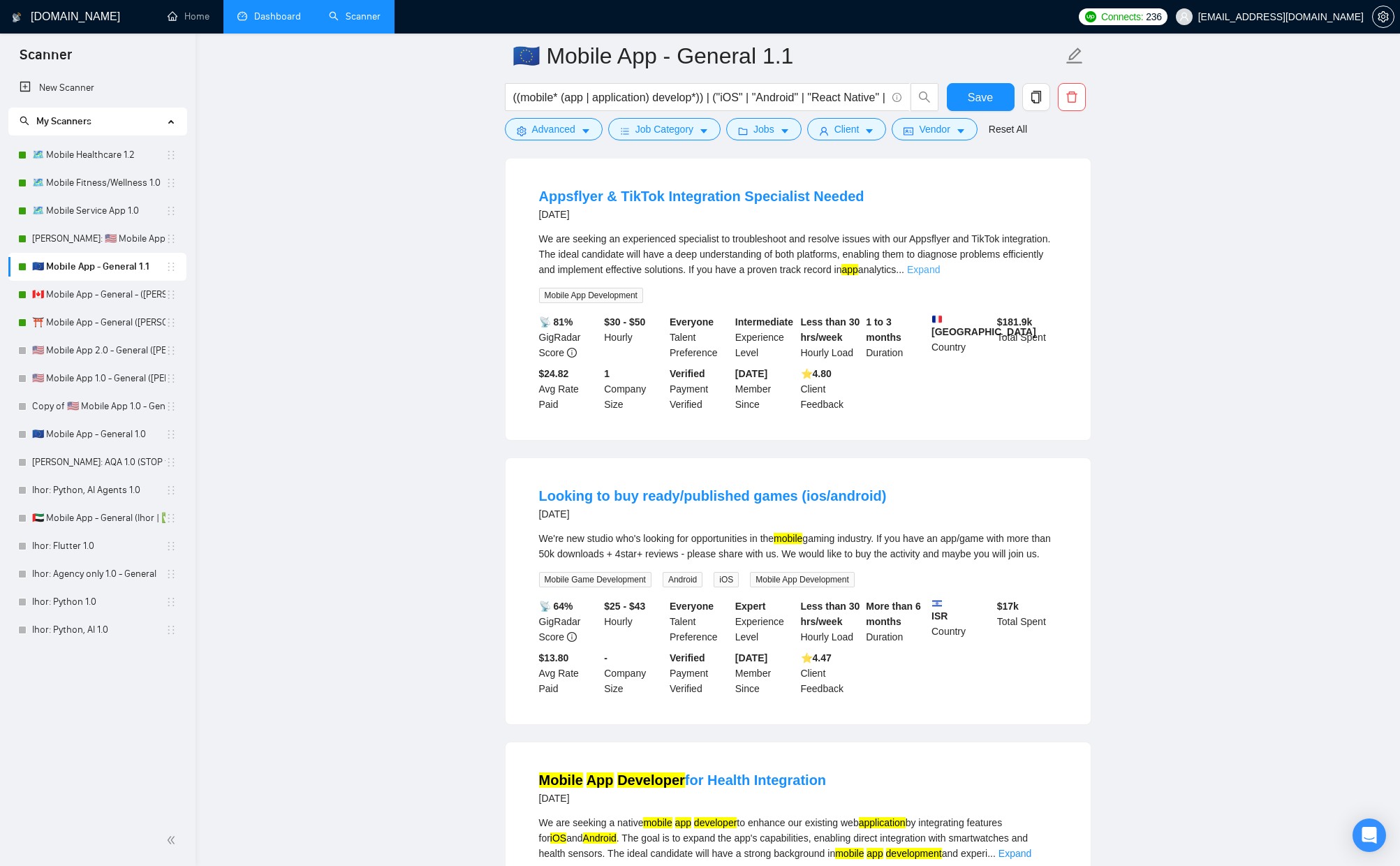
click at [940, 264] on link "Expand" at bounding box center [923, 270] width 33 height 11
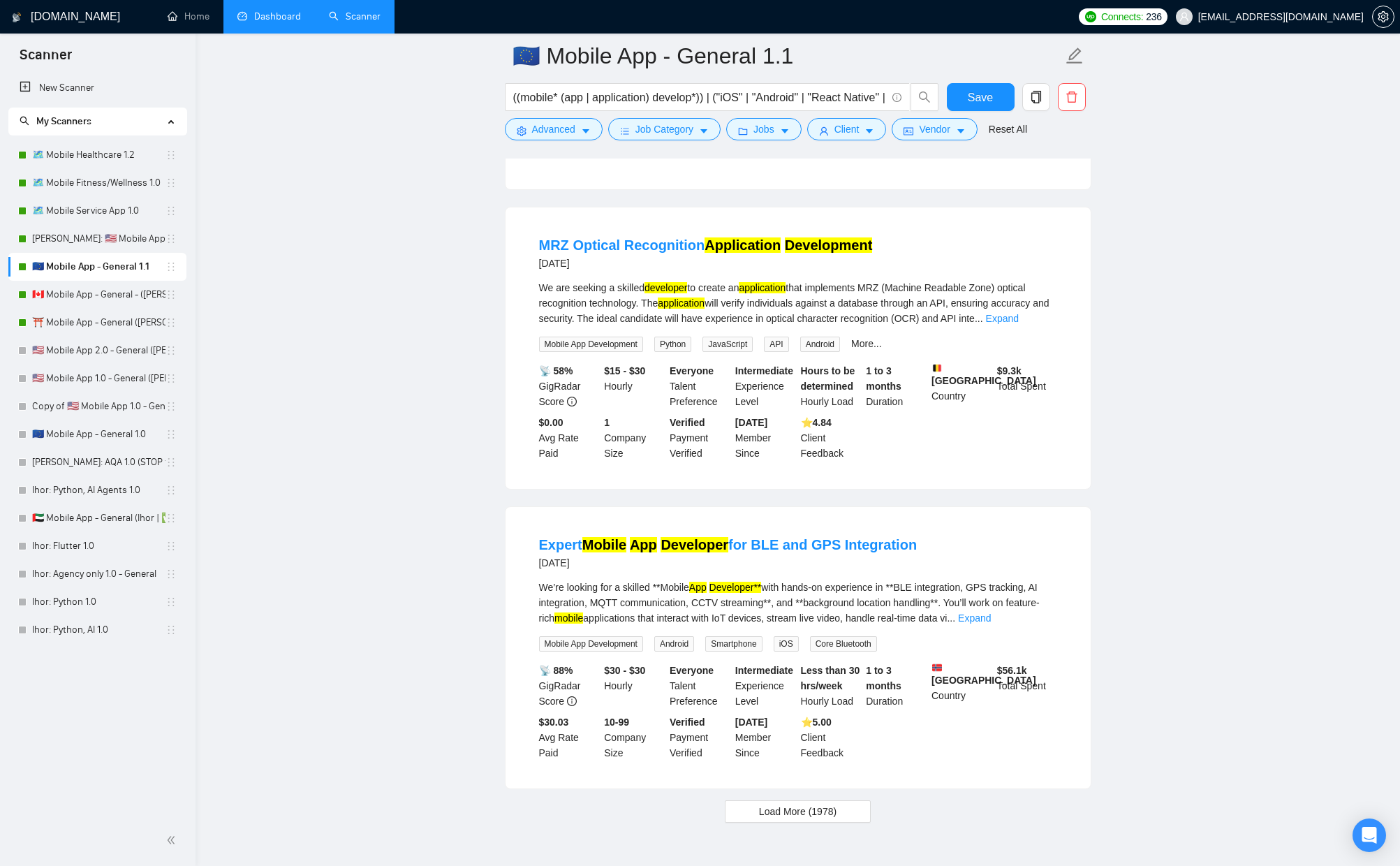
scroll to position [2589, 0]
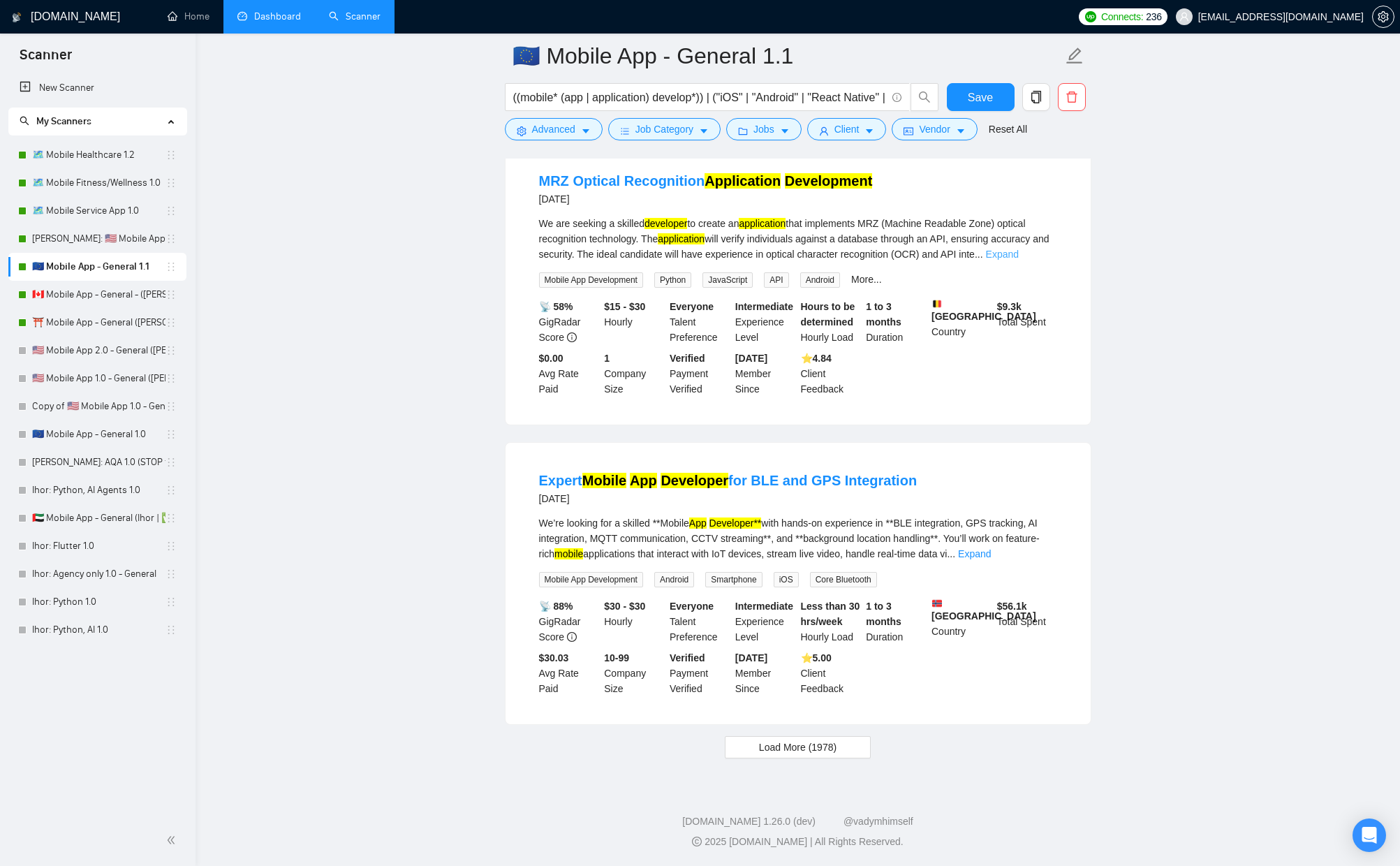
click at [1019, 254] on link "Expand" at bounding box center [1002, 254] width 33 height 11
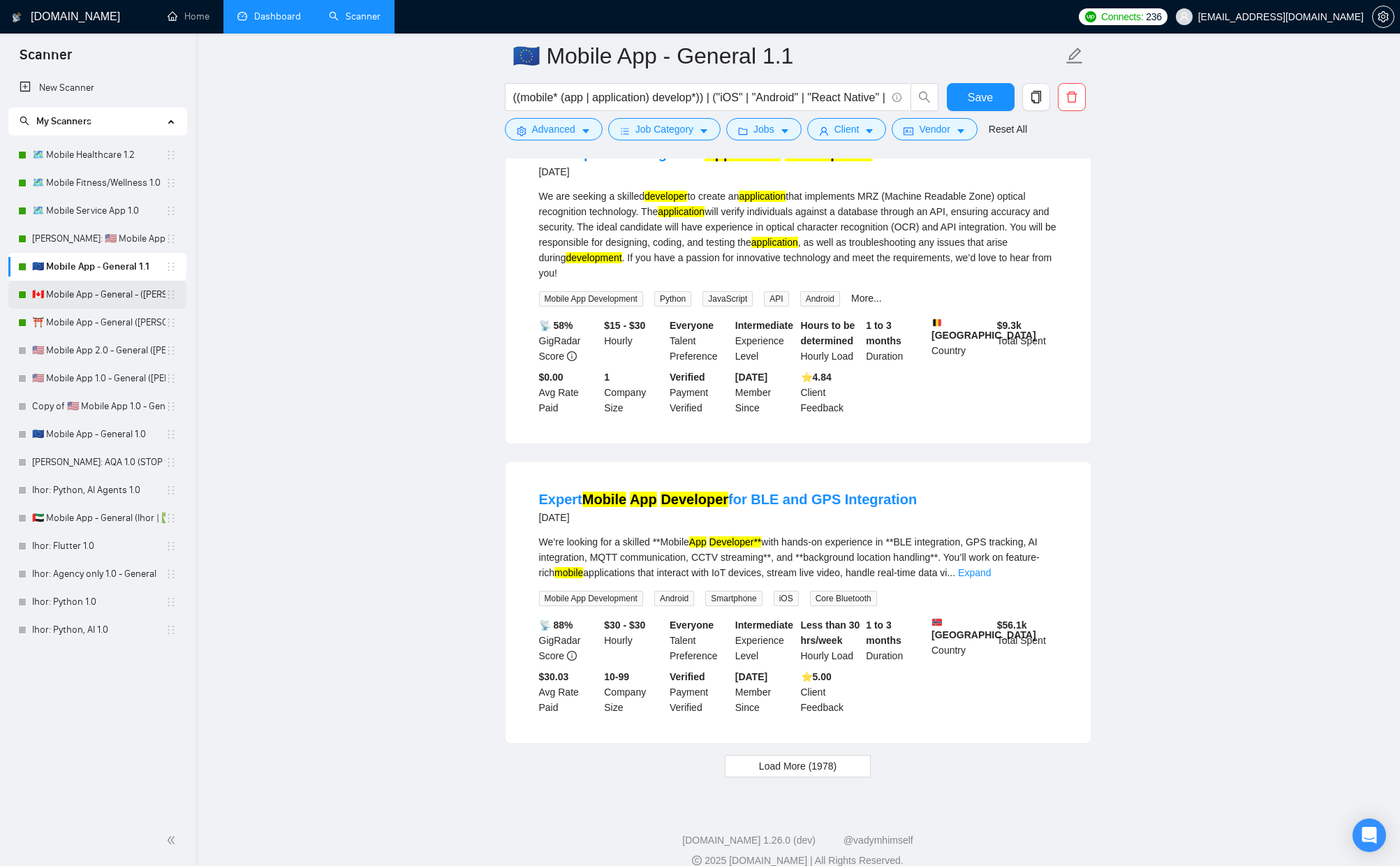
click at [60, 300] on link "🇨🇦 Mobile App - General - ([PERSON_NAME] | ✅ Immediate Start)" at bounding box center [98, 295] width 133 height 28
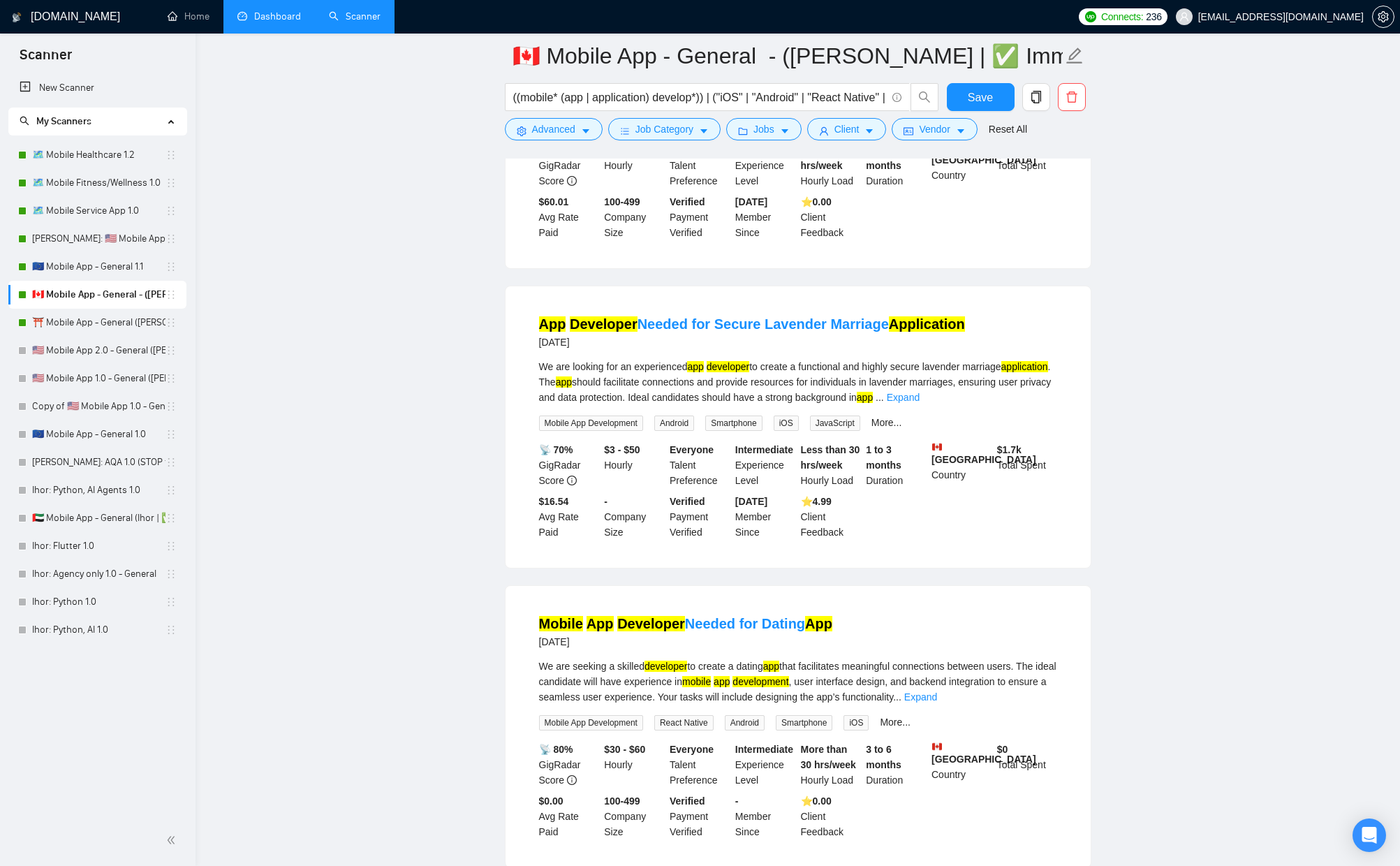
scroll to position [384, 0]
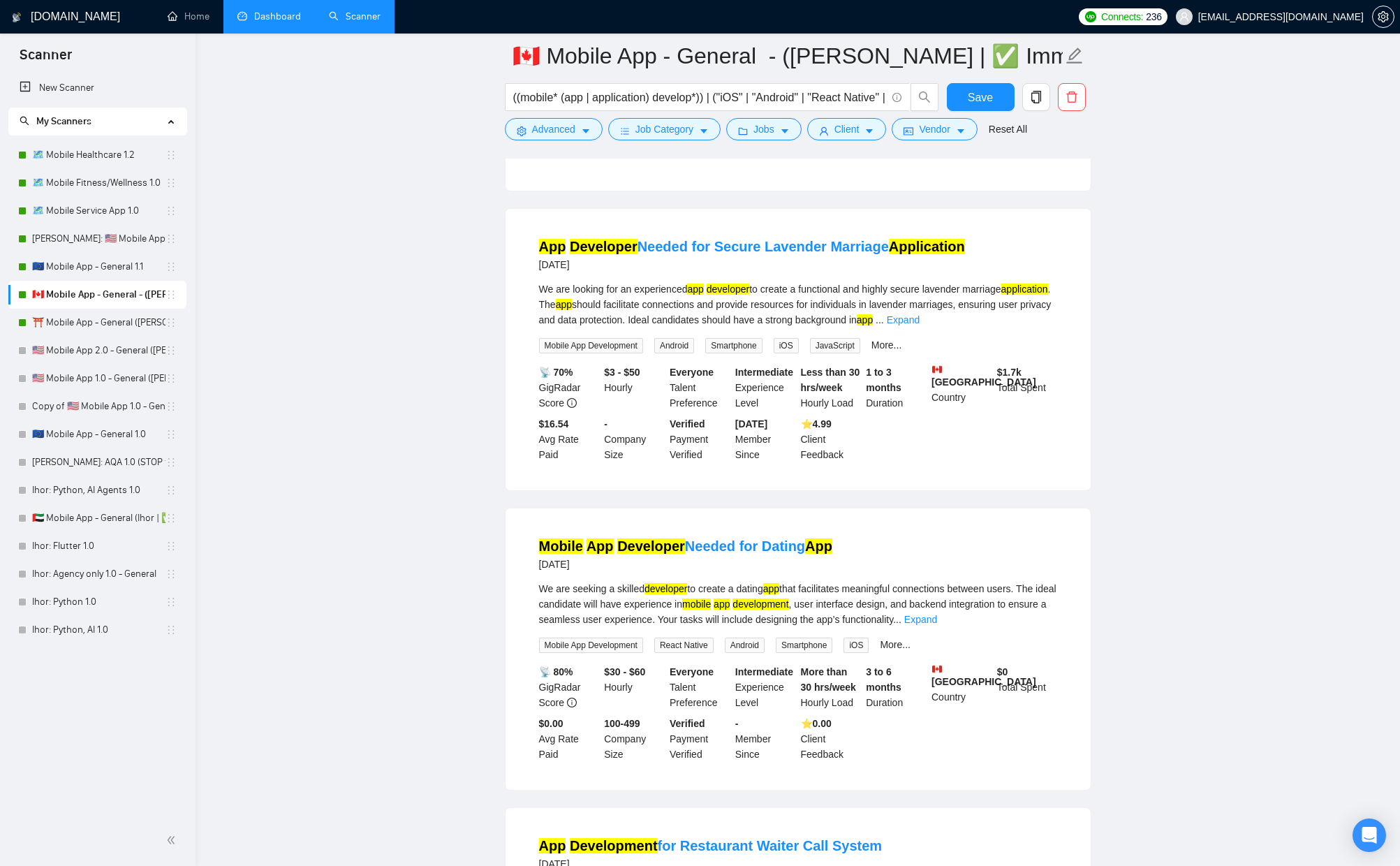
click at [103, 694] on div "New Scanner My Scanners 🗺️ Mobile Healthcare 1.2 🗺️ Mobile Fitness/Wellness 1.0…" at bounding box center [98, 444] width 196 height 741
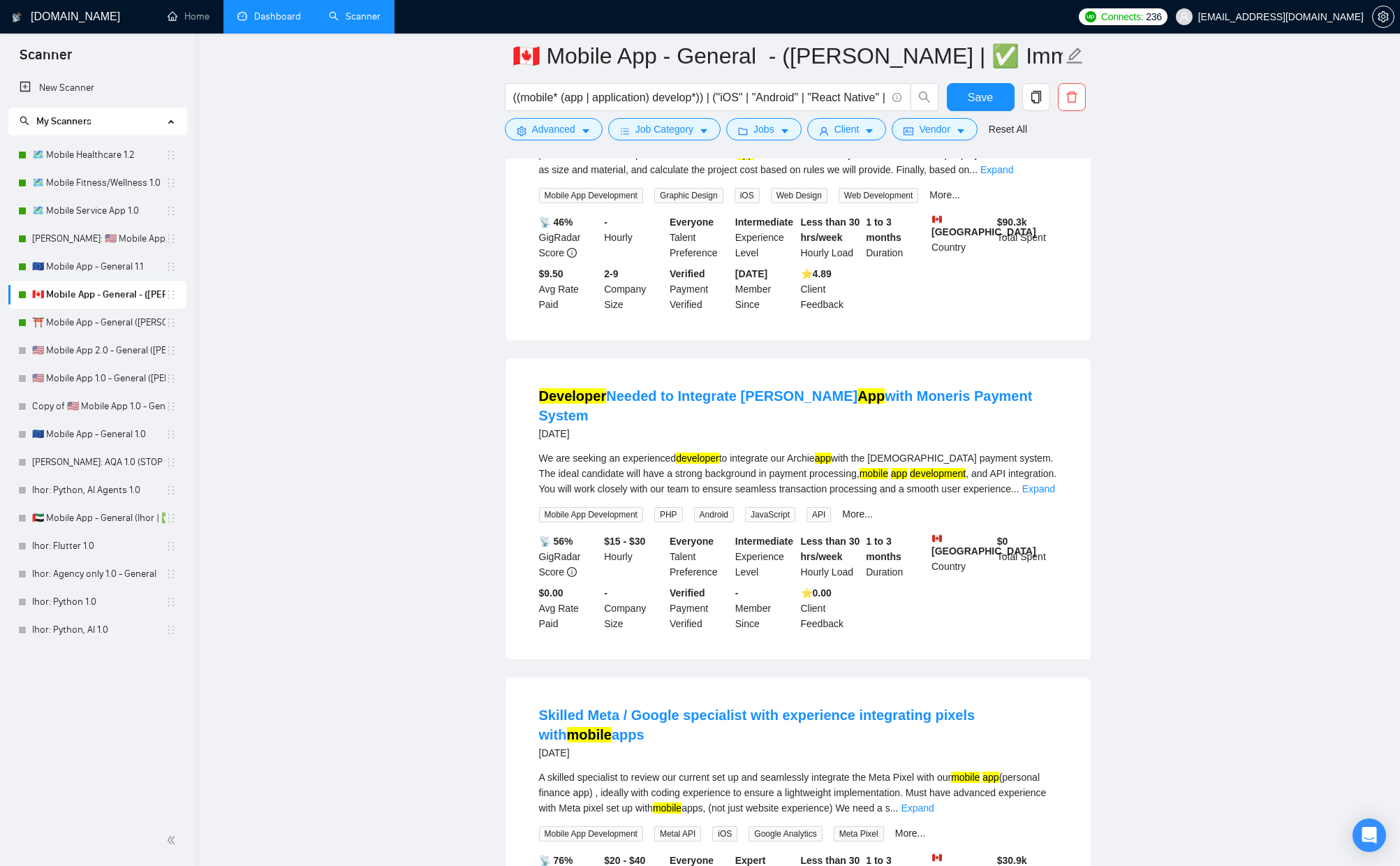
scroll to position [2562, 0]
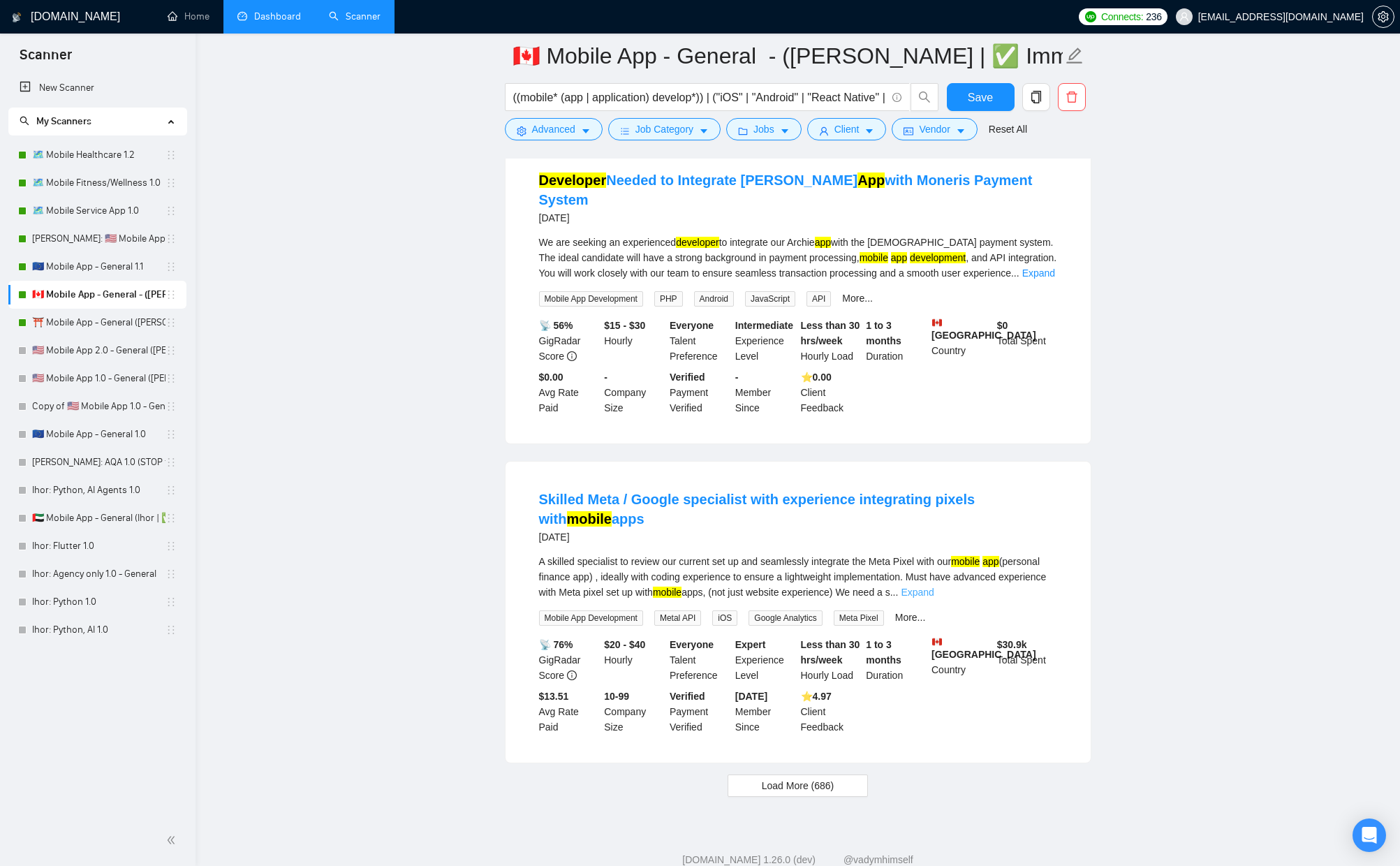
click at [933, 587] on link "Expand" at bounding box center [917, 593] width 33 height 11
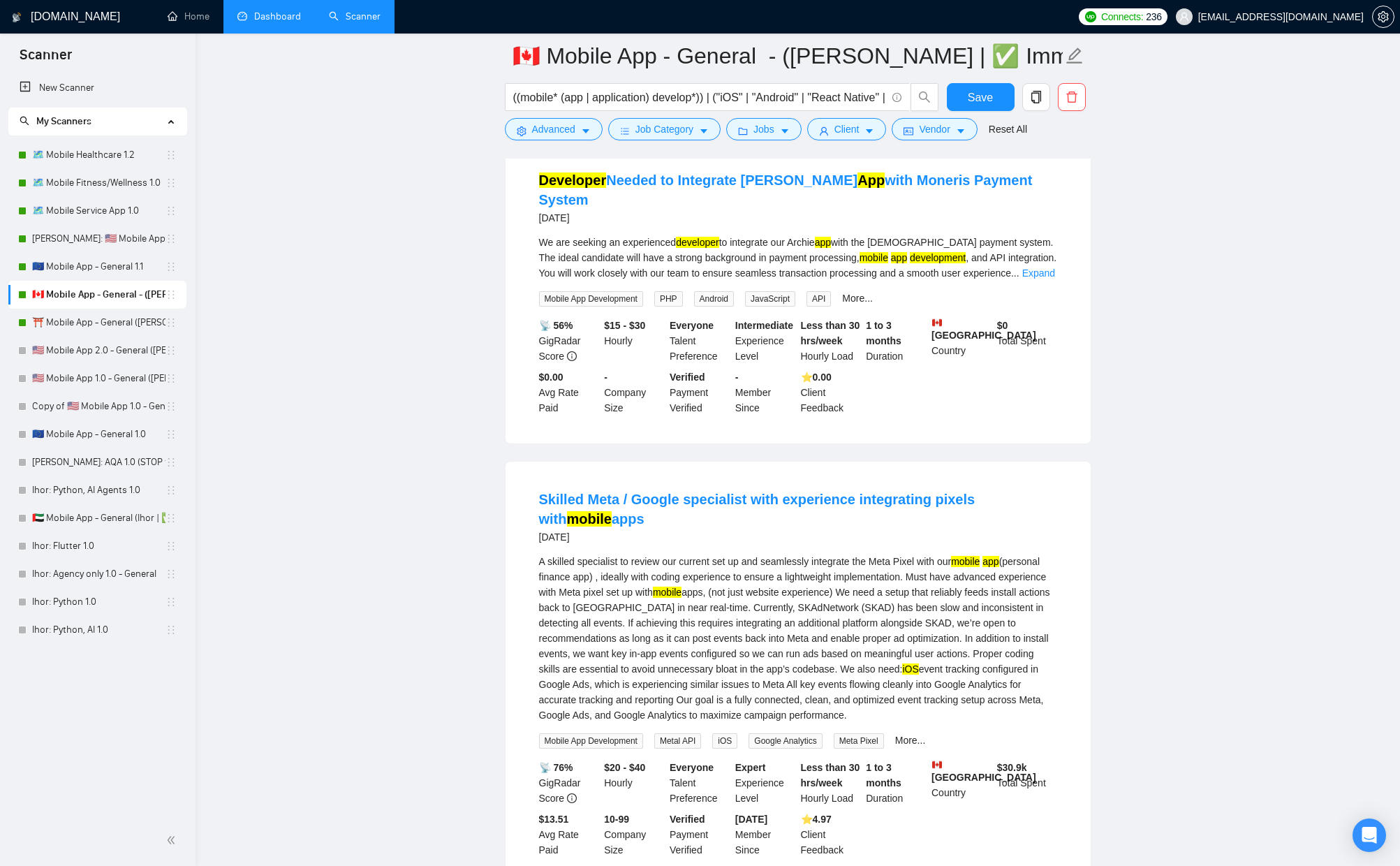
scroll to position [2685, 0]
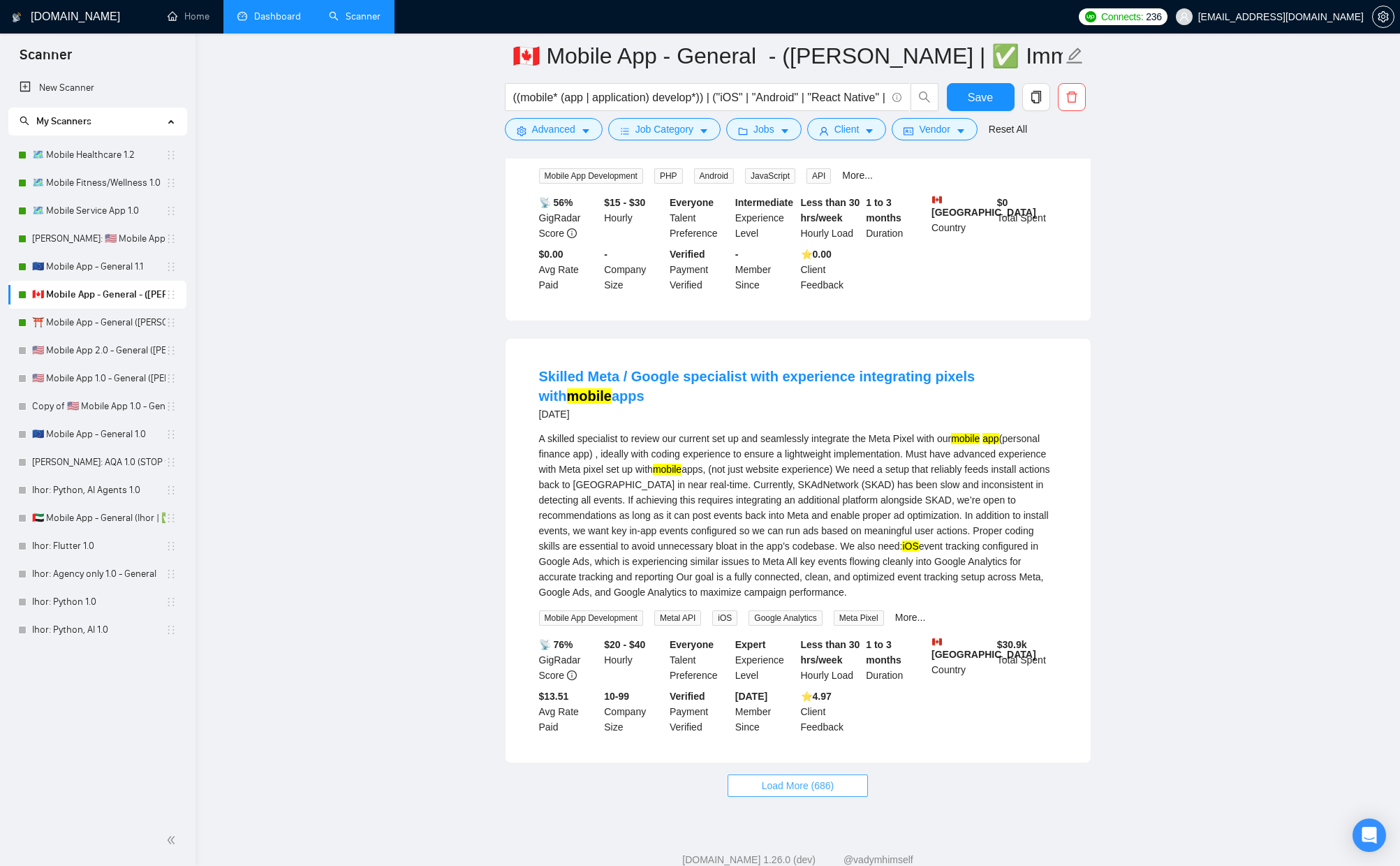
click at [765, 778] on span "Load More (686)" at bounding box center [798, 786] width 73 height 15
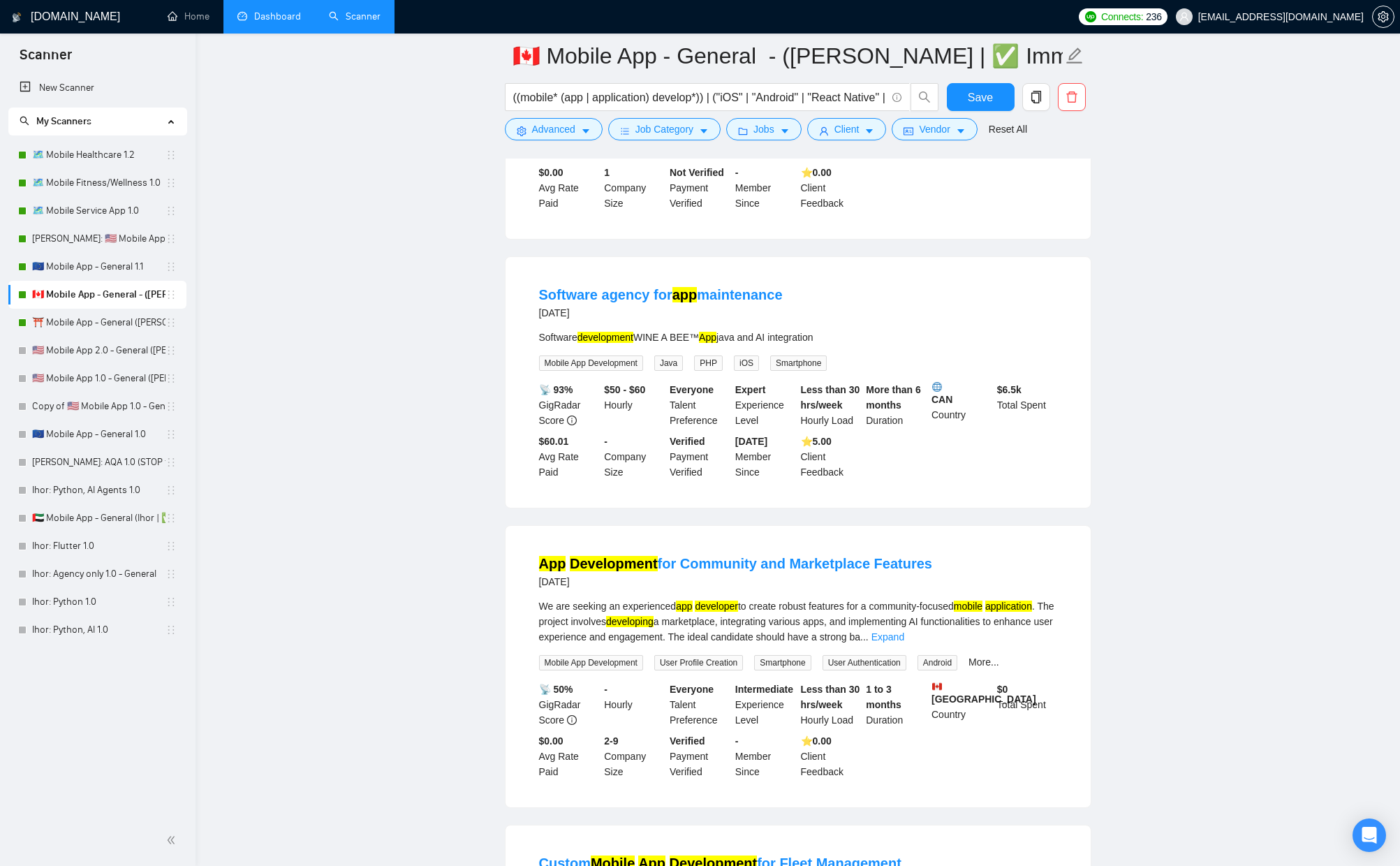
scroll to position [3778, 0]
drag, startPoint x: 644, startPoint y: 295, endPoint x: 702, endPoint y: 296, distance: 58.0
click at [702, 328] on div "Software development WINE A BEE™ App java and AI integration" at bounding box center [798, 336] width 518 height 15
copy div "WINE A BEE™"
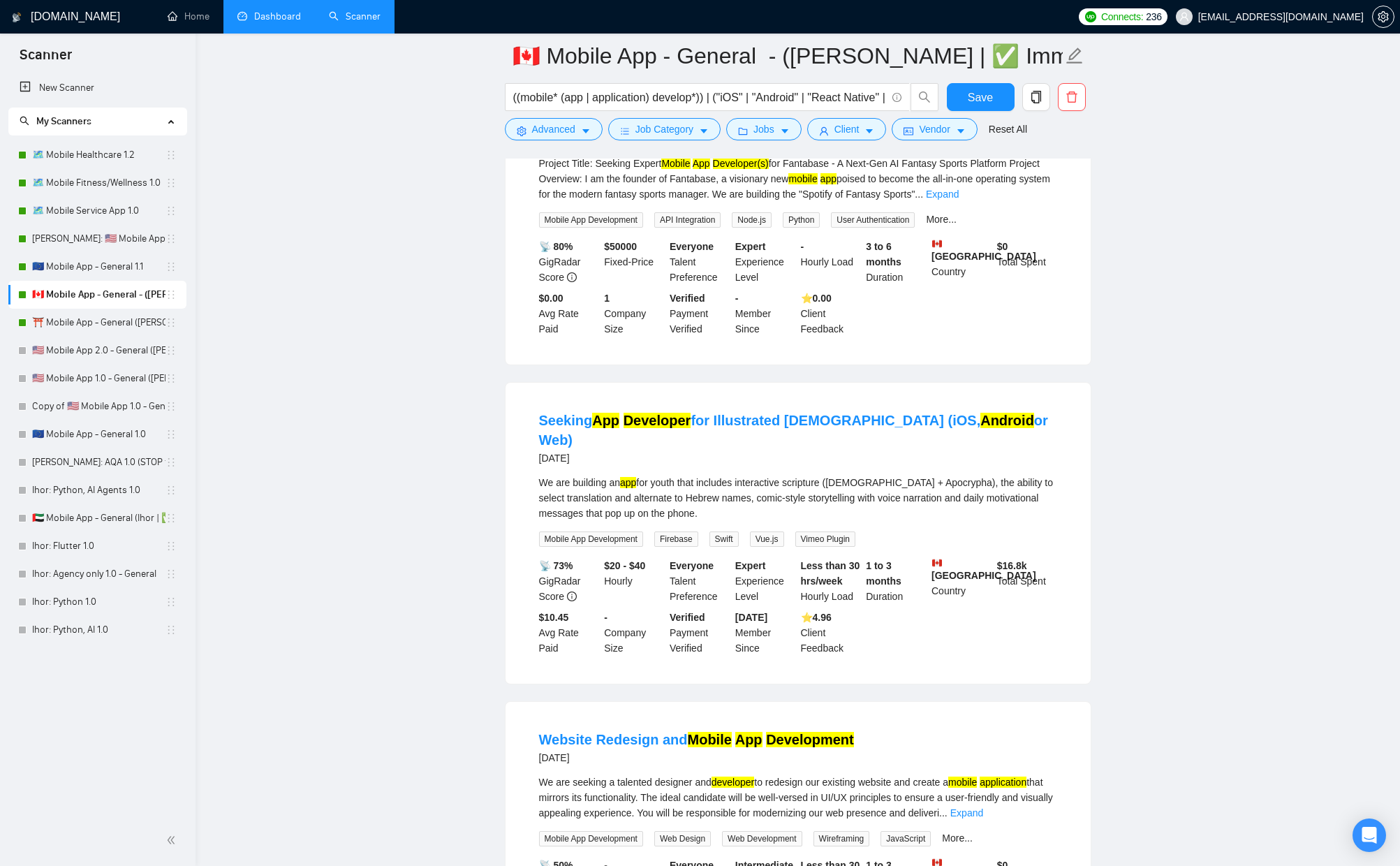
scroll to position [5654, 0]
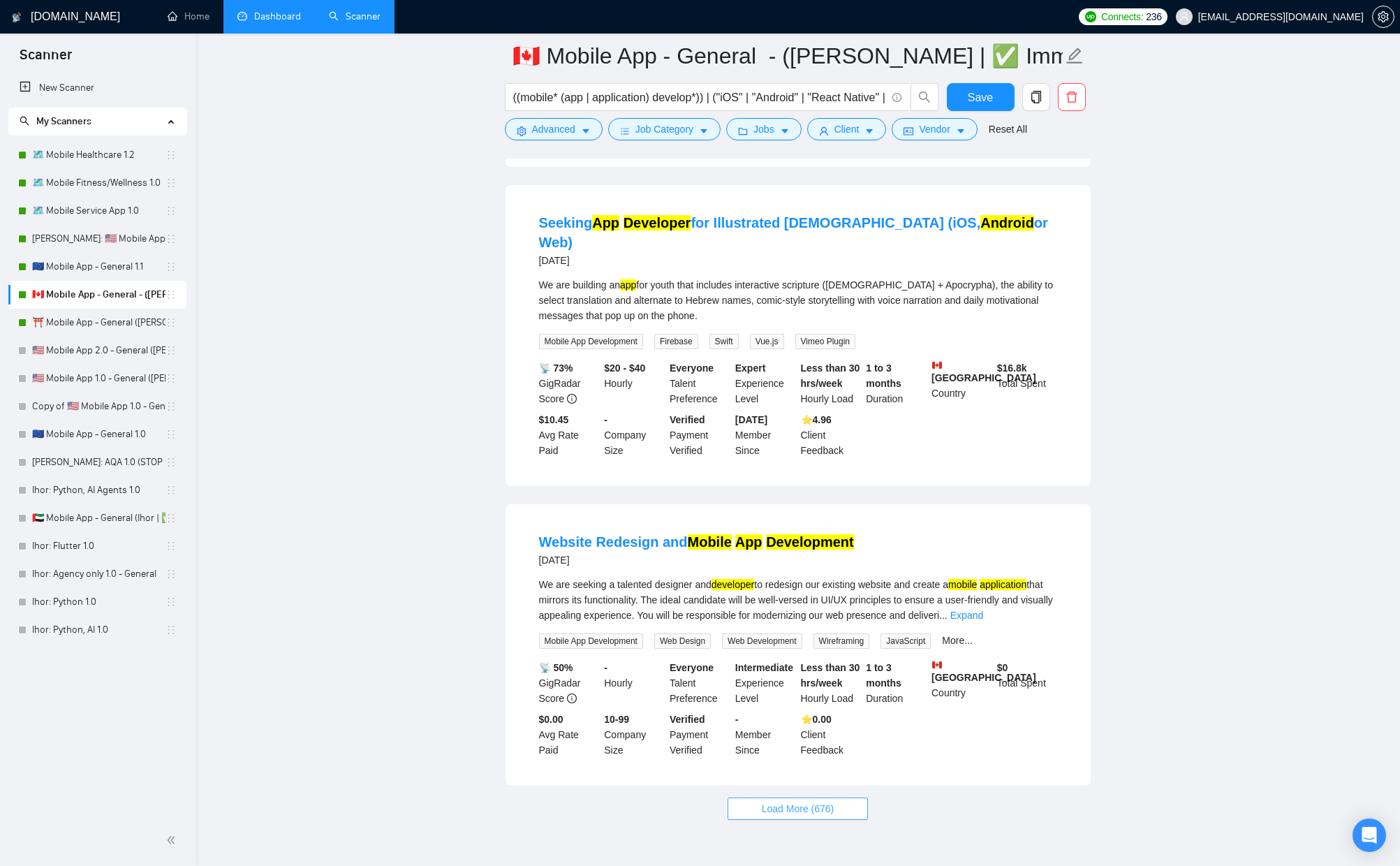
click at [791, 801] on span "Load More (676)" at bounding box center [798, 808] width 73 height 15
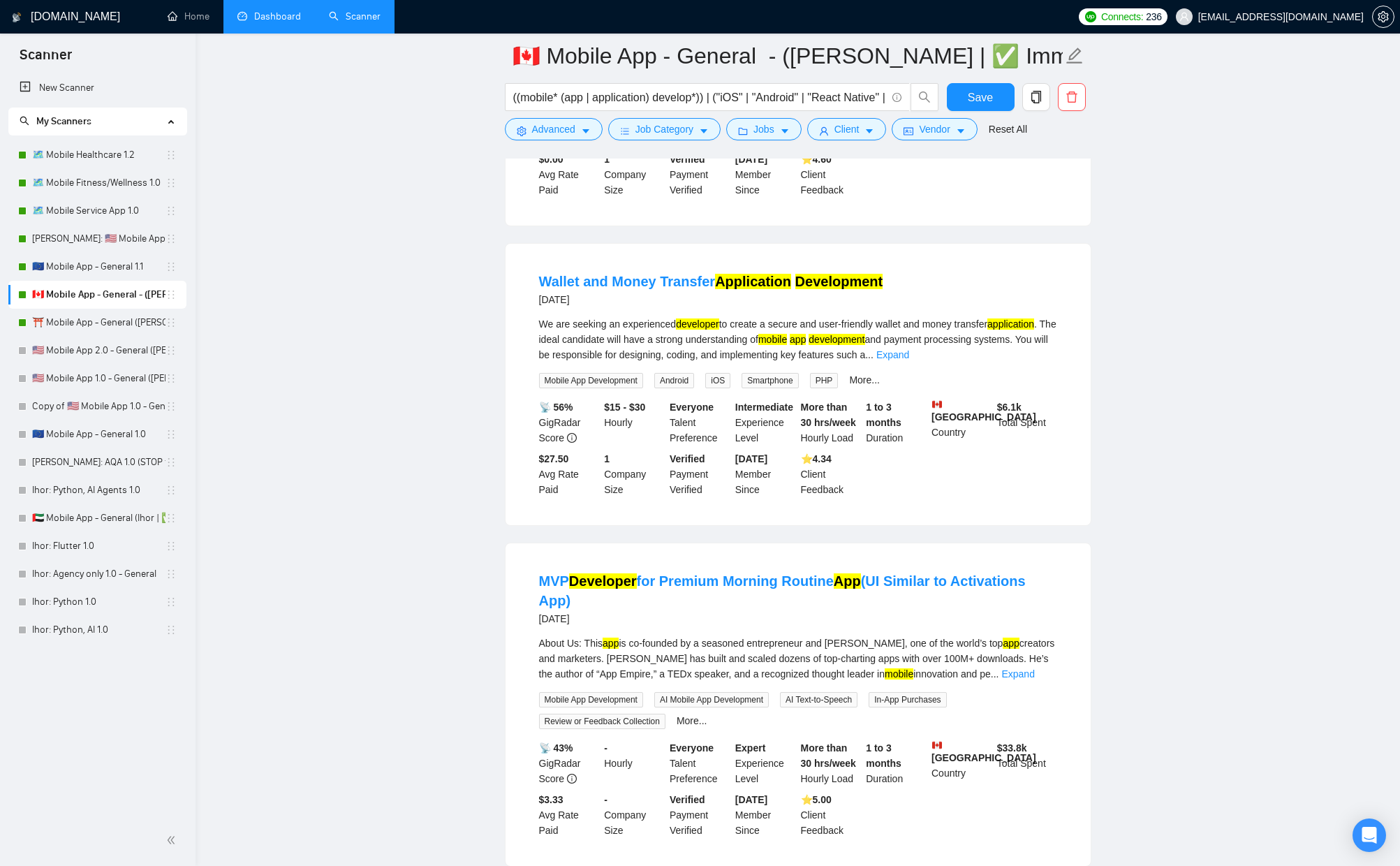
scroll to position [6508, 0]
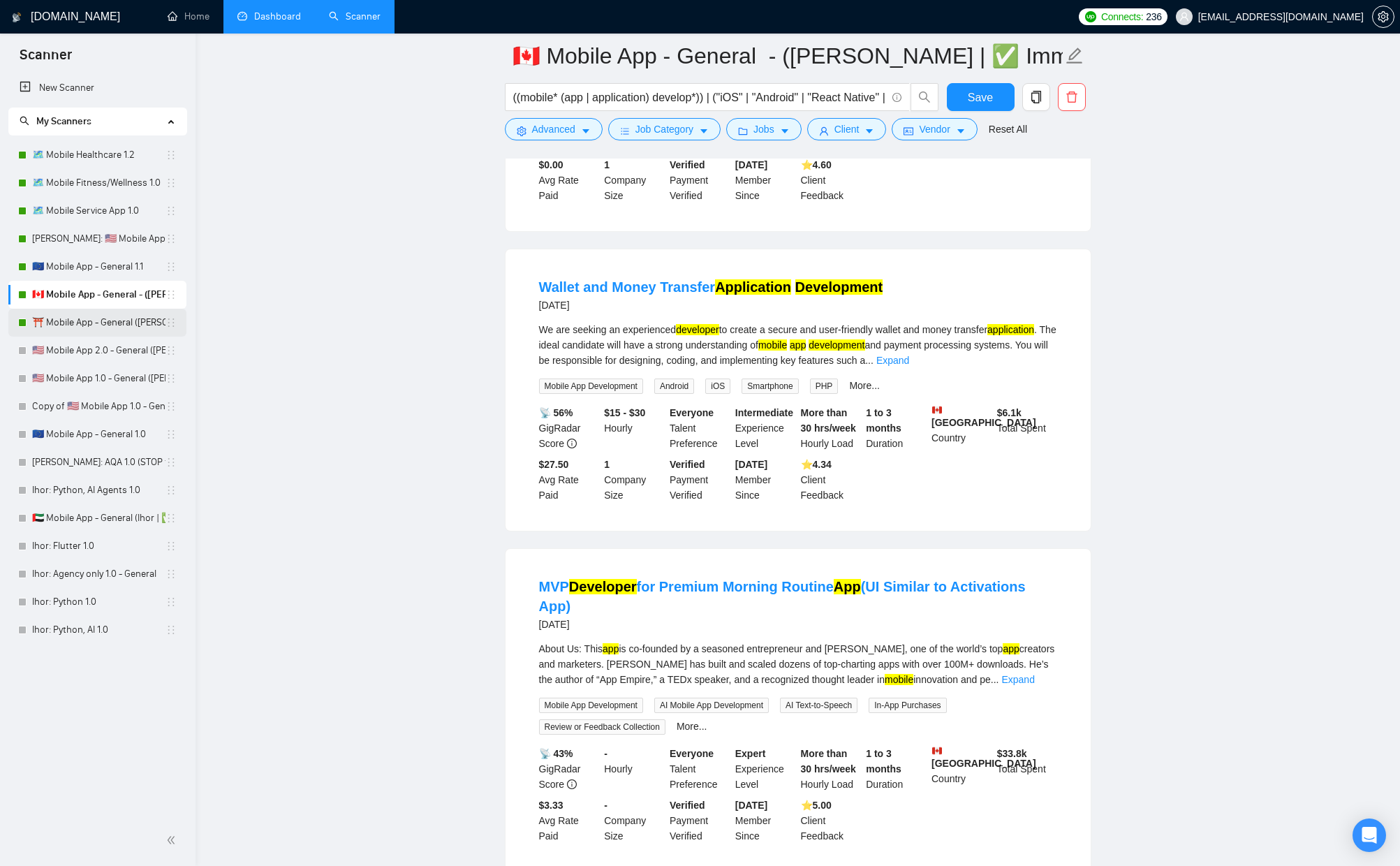
click at [109, 314] on link "⛩️ Mobile App - General ([PERSON_NAME] | ✅ Immediate Start)" at bounding box center [98, 323] width 133 height 28
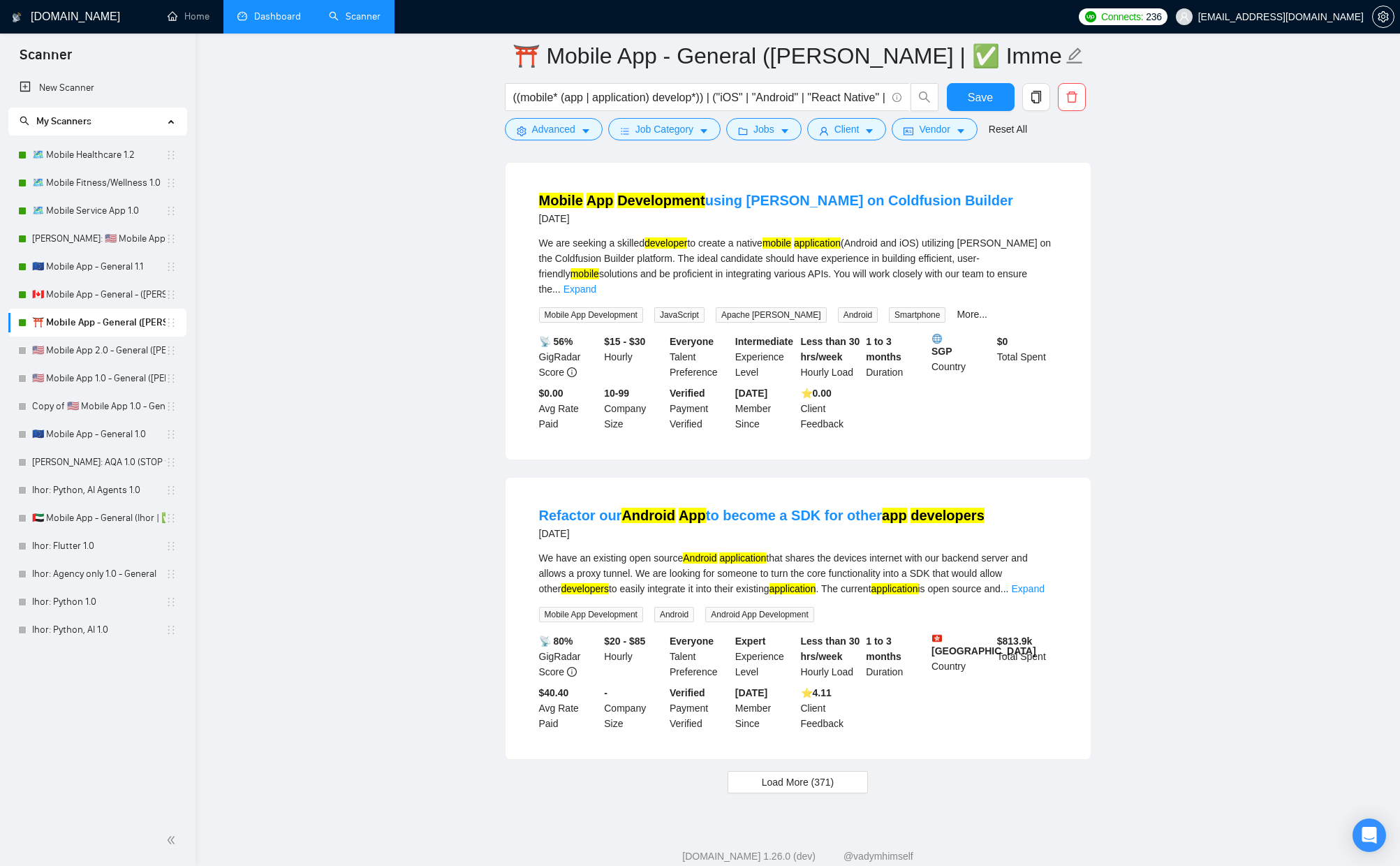
scroll to position [2566, 0]
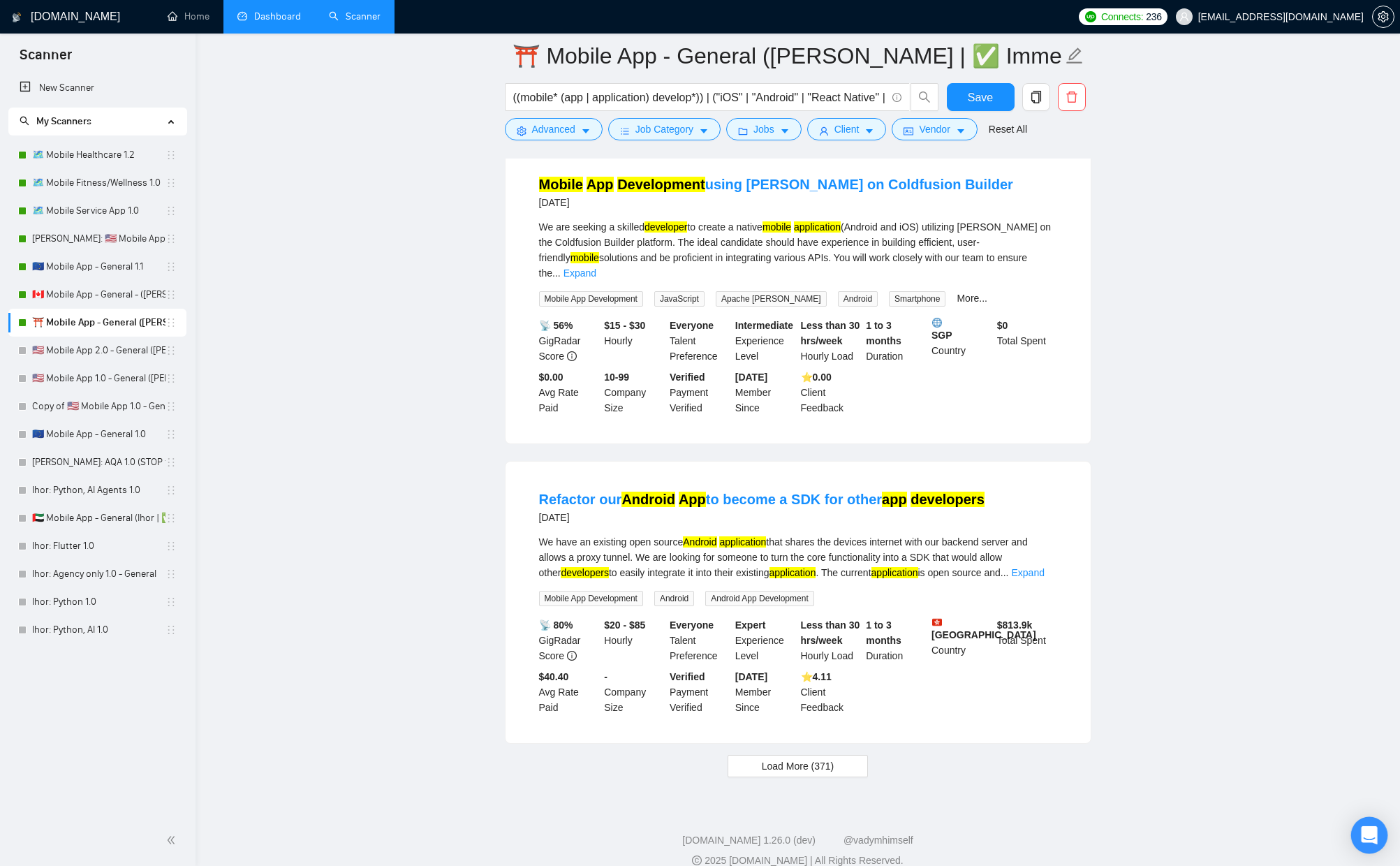
click at [1369, 825] on div "Open Intercom Messenger" at bounding box center [1370, 835] width 37 height 37
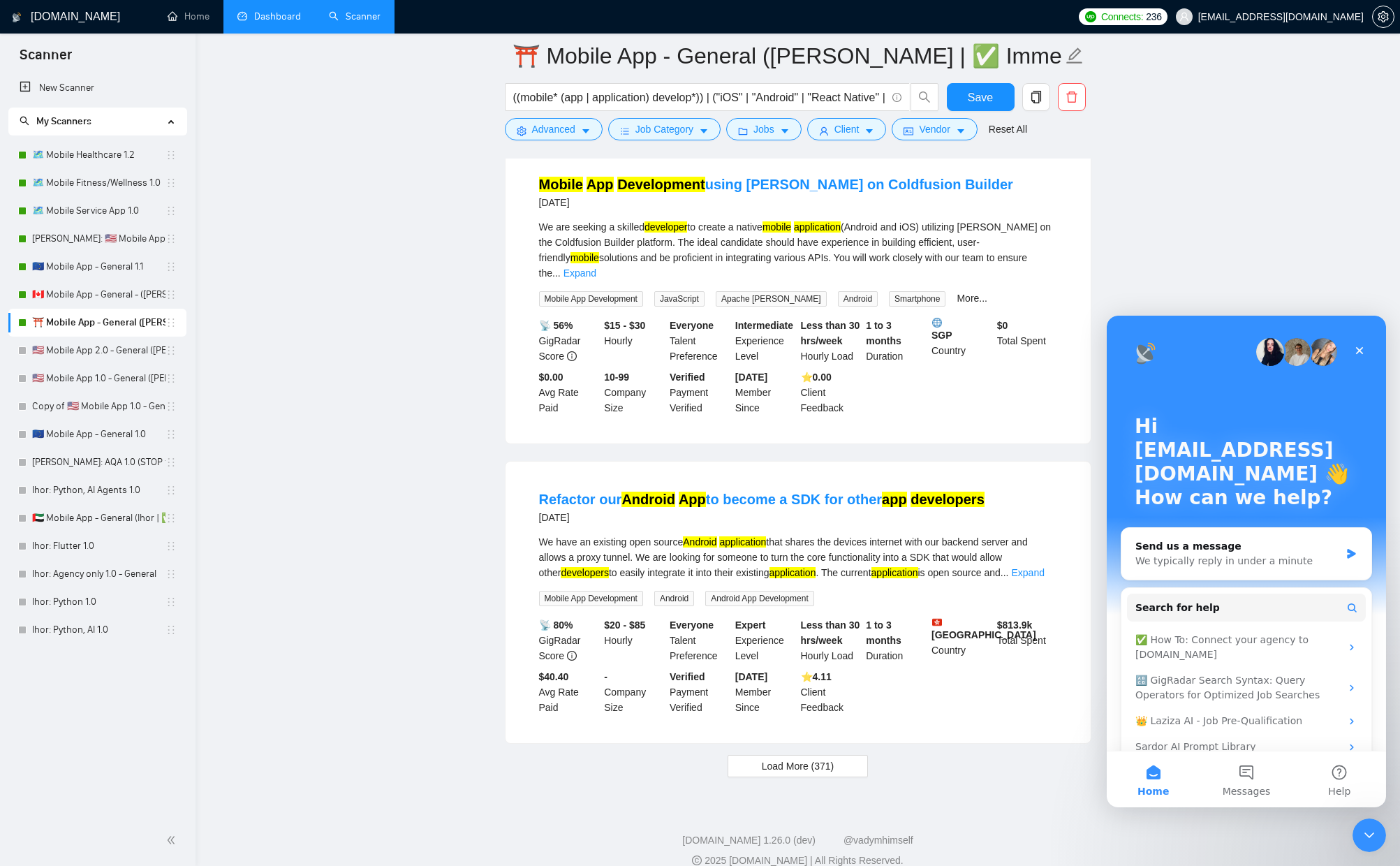
scroll to position [0, 0]
click at [1247, 791] on span "Messages" at bounding box center [1247, 791] width 49 height 9
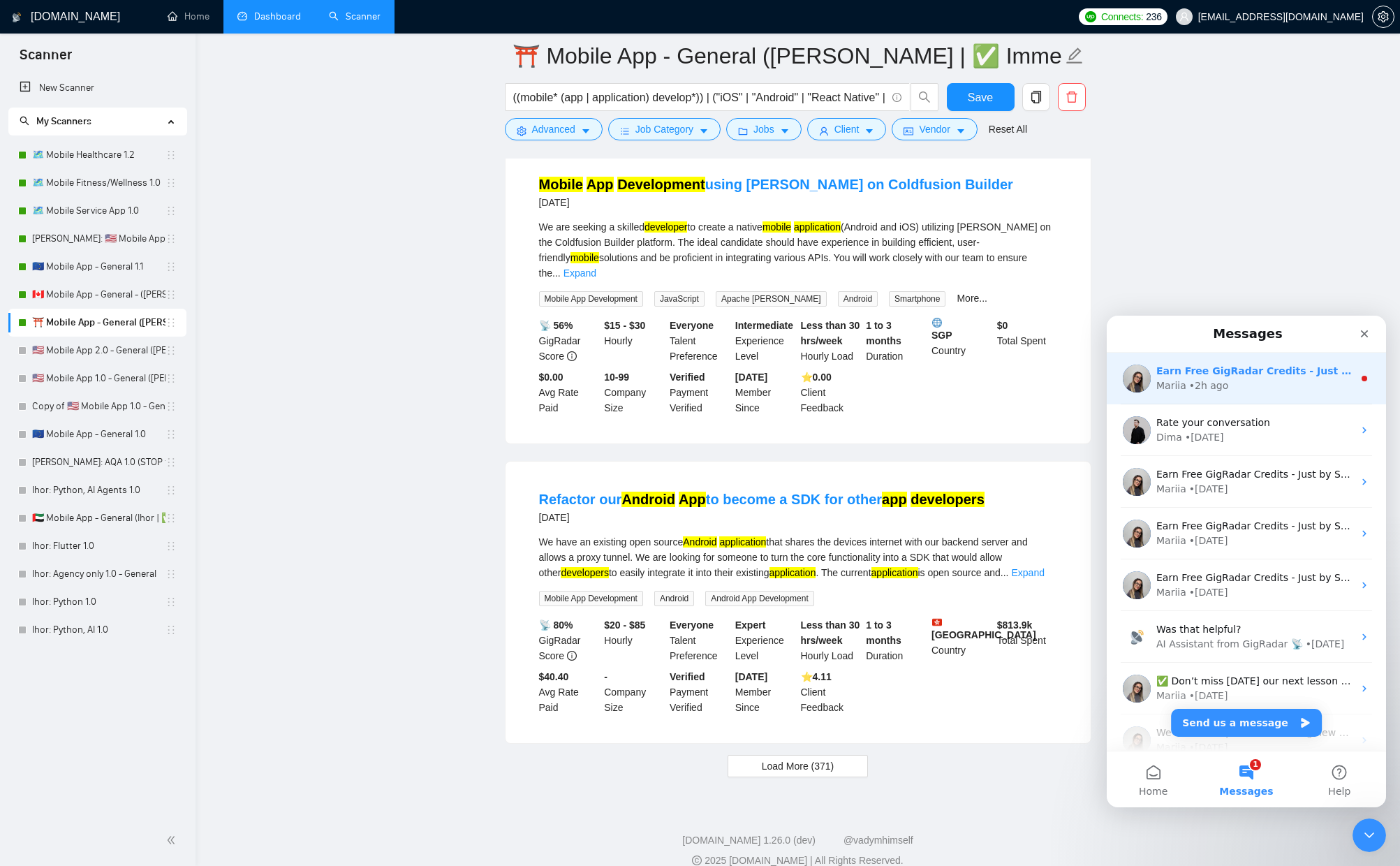
click at [1319, 396] on div "Earn Free GigRadar Credits - Just by Sharing Your Story! 💬 Want more credits fo…" at bounding box center [1246, 378] width 279 height 51
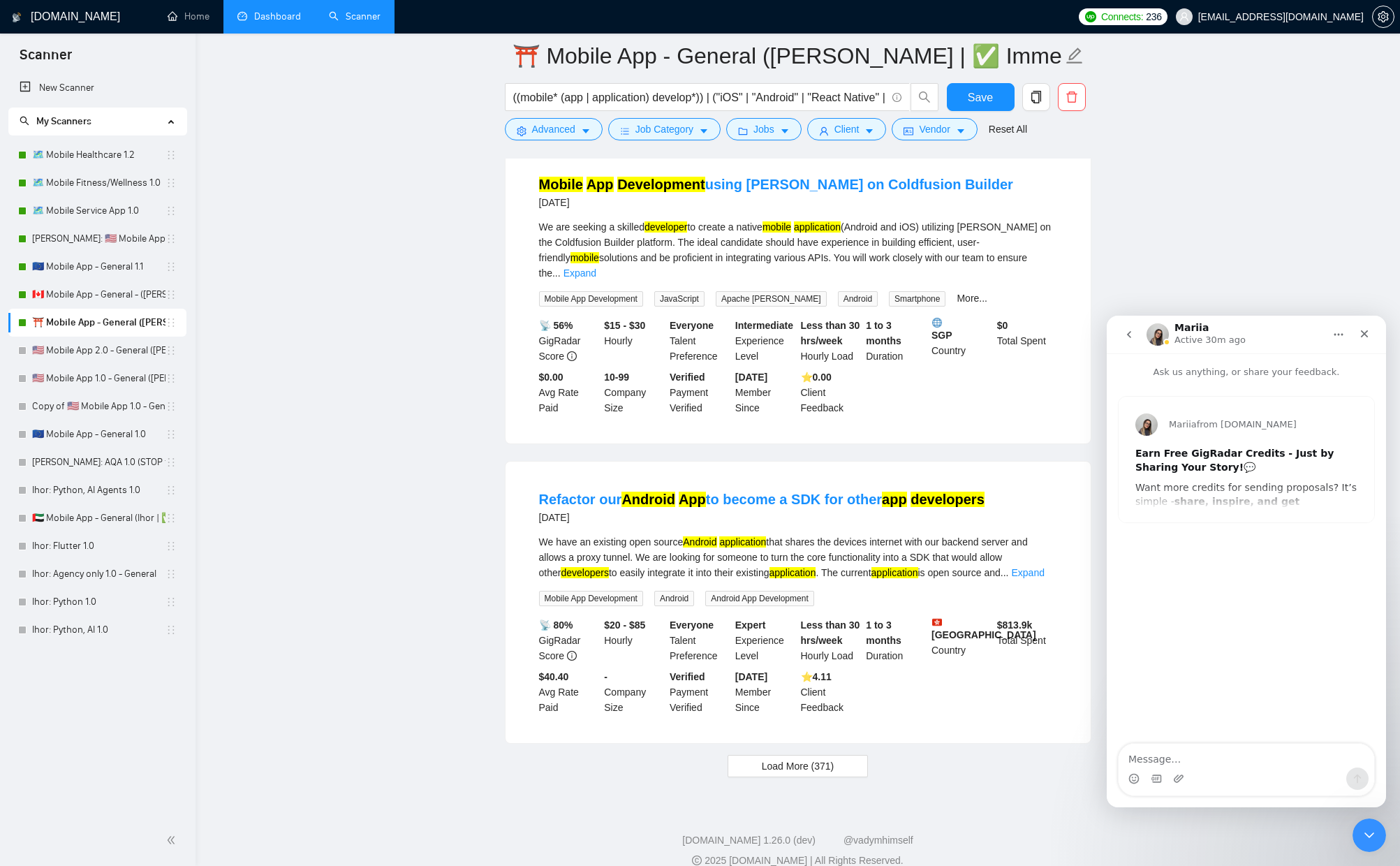
click at [1132, 338] on icon "go back" at bounding box center [1129, 334] width 11 height 11
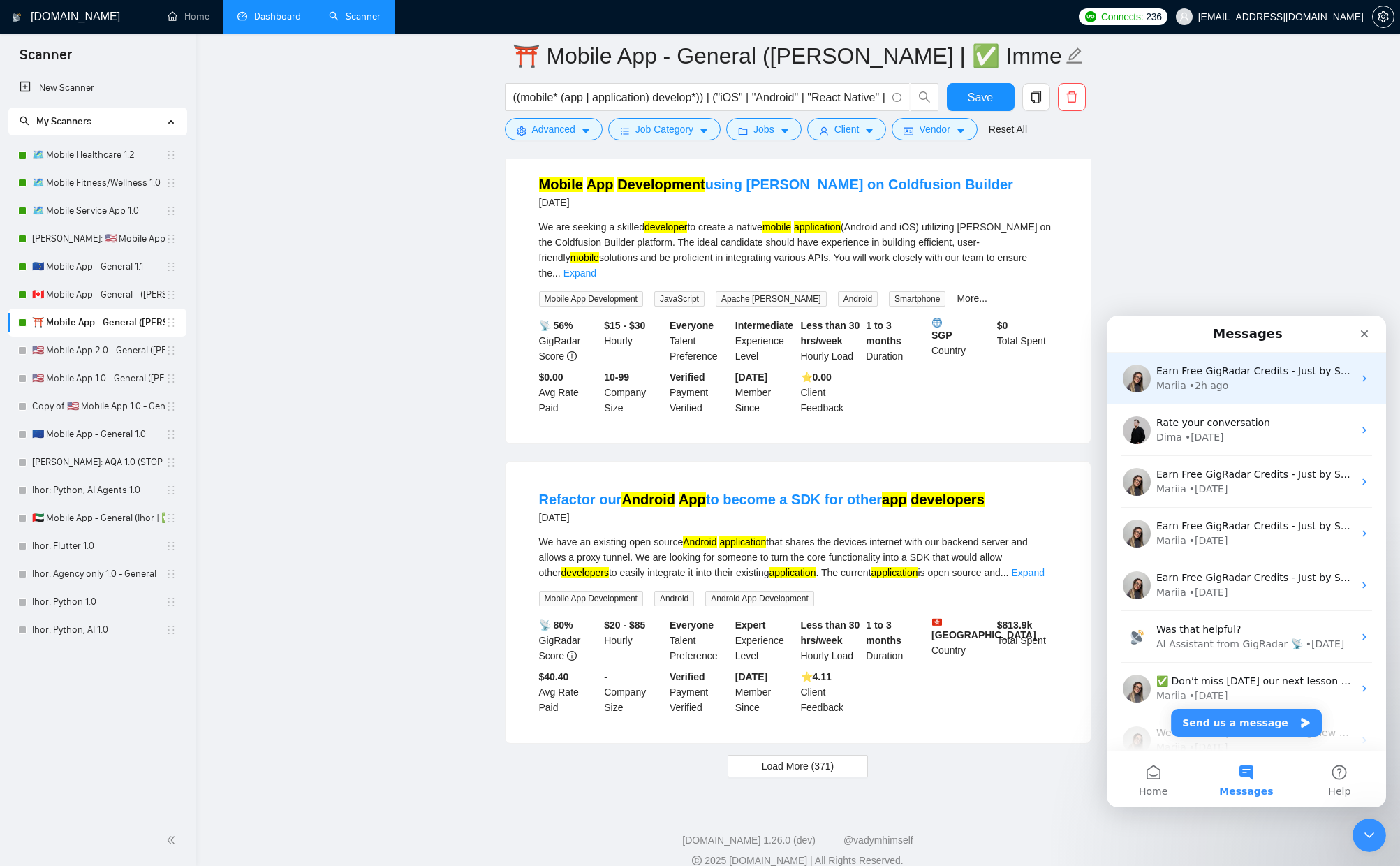
click at [1267, 390] on div "Mariia • 2h ago" at bounding box center [1254, 386] width 197 height 15
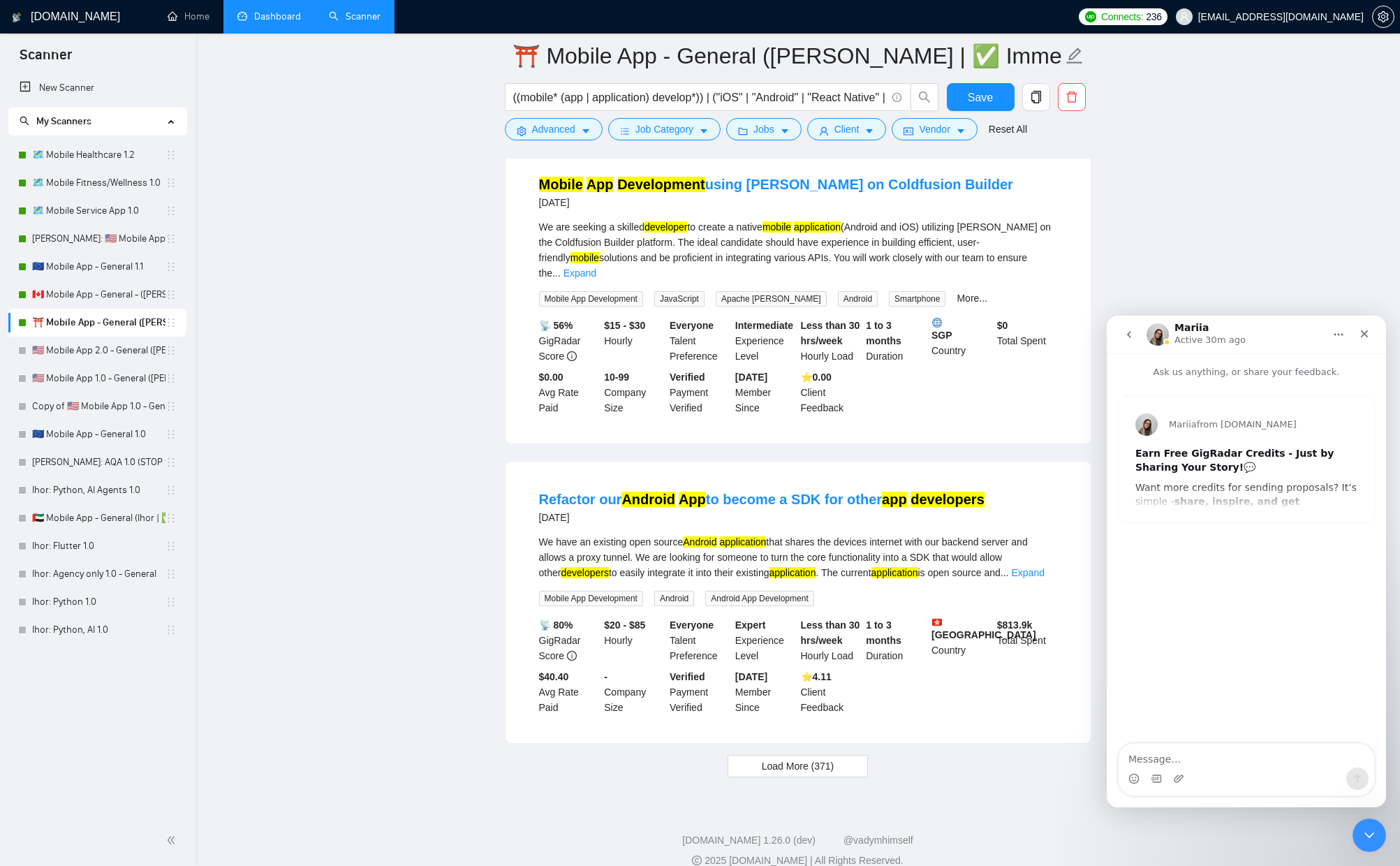
click at [1228, 497] on div "Mariia from [DOMAIN_NAME] Earn Free GigRadar Credits - Just by Sharing Your Sto…" at bounding box center [1247, 459] width 256 height 126
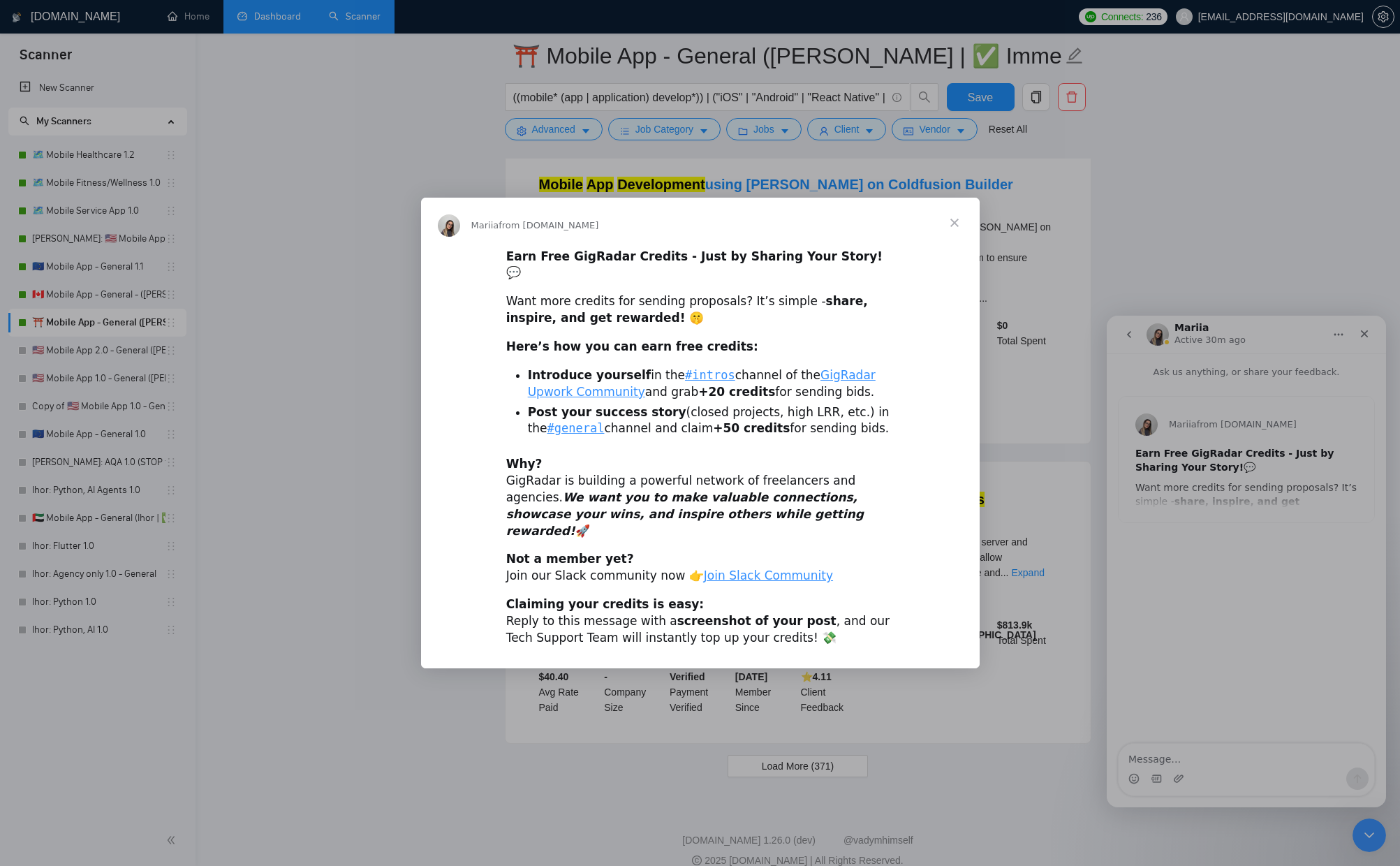
click at [962, 237] on span "Close" at bounding box center [955, 223] width 50 height 50
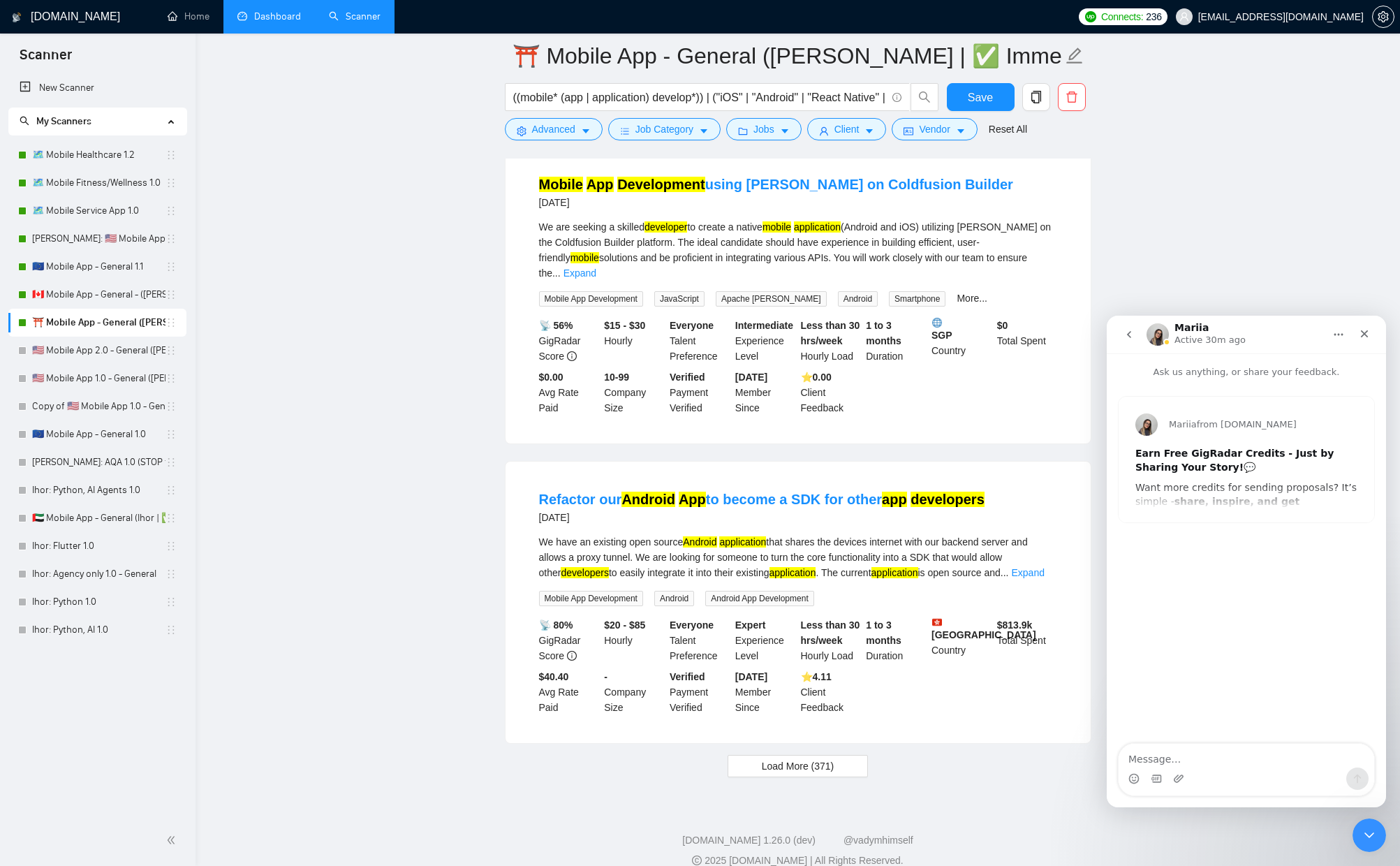
click at [1125, 332] on icon "go back" at bounding box center [1129, 334] width 11 height 11
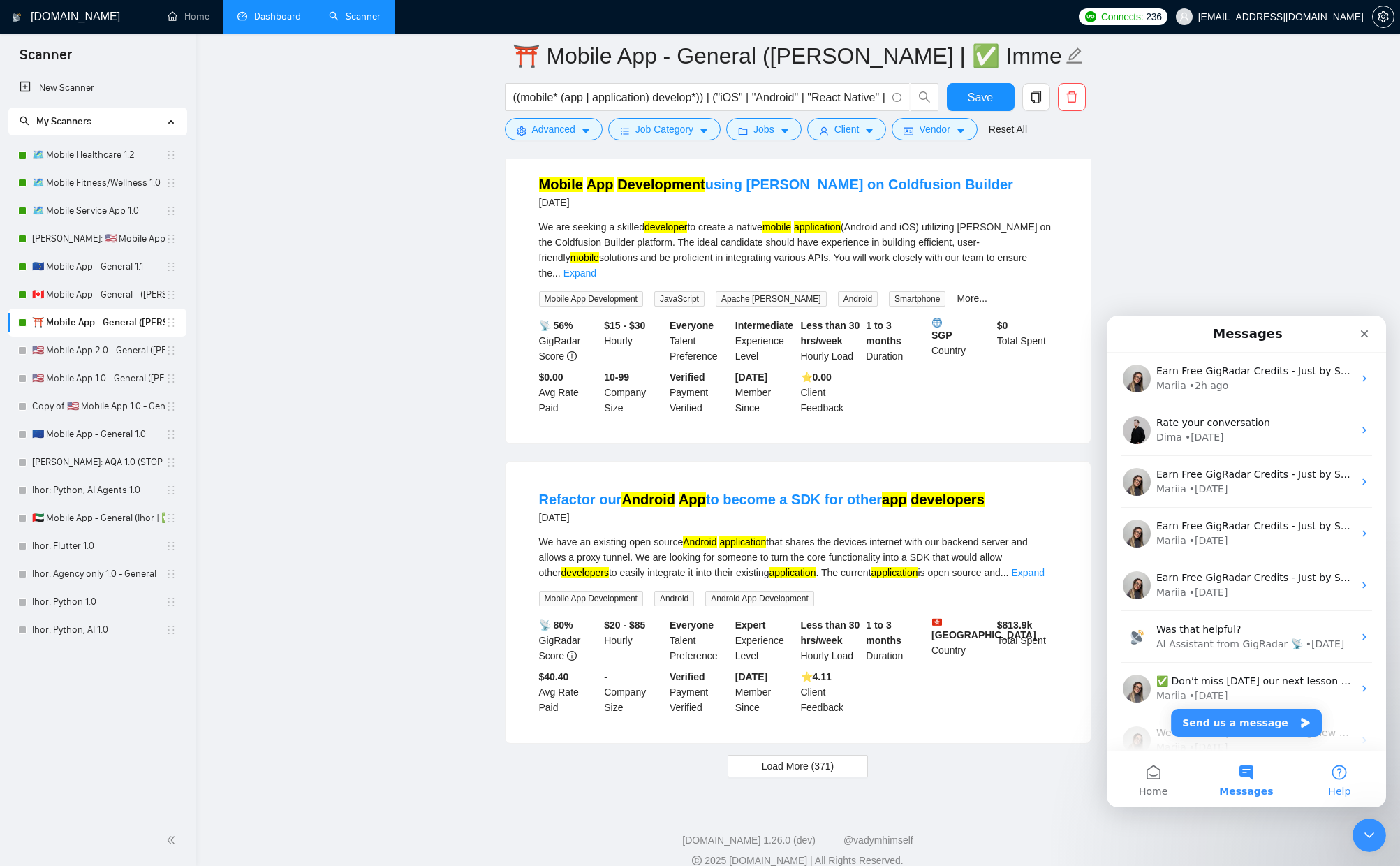
click at [1337, 779] on button "Help" at bounding box center [1340, 779] width 93 height 56
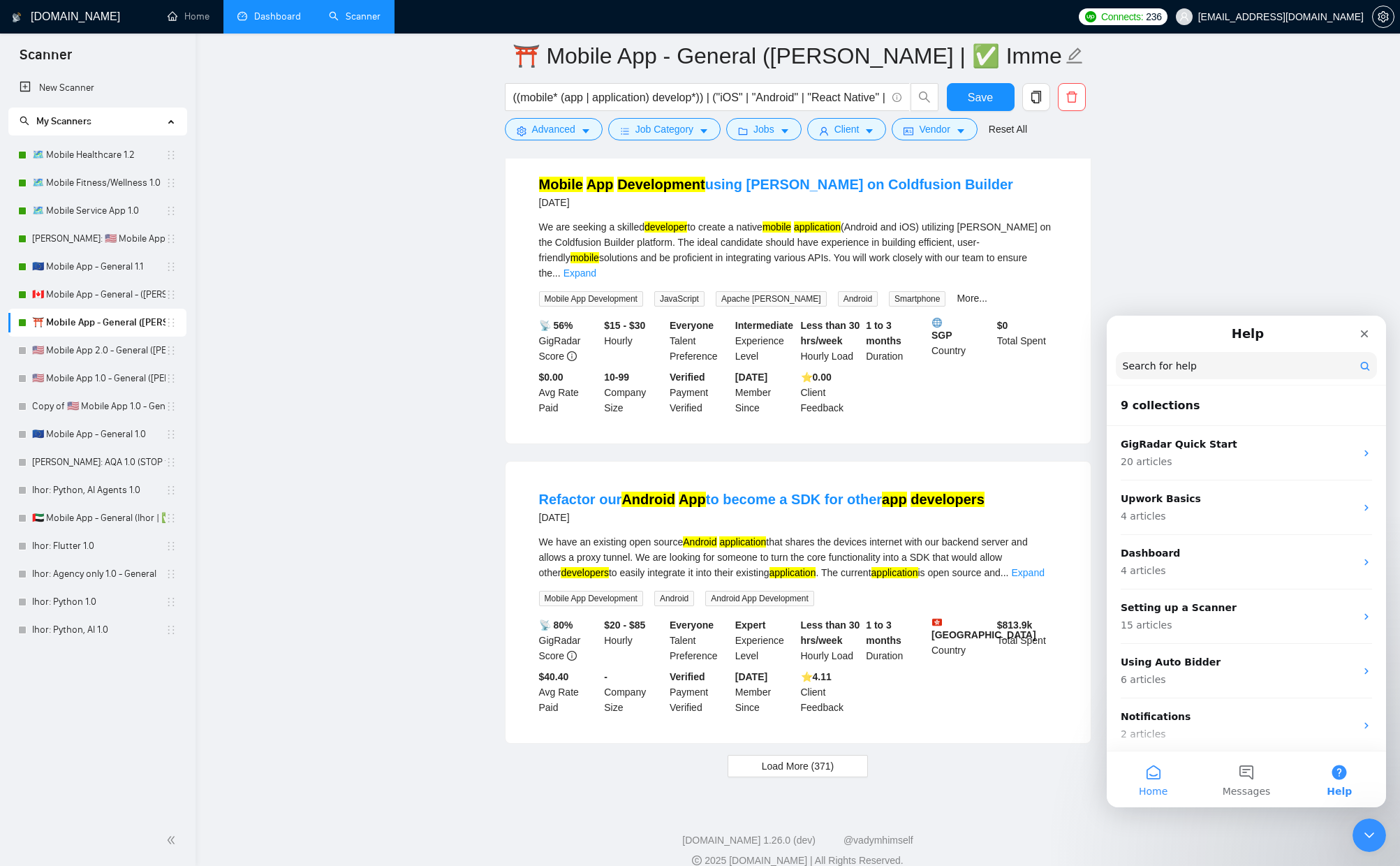
click at [1160, 781] on button "Home" at bounding box center [1154, 779] width 93 height 56
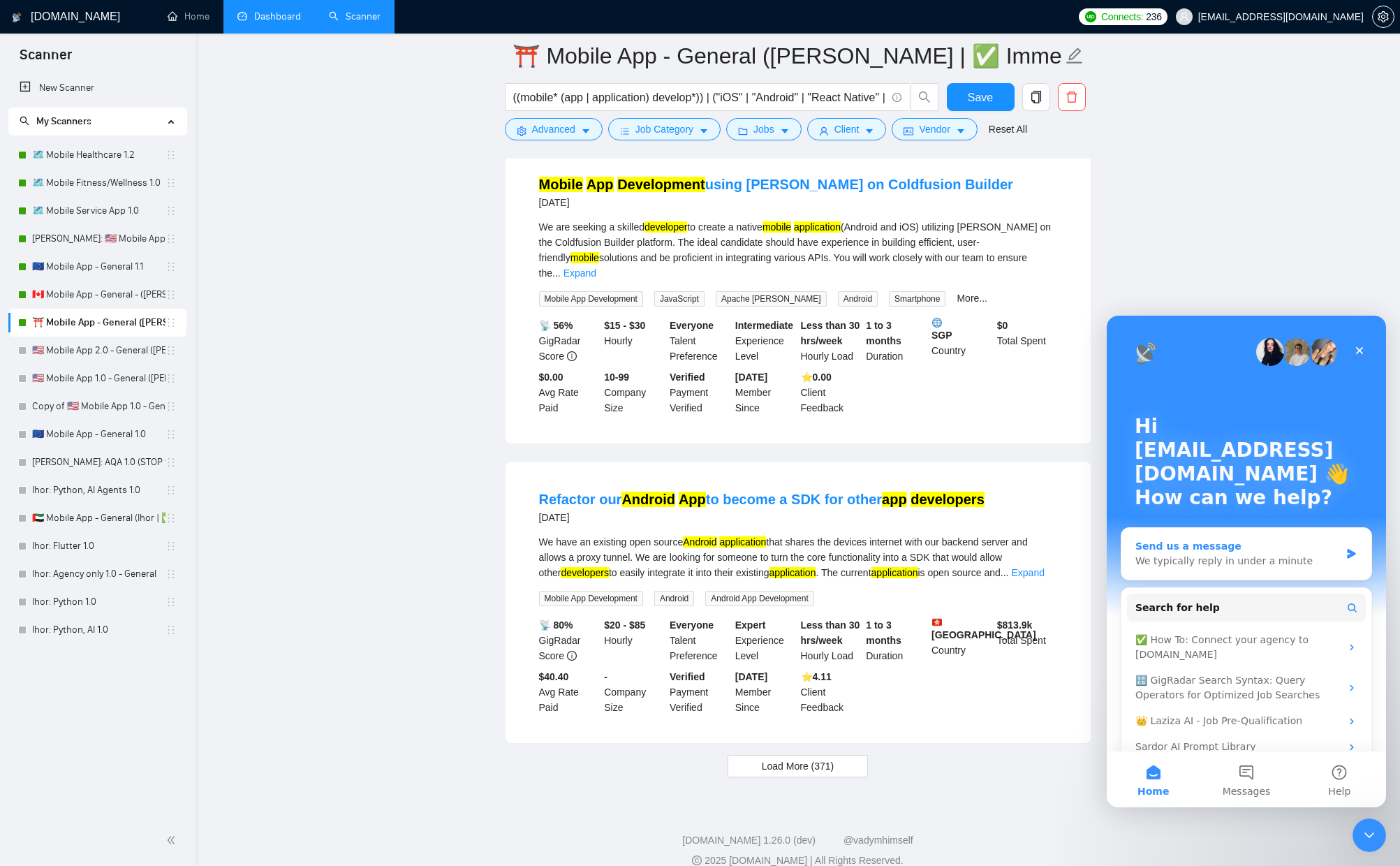
click at [1223, 557] on div "We typically reply in under a minute" at bounding box center [1238, 561] width 204 height 15
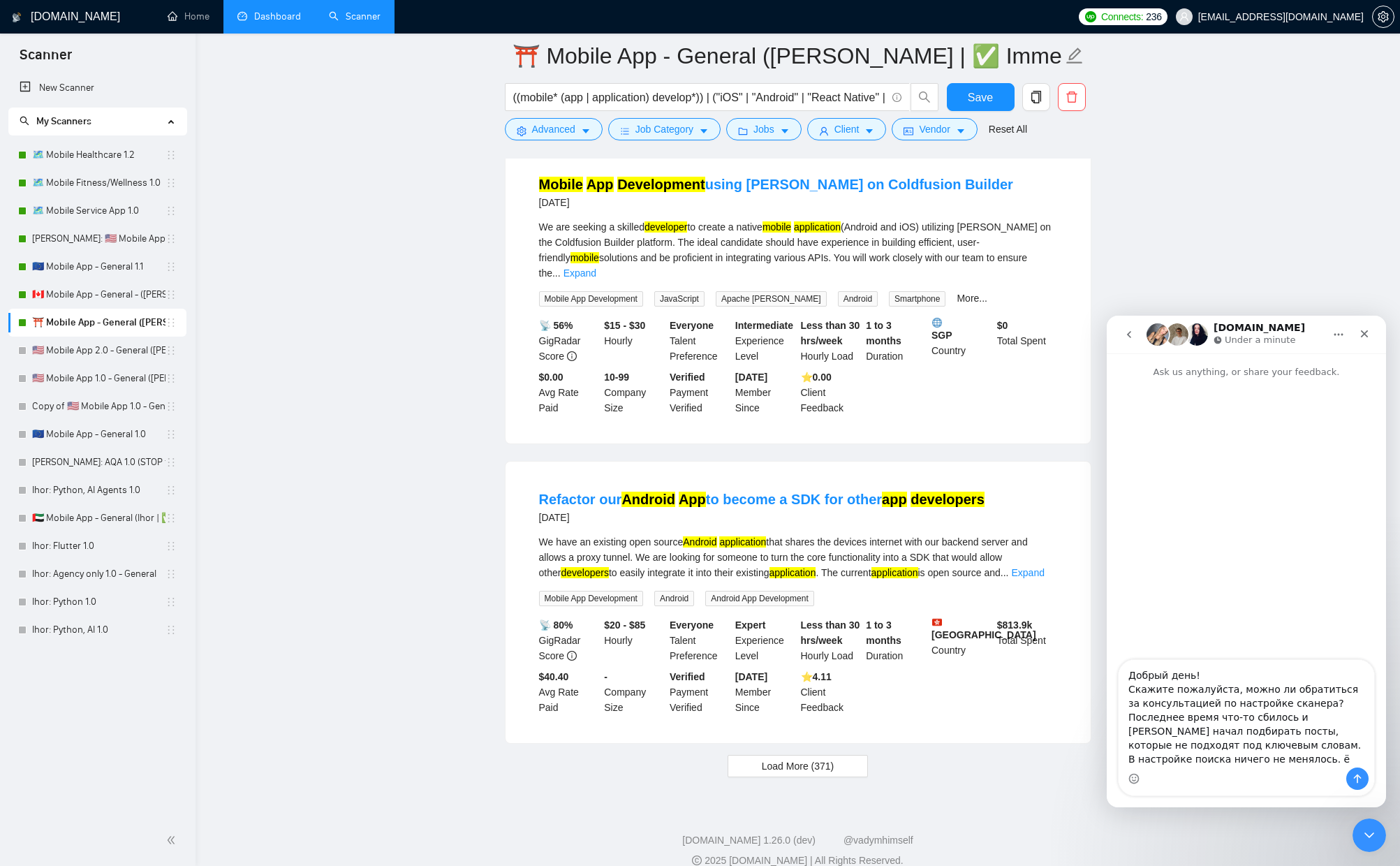
type textarea "Добрый день! Скажите пожалуйста, можно ли обратиться за консультацией по настро…"
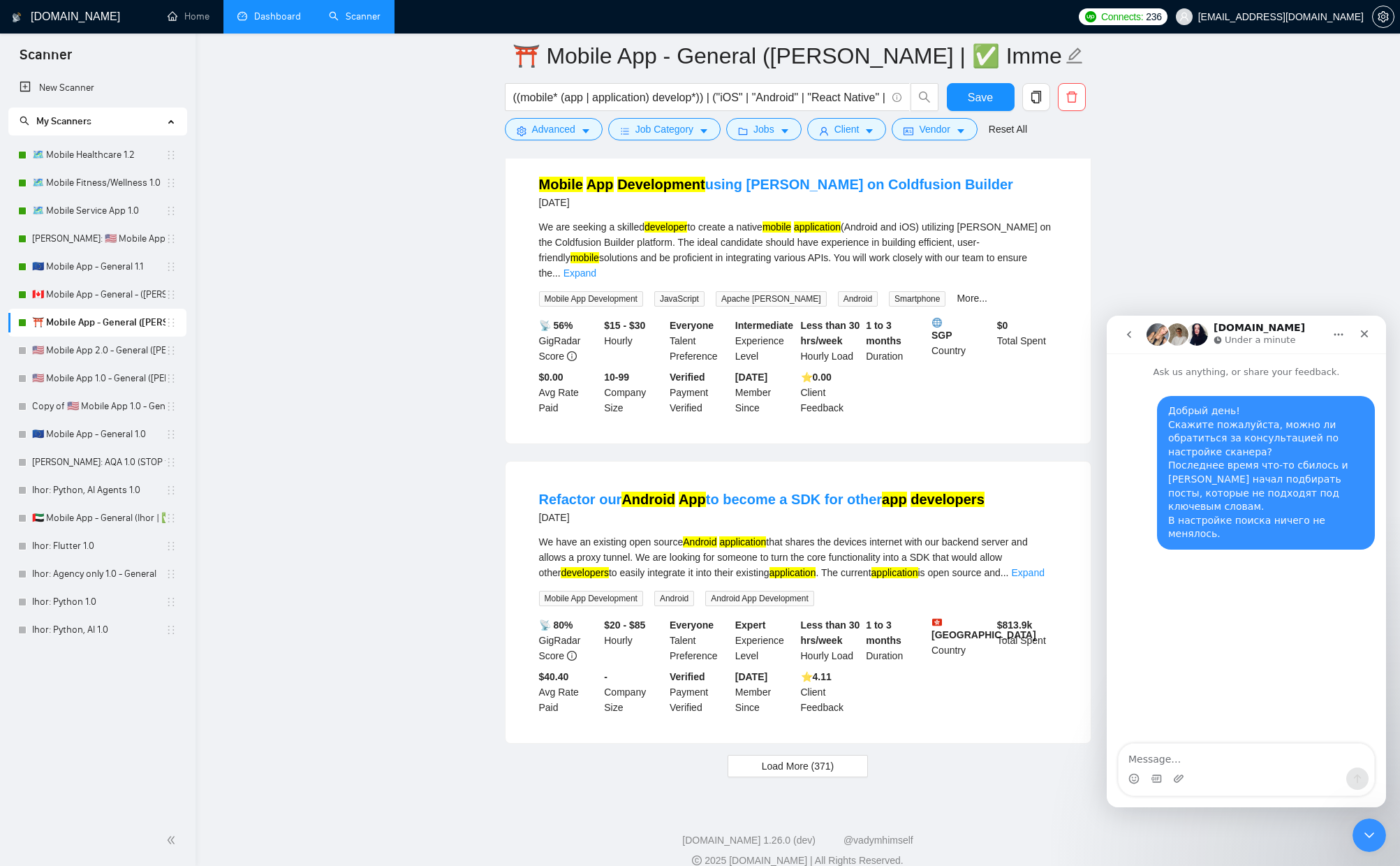
click at [1183, 761] on textarea "Message…" at bounding box center [1247, 755] width 256 height 23
click at [1183, 775] on icon "Upload attachment" at bounding box center [1179, 778] width 9 height 7
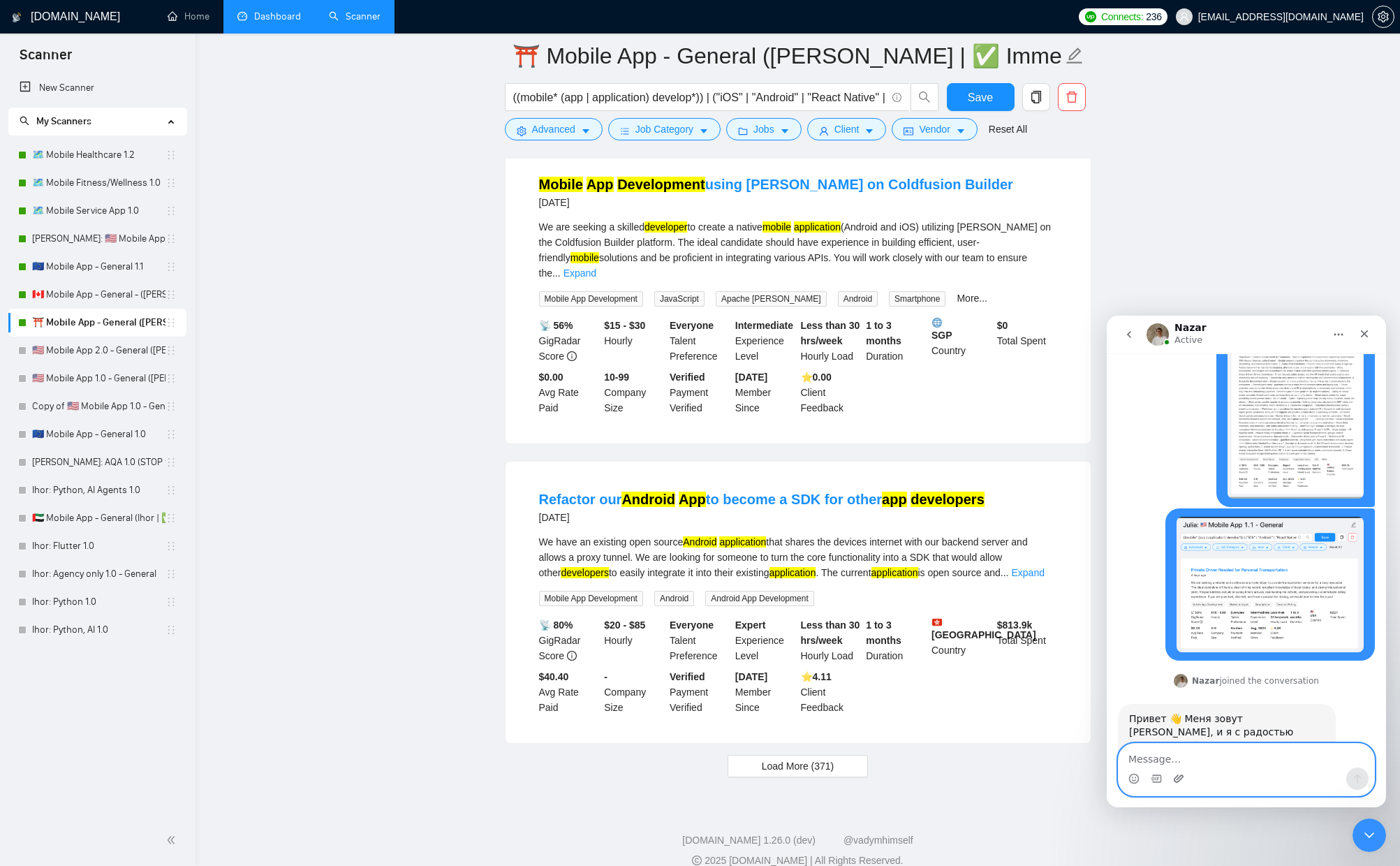
scroll to position [606, 0]
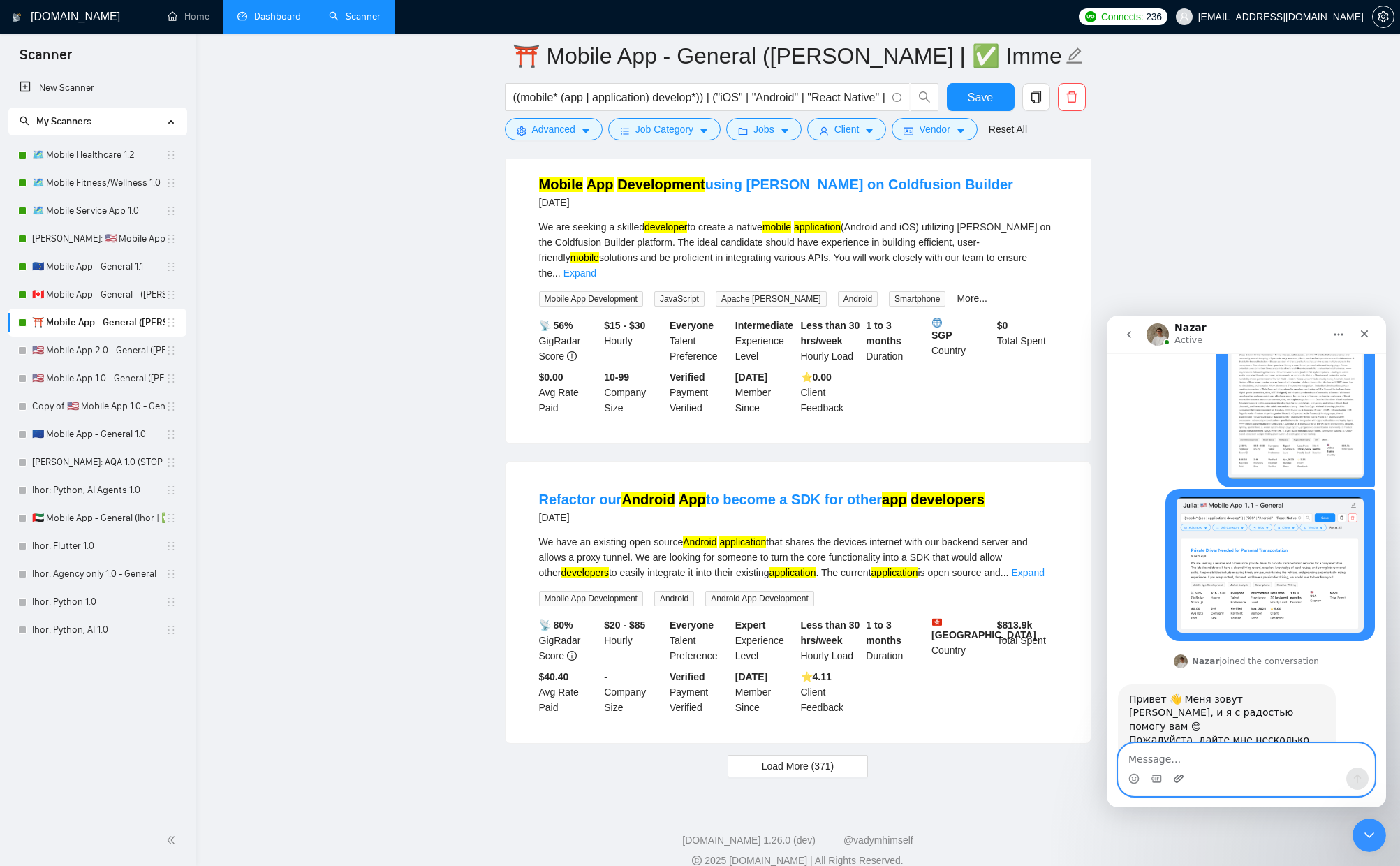
click at [1183, 778] on icon "Upload attachment" at bounding box center [1179, 778] width 9 height 7
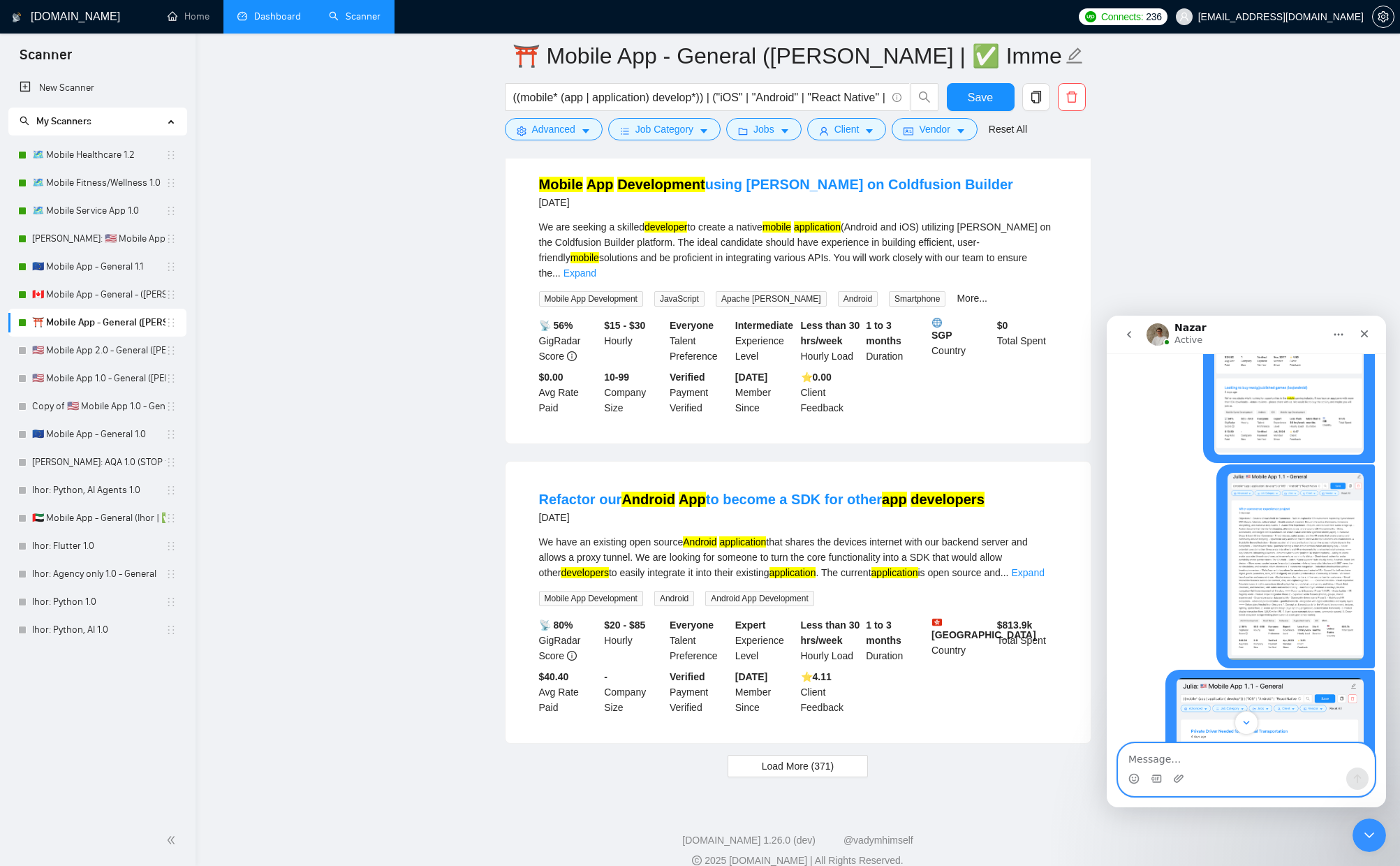
scroll to position [787, 0]
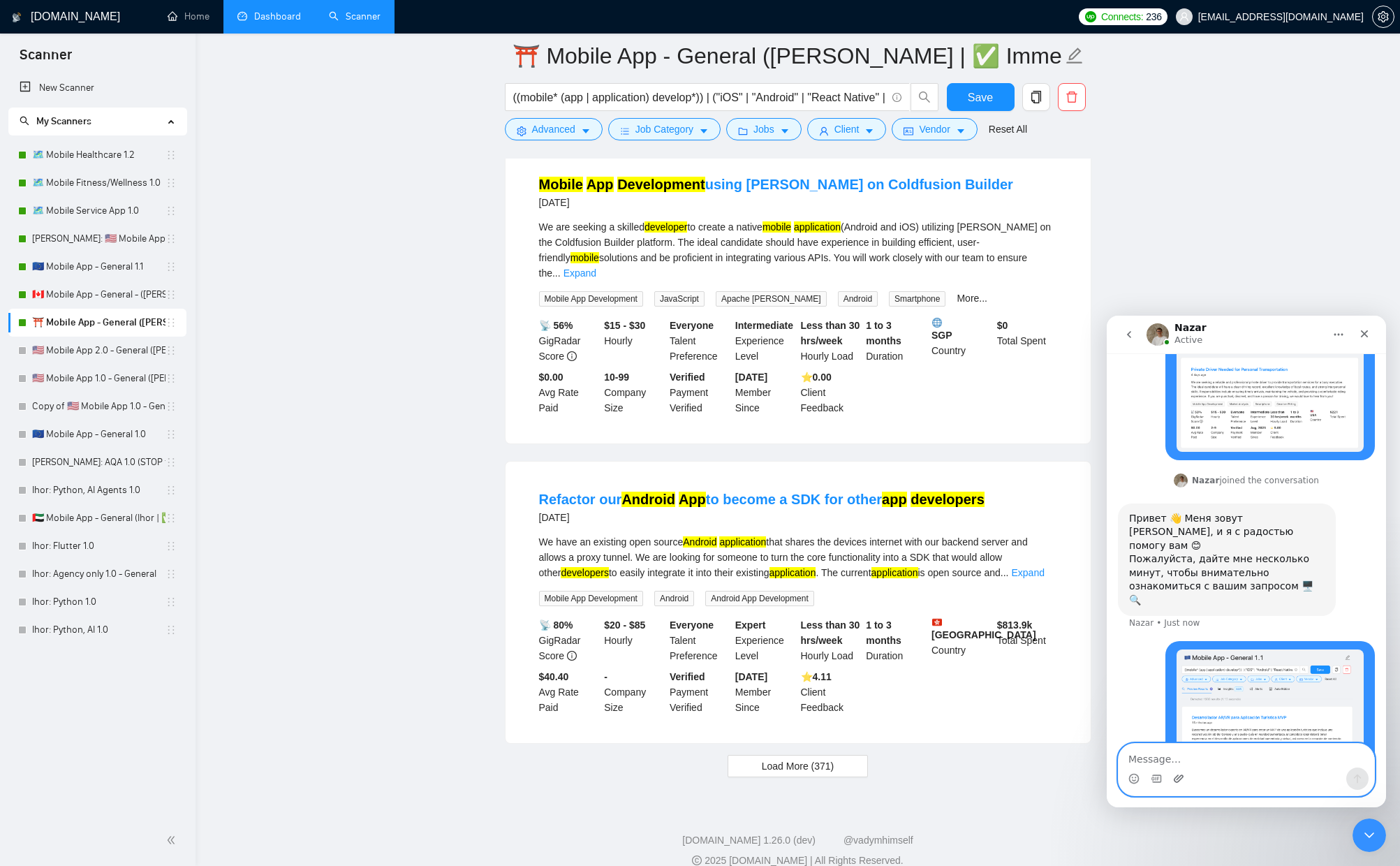
click at [1178, 780] on icon "Upload attachment" at bounding box center [1179, 778] width 11 height 11
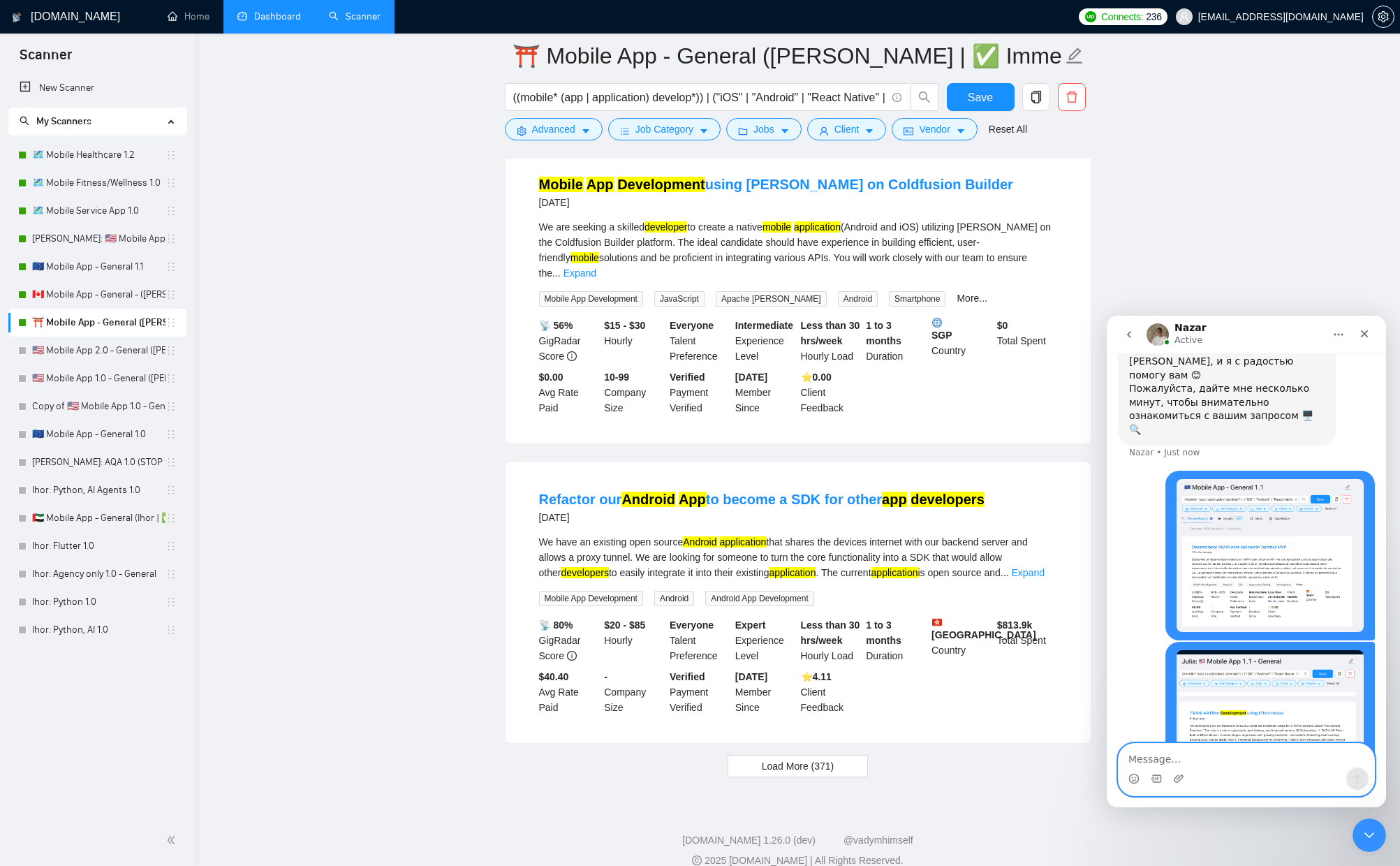
scroll to position [958, 0]
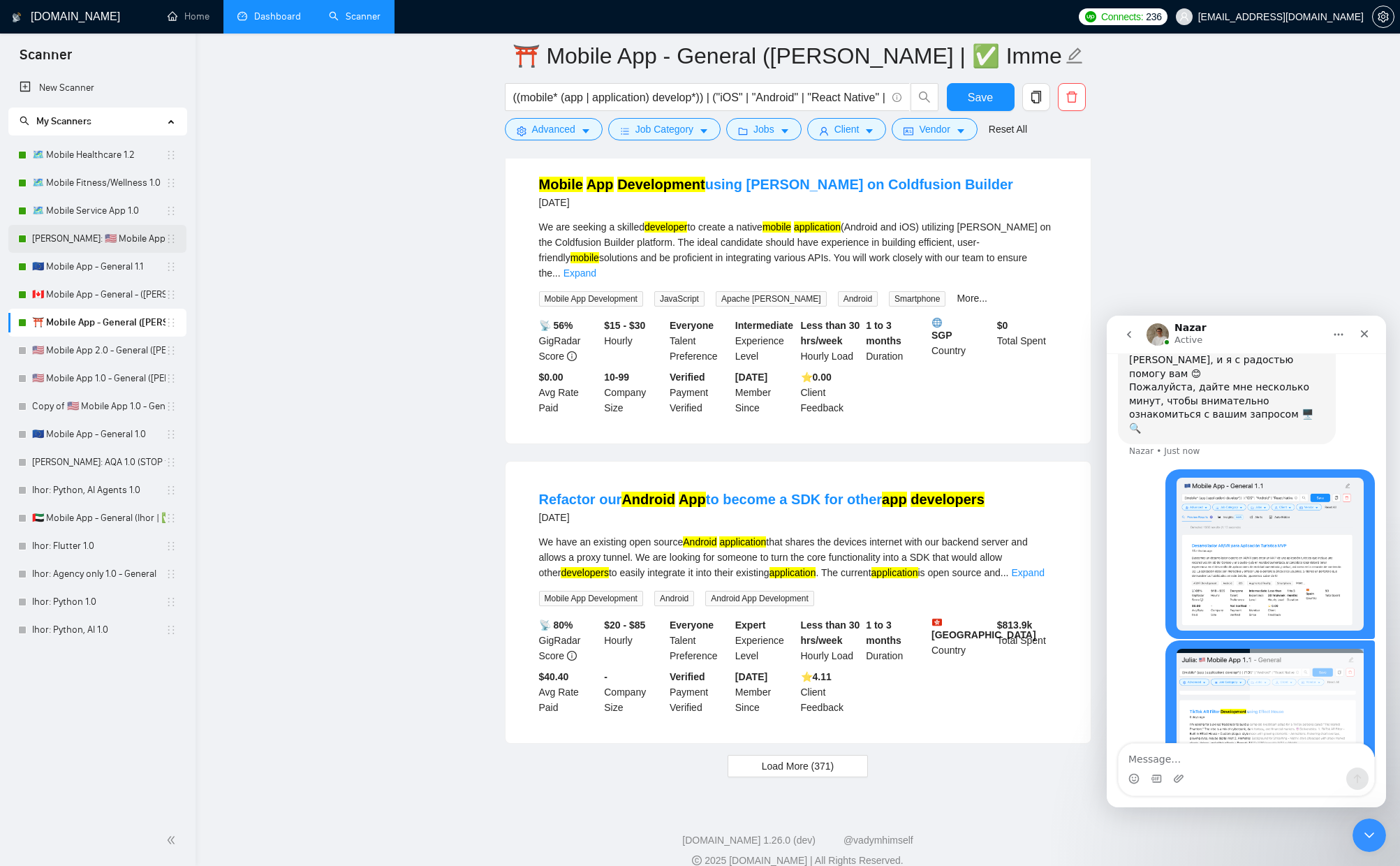
click at [100, 237] on link "[PERSON_NAME]: 🇺🇸 Mobile App 1.1 - General" at bounding box center [98, 239] width 133 height 28
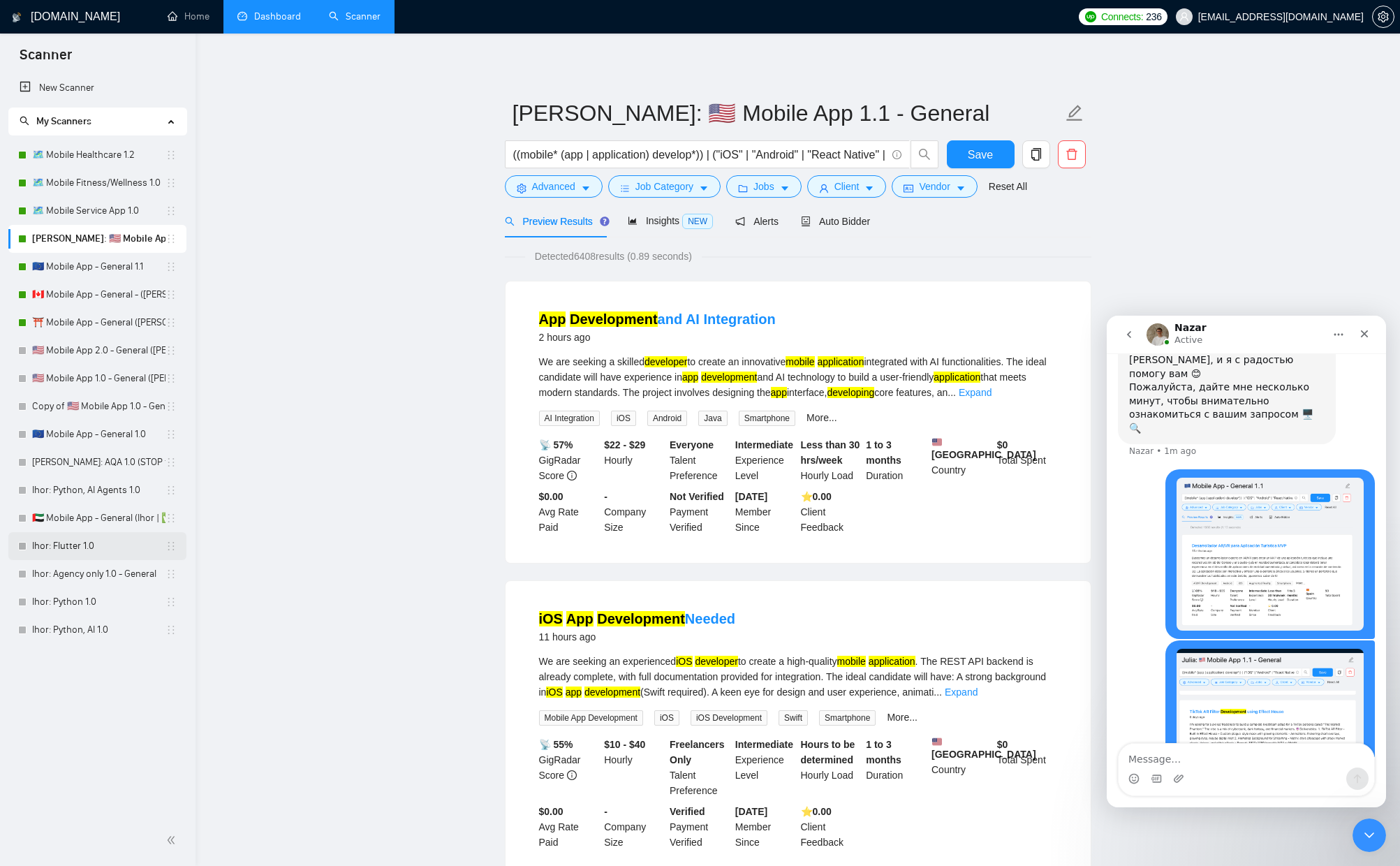
click at [85, 543] on link "Ihor: Flutter 1.0" at bounding box center [98, 546] width 133 height 28
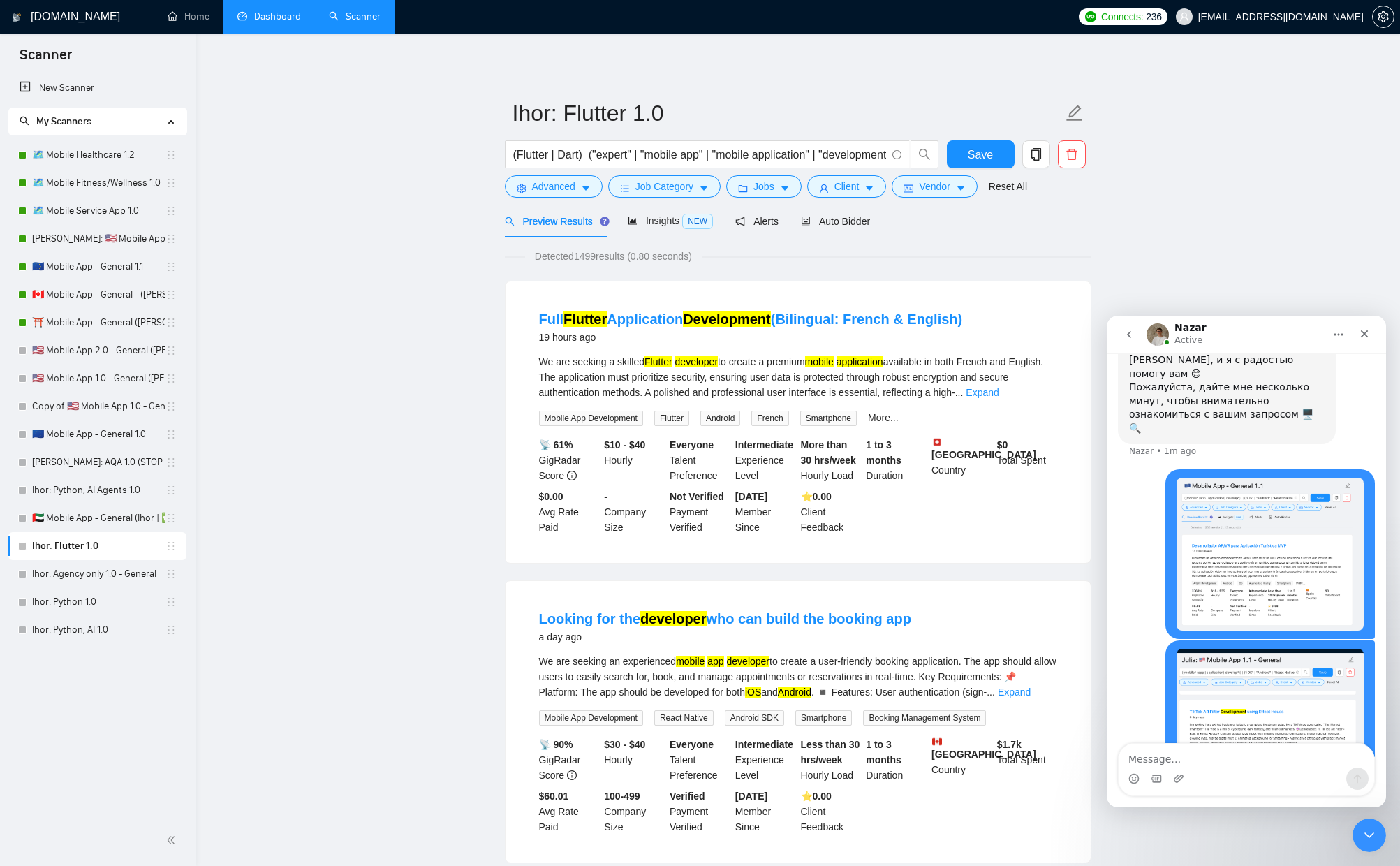
click at [77, 123] on span "My Scanners" at bounding box center [63, 120] width 55 height 12
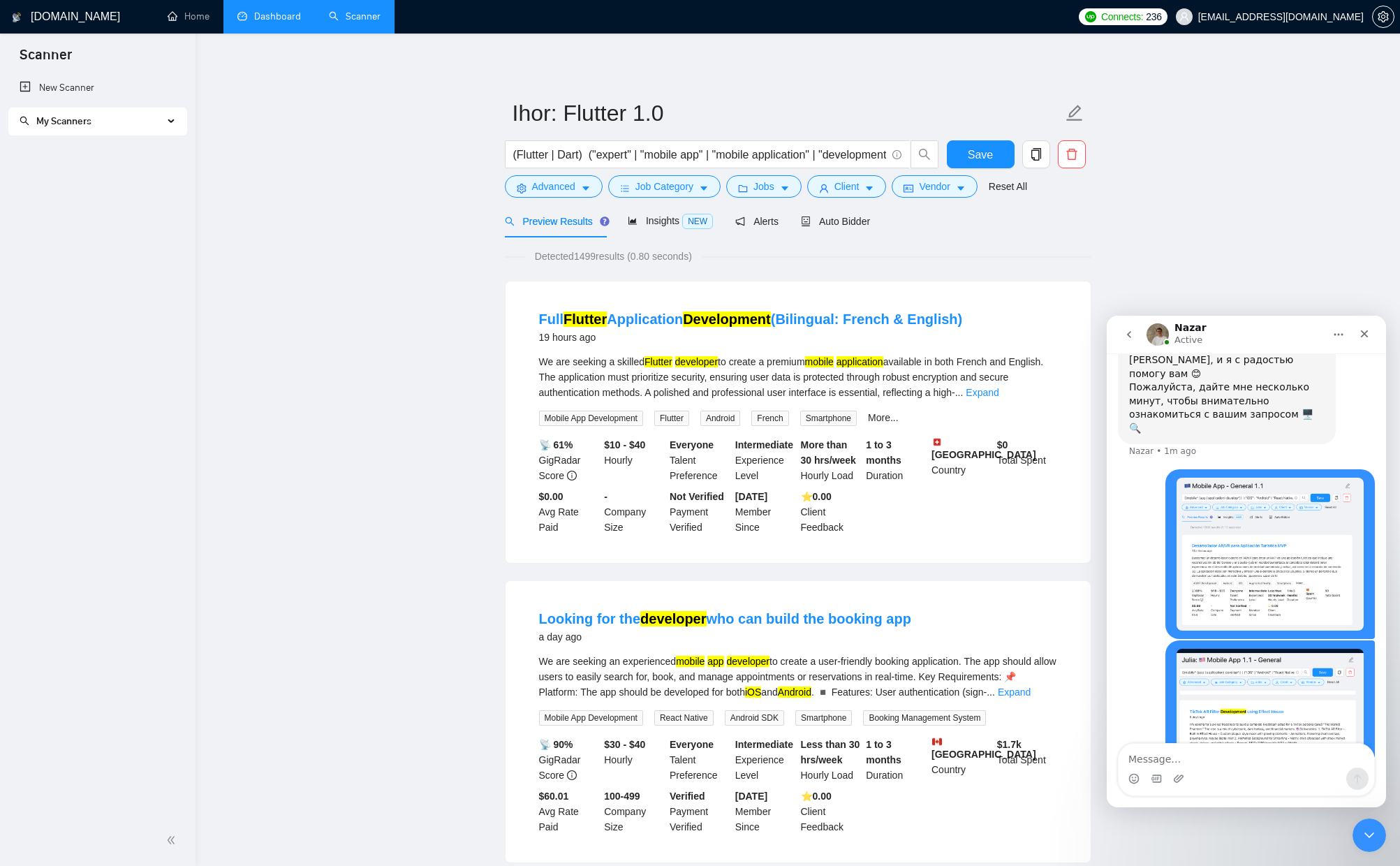
click at [54, 118] on span "My Scanners" at bounding box center [63, 120] width 55 height 12
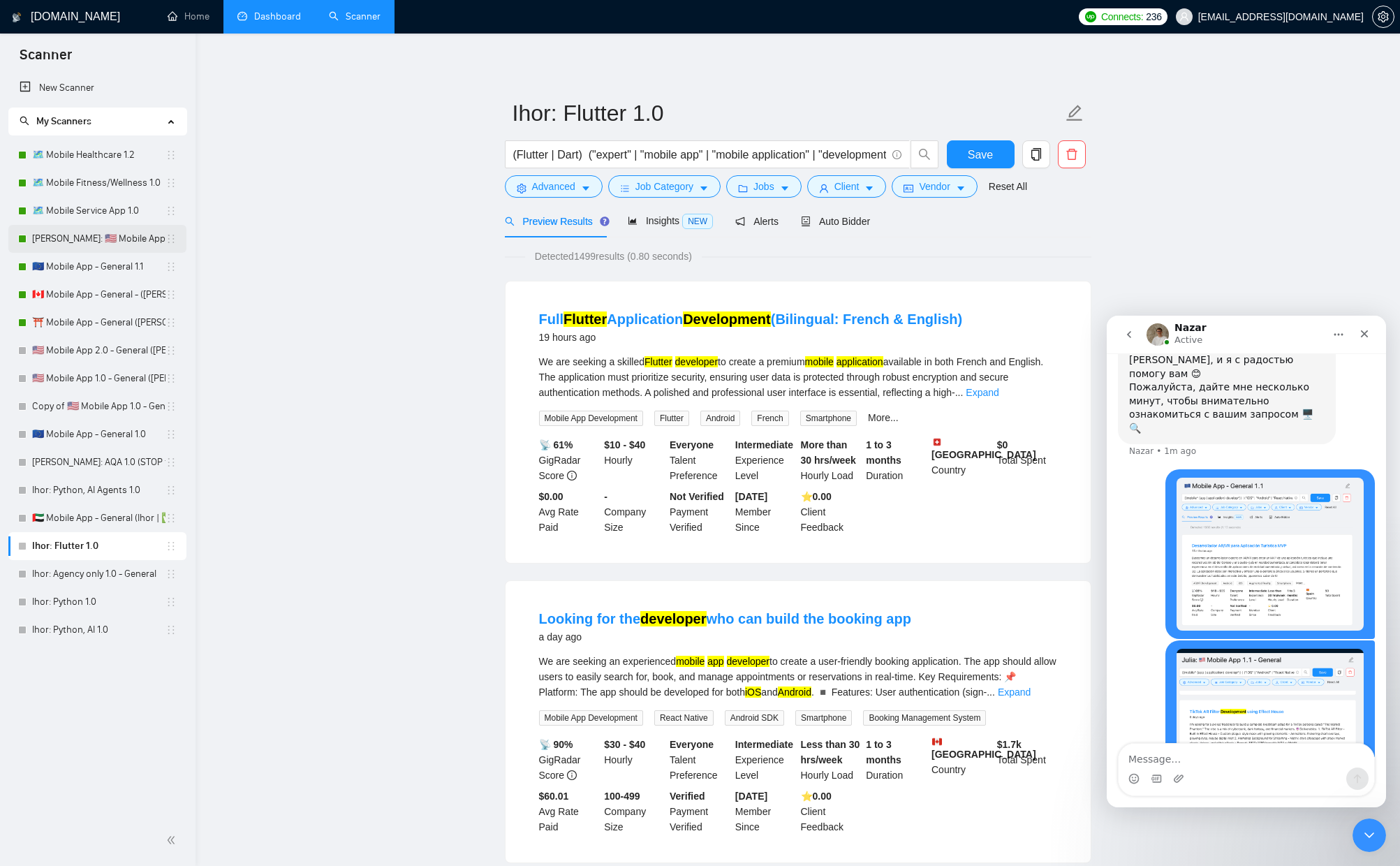
click at [91, 229] on link "[PERSON_NAME]: 🇺🇸 Mobile App 1.1 - General" at bounding box center [98, 239] width 133 height 28
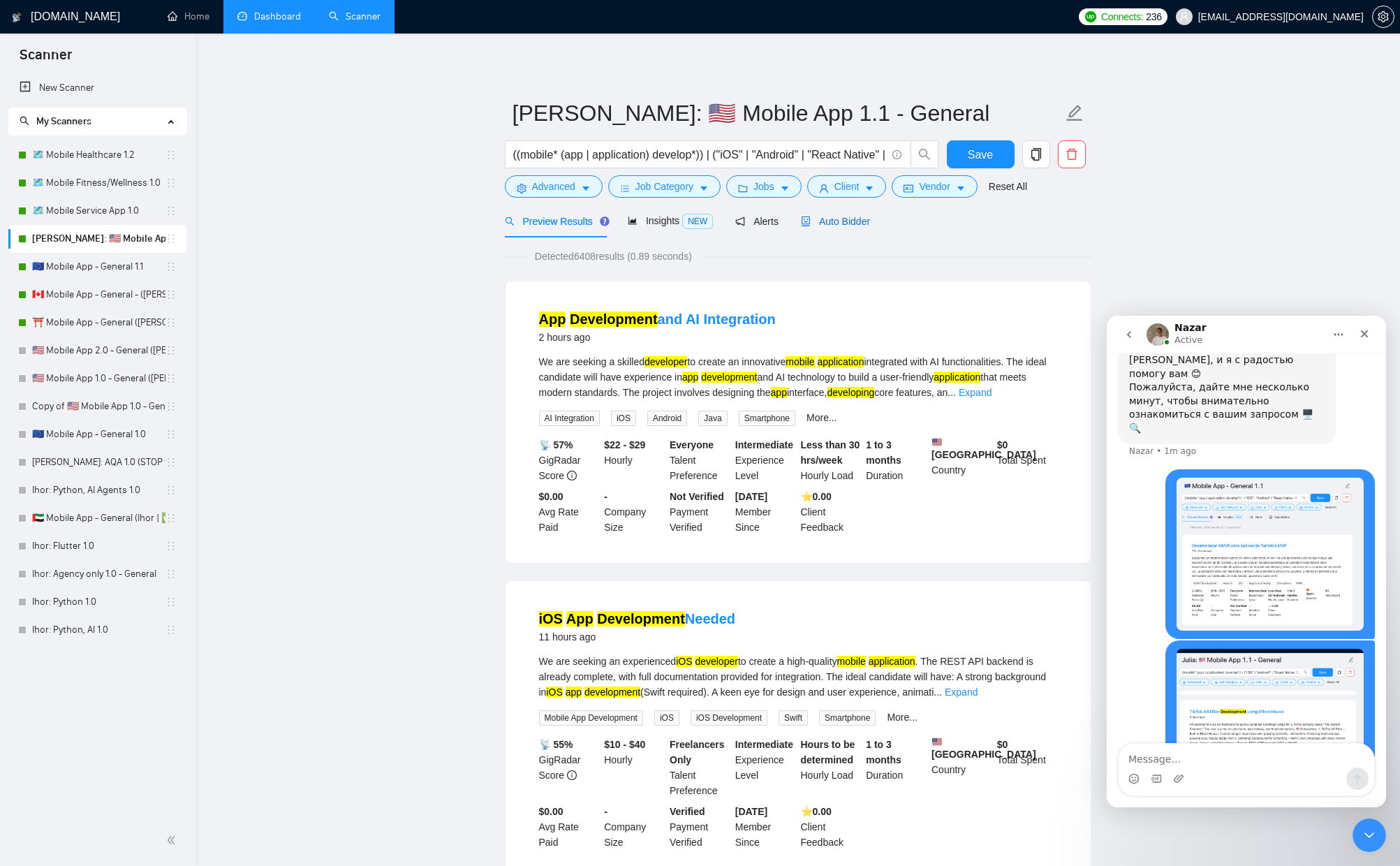
click at [843, 219] on span "Auto Bidder" at bounding box center [835, 221] width 69 height 11
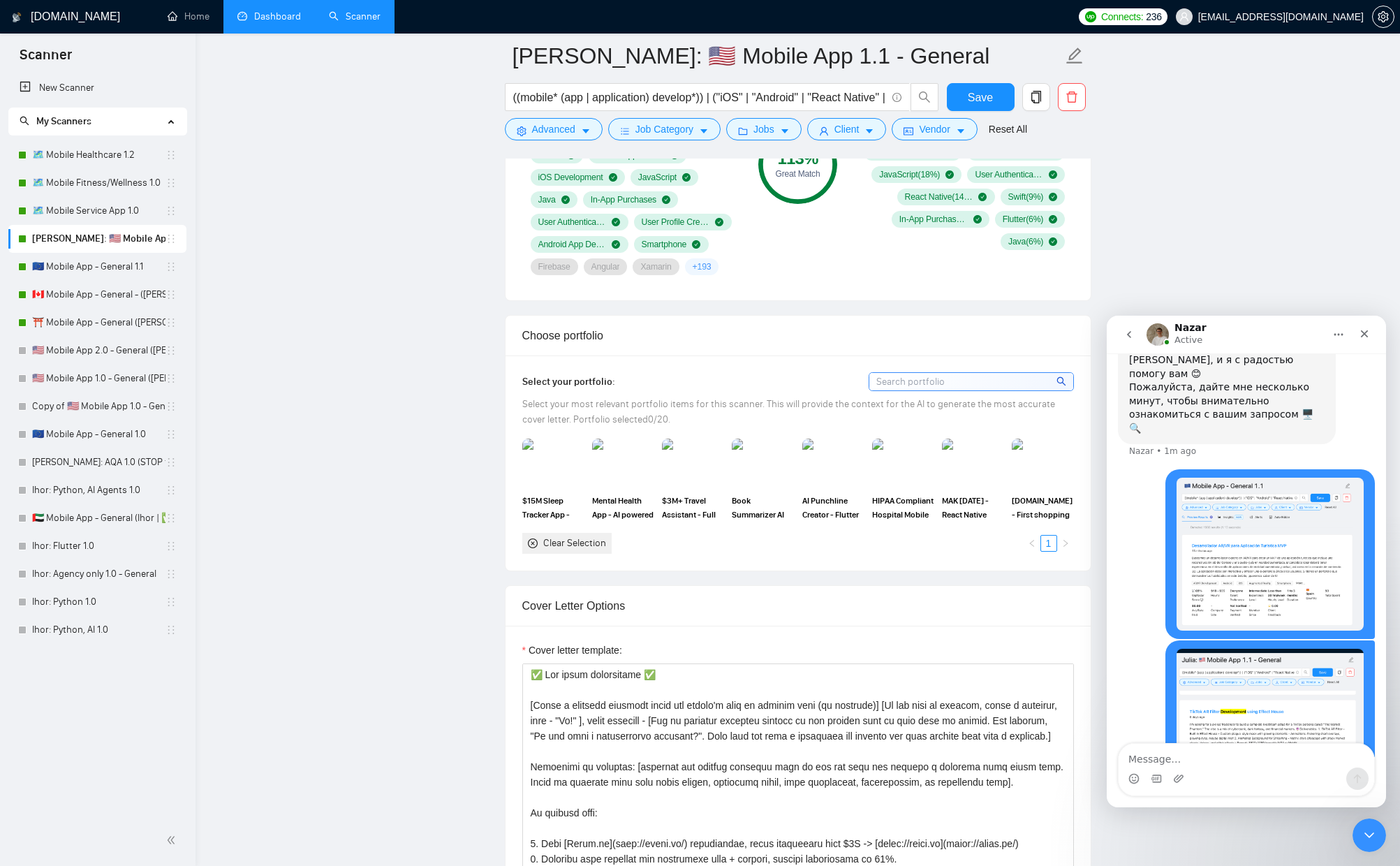
scroll to position [1263, 0]
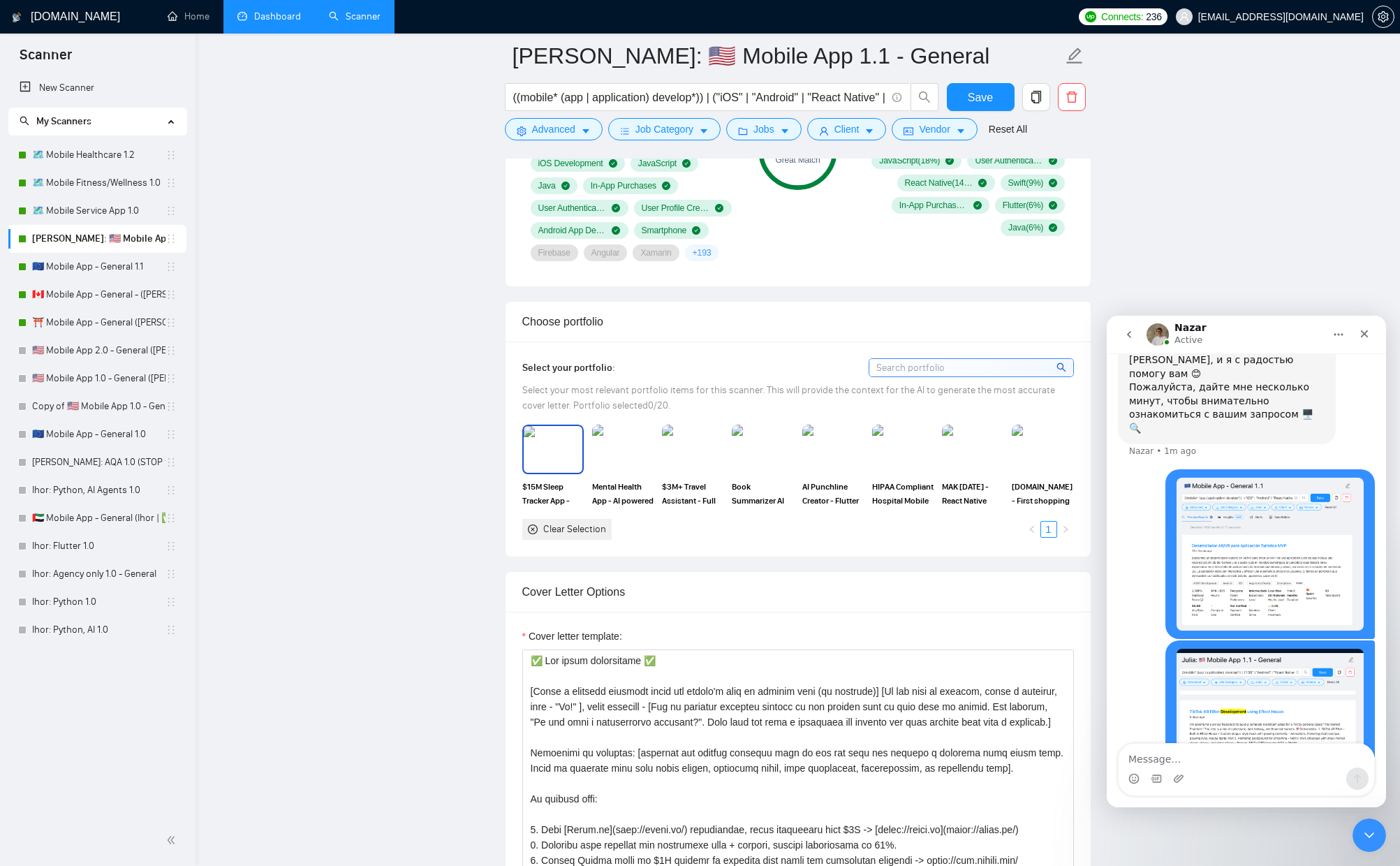
click at [540, 459] on img at bounding box center [553, 448] width 59 height 46
click at [694, 454] on img at bounding box center [693, 448] width 59 height 46
click at [623, 442] on img at bounding box center [623, 448] width 59 height 46
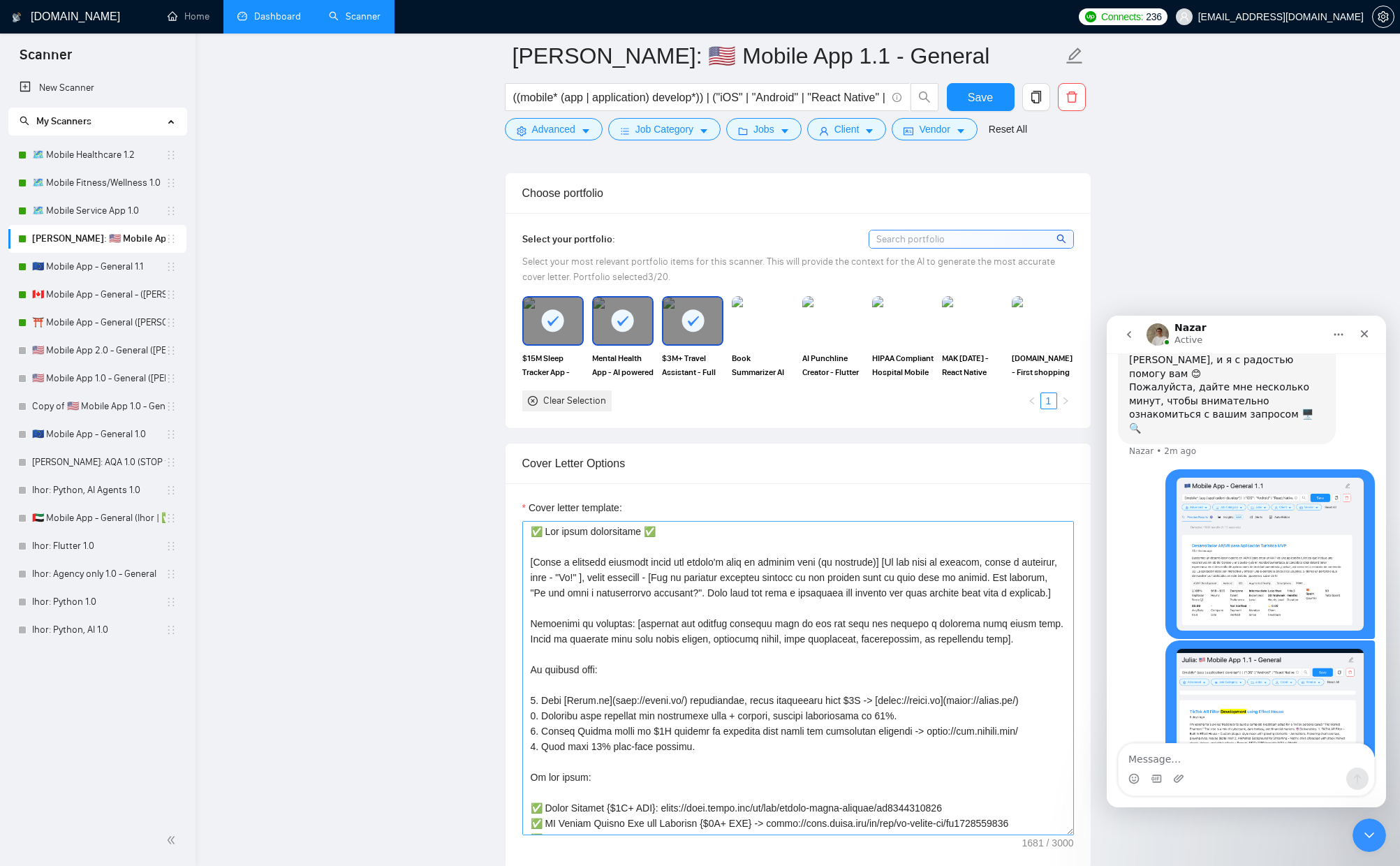
scroll to position [0, 0]
click at [772, 326] on img at bounding box center [763, 320] width 59 height 46
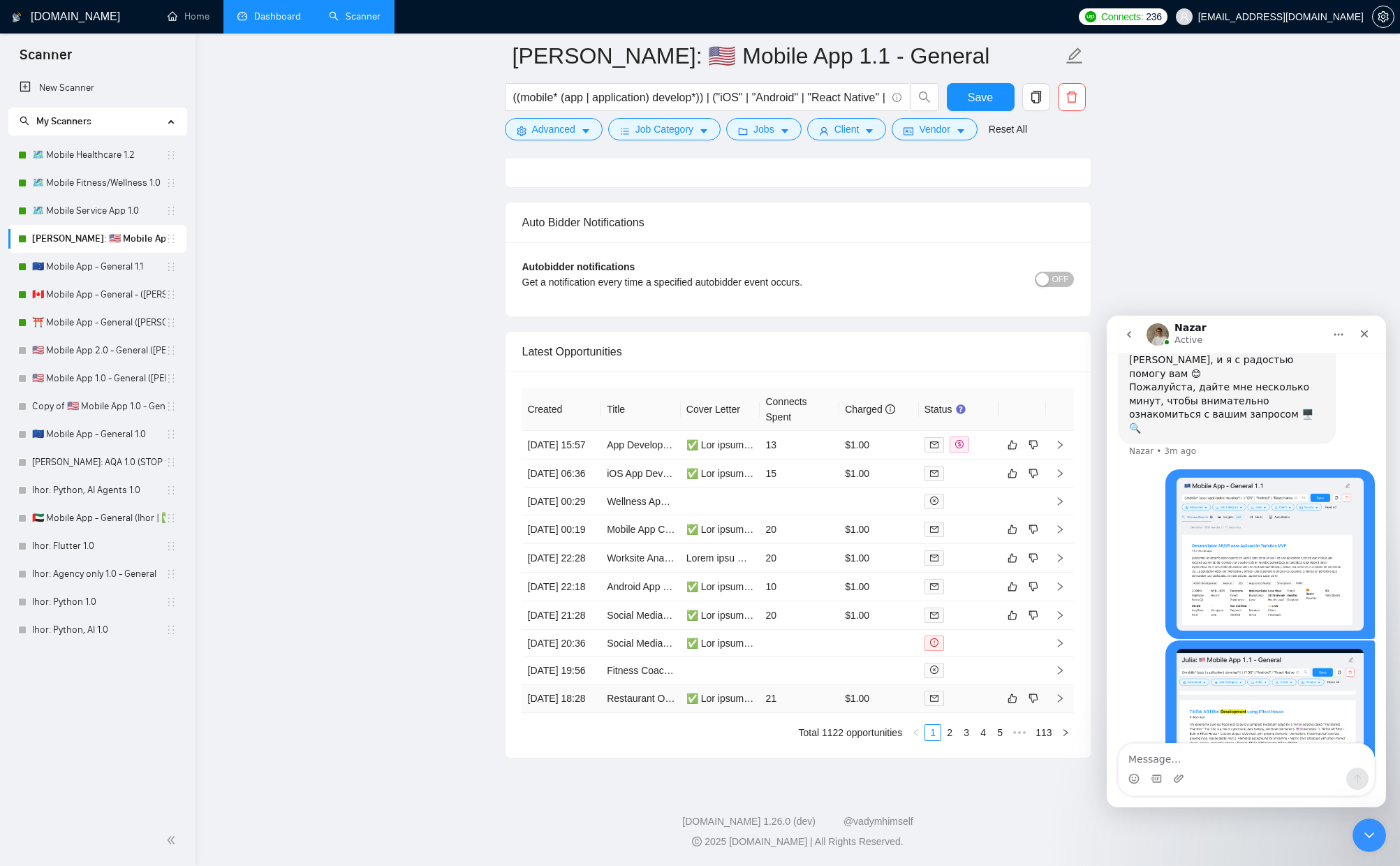
scroll to position [3565, 0]
click at [951, 740] on link "2" at bounding box center [949, 733] width 15 height 15
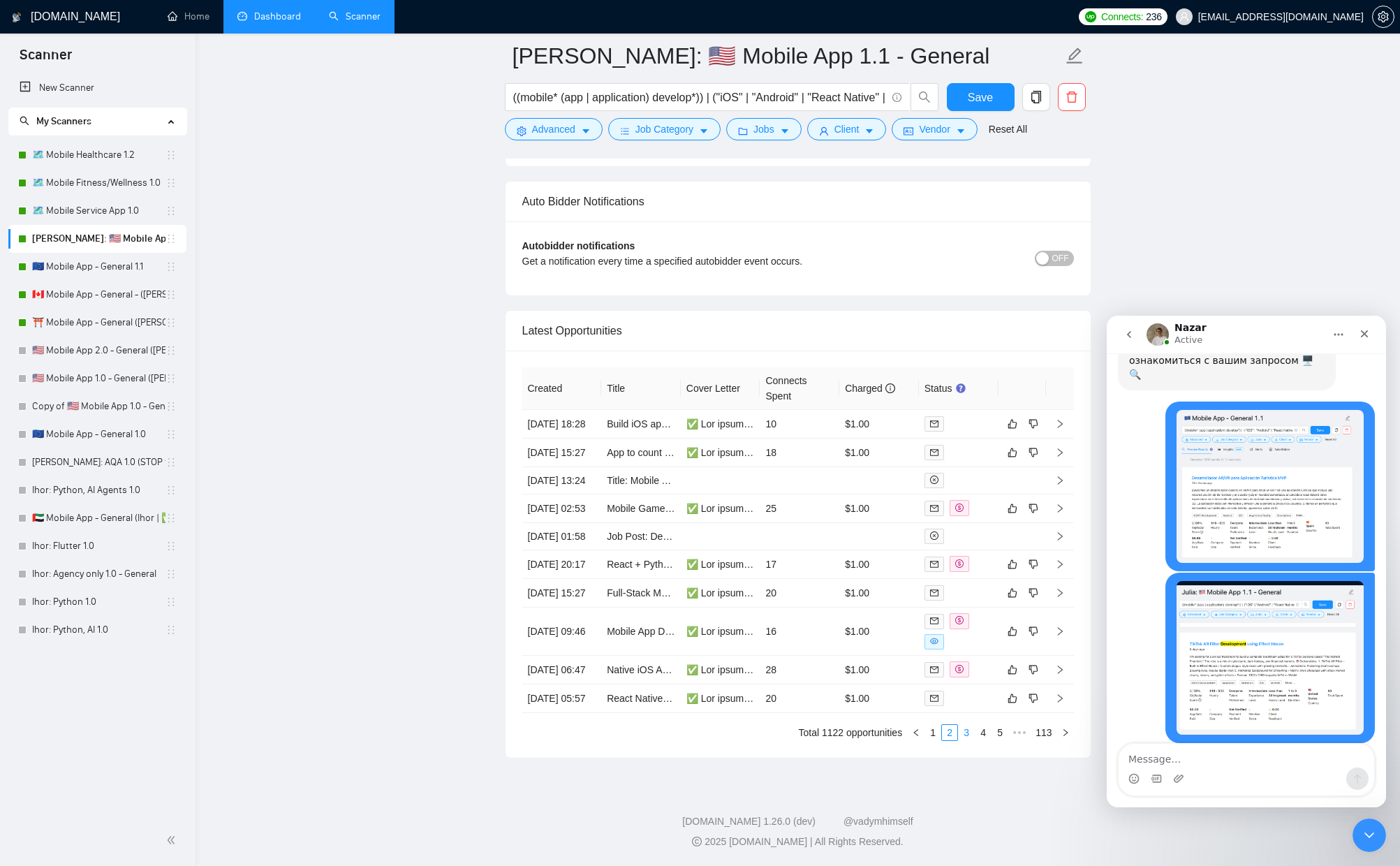
scroll to position [1027, 0]
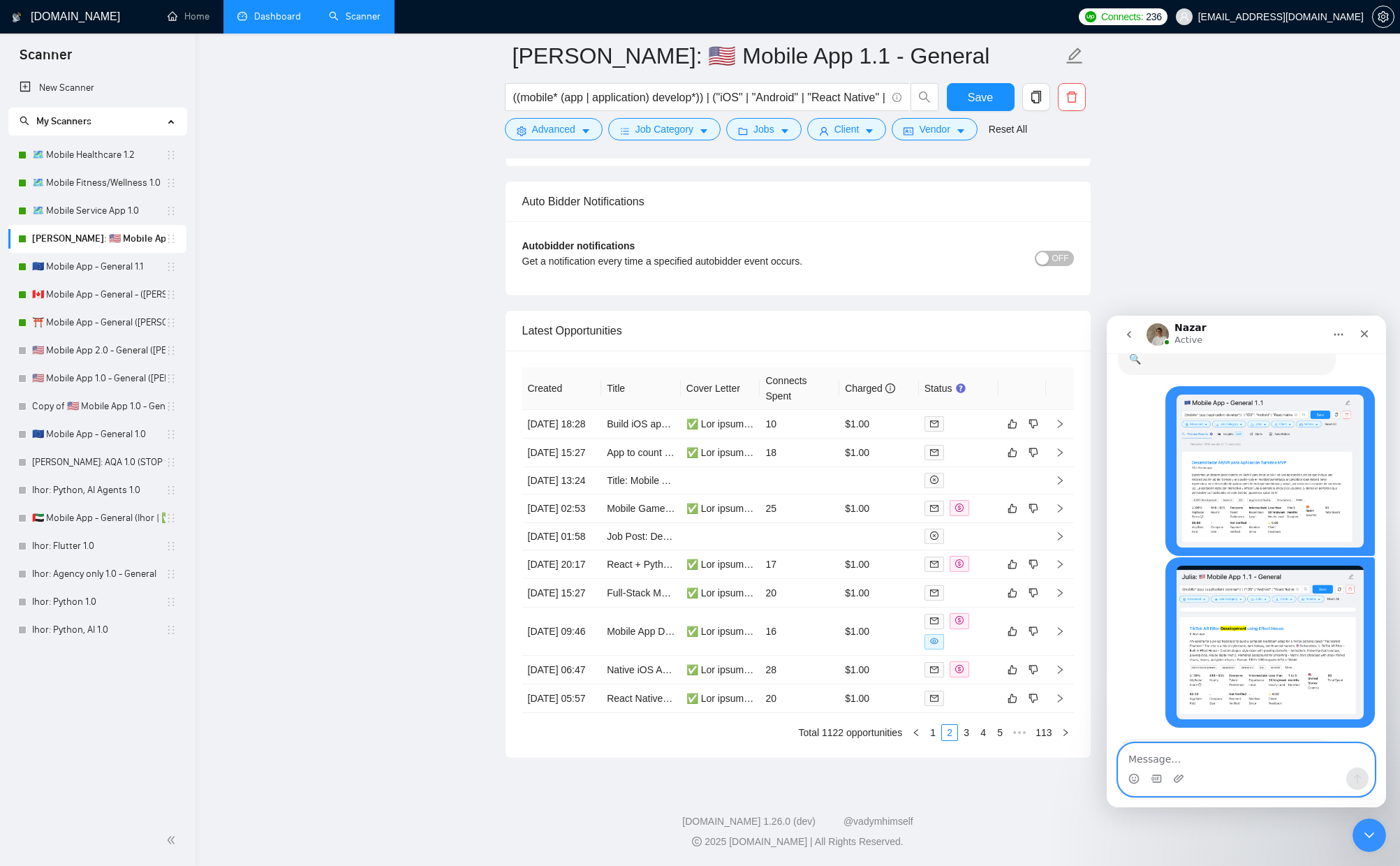
click at [1185, 756] on textarea "Message…" at bounding box center [1247, 755] width 256 height 23
type textarea "Нет, не обновляли сканнеры примерно с мая"
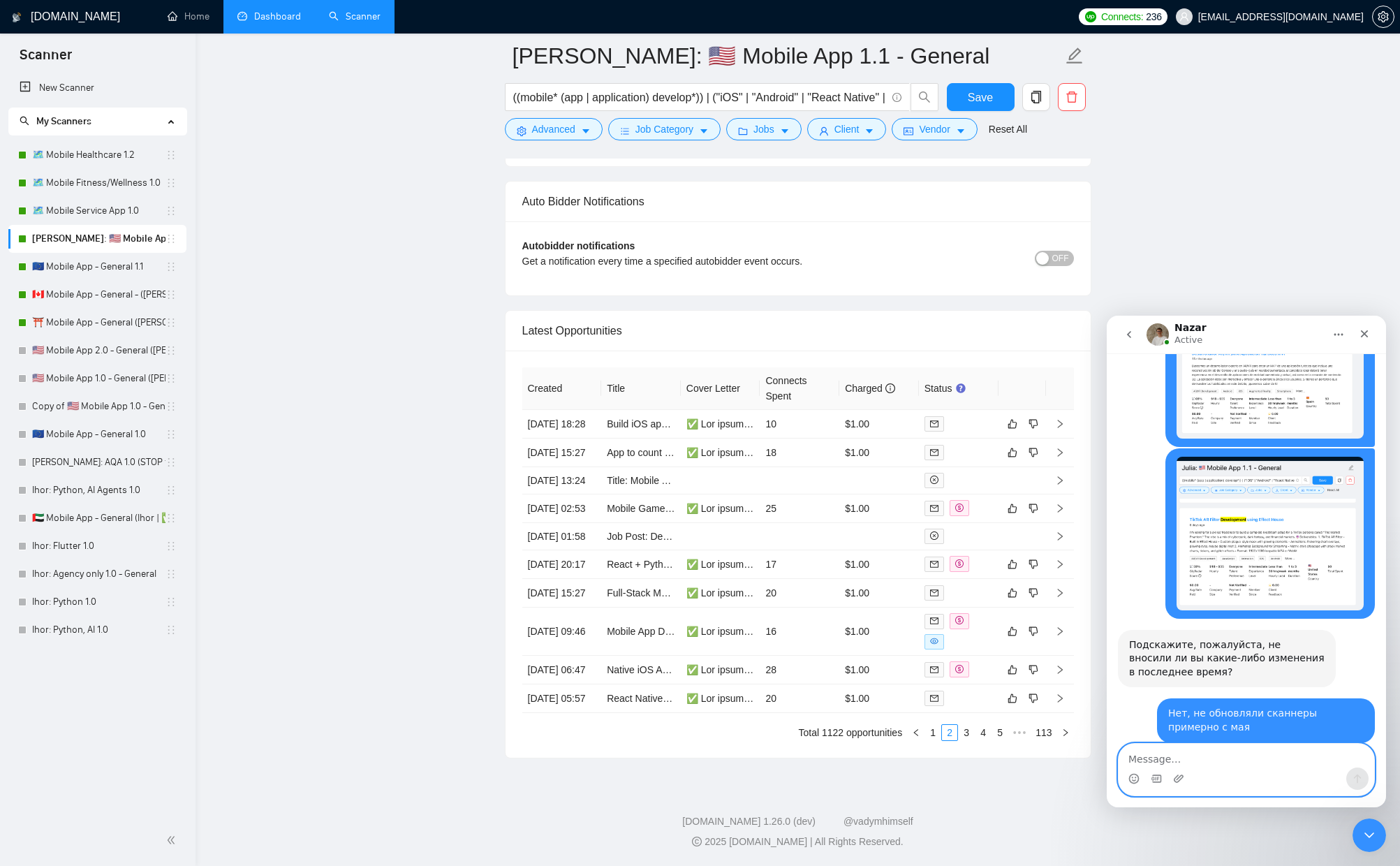
scroll to position [1152, 0]
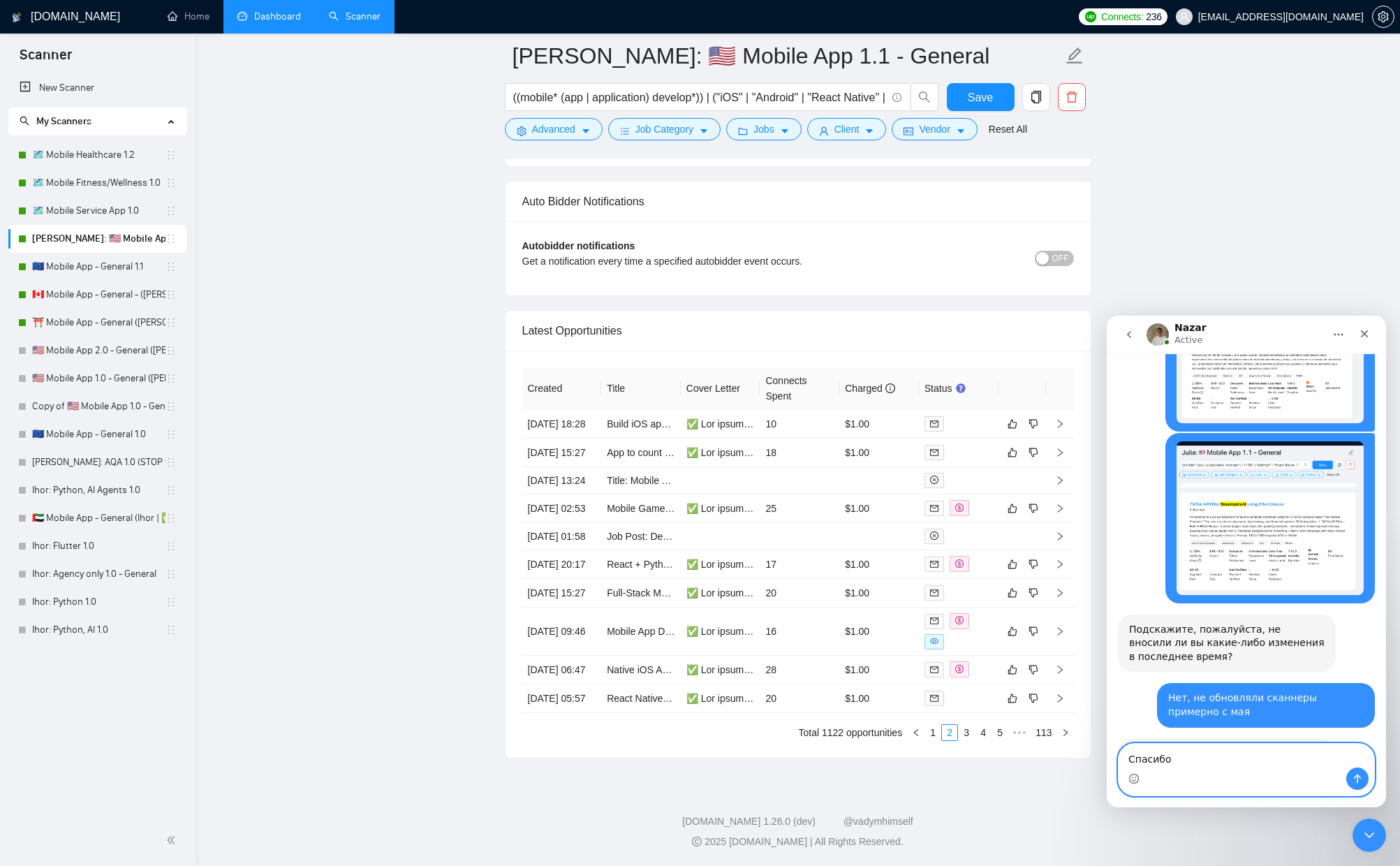
type textarea "Спасибо!"
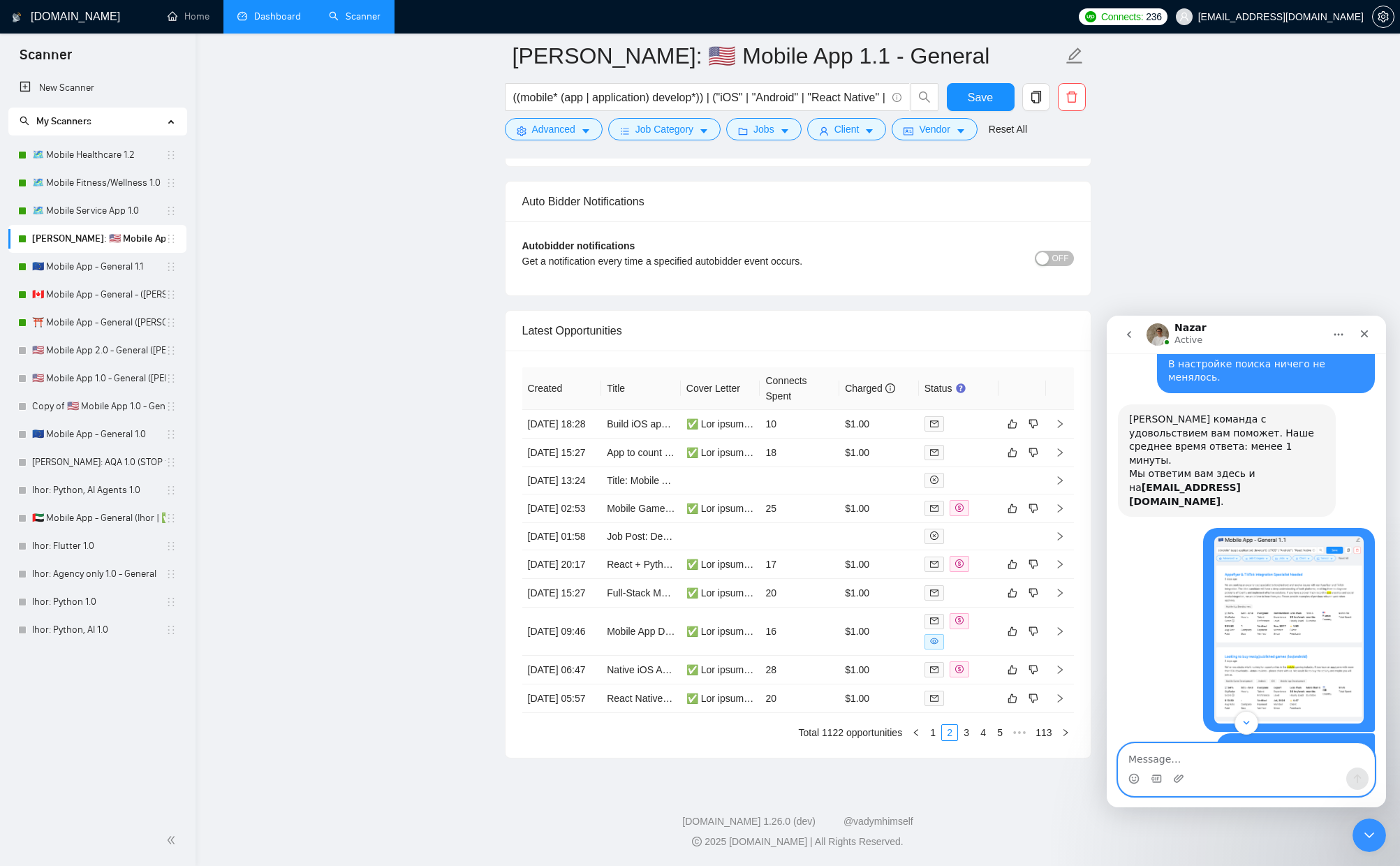
scroll to position [157, 0]
click at [1291, 625] on img "konon31031@gmail.com says…" at bounding box center [1289, 630] width 149 height 188
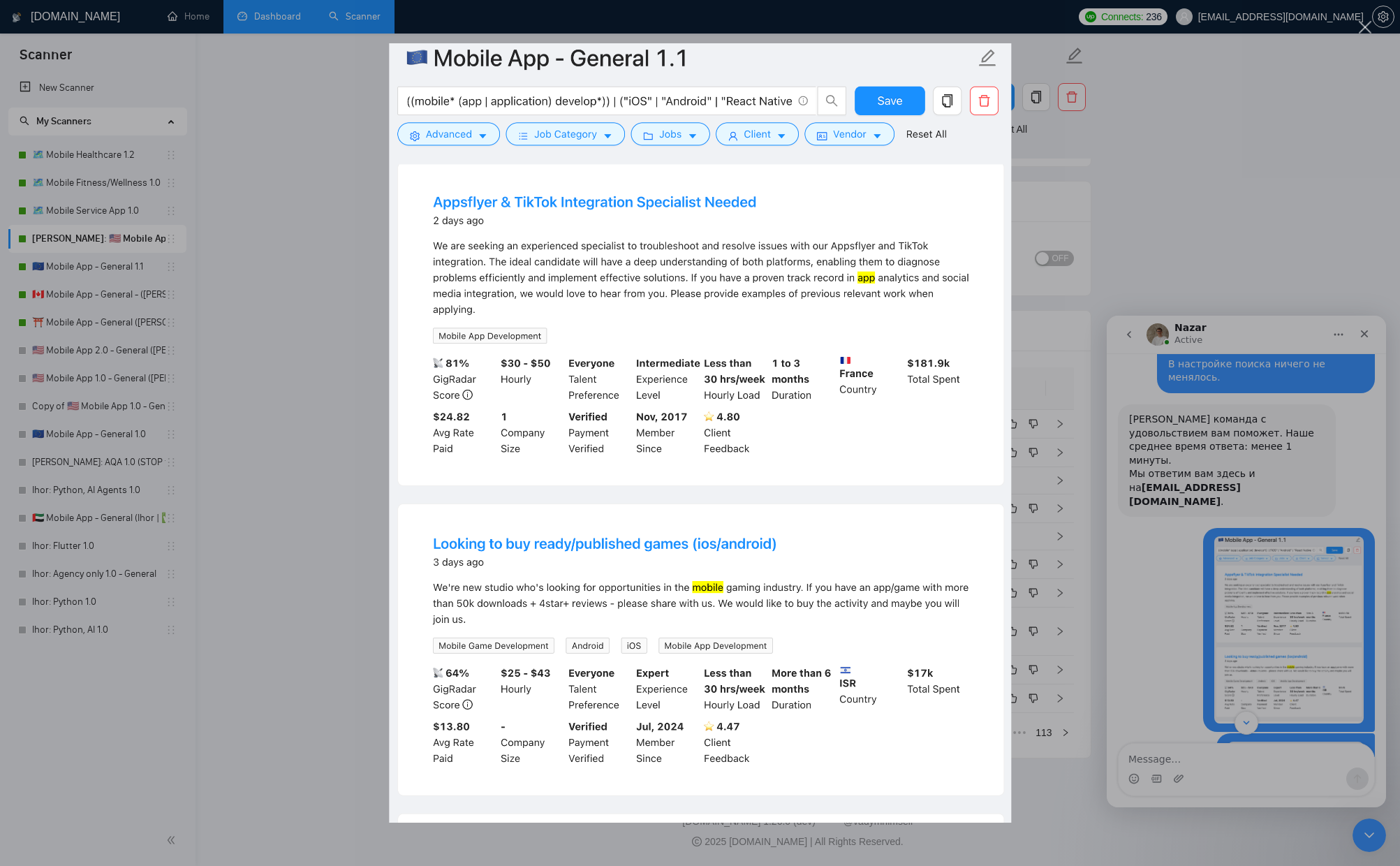
click at [1177, 569] on div "Intercom messenger" at bounding box center [700, 433] width 1400 height 866
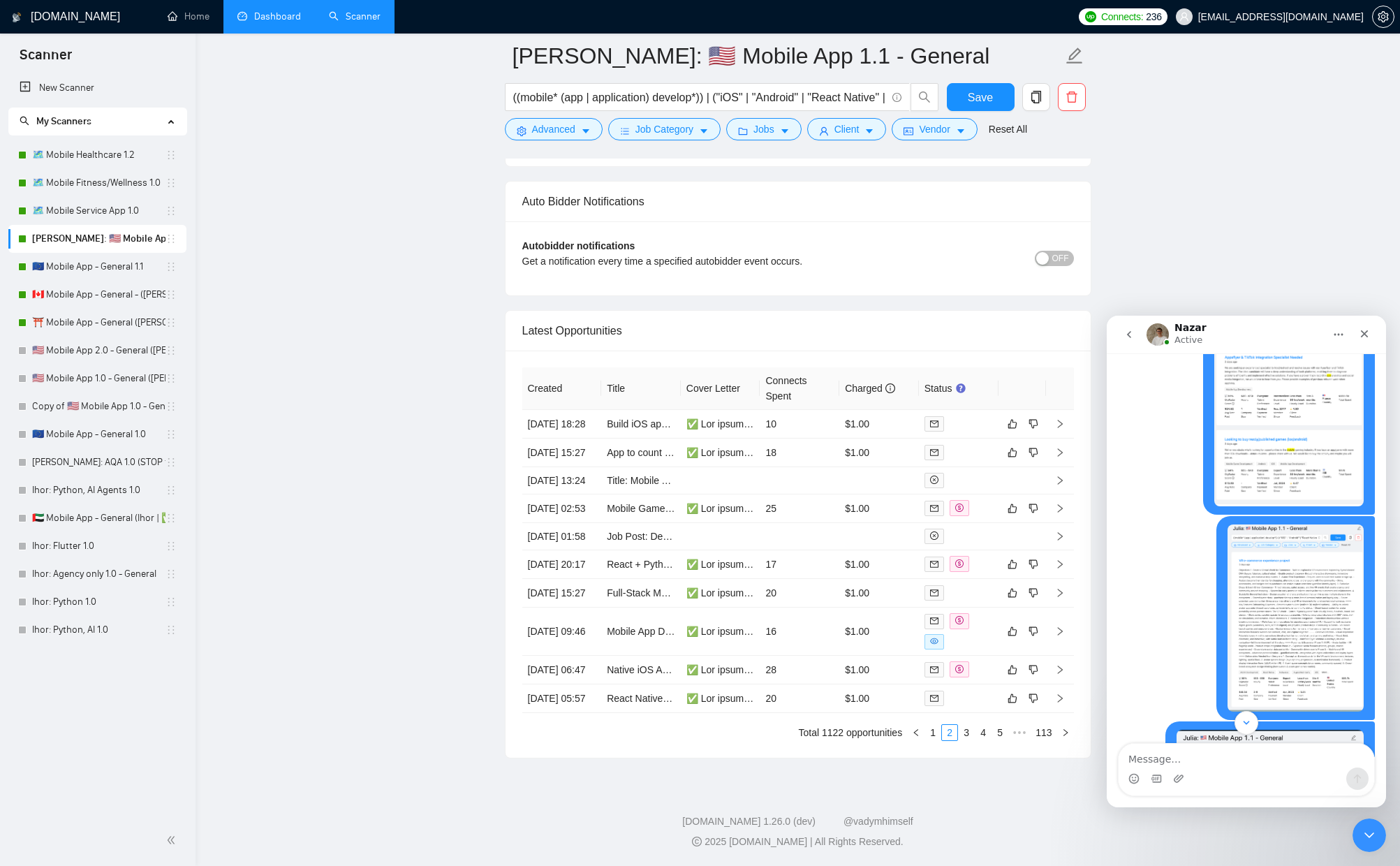
scroll to position [385, 0]
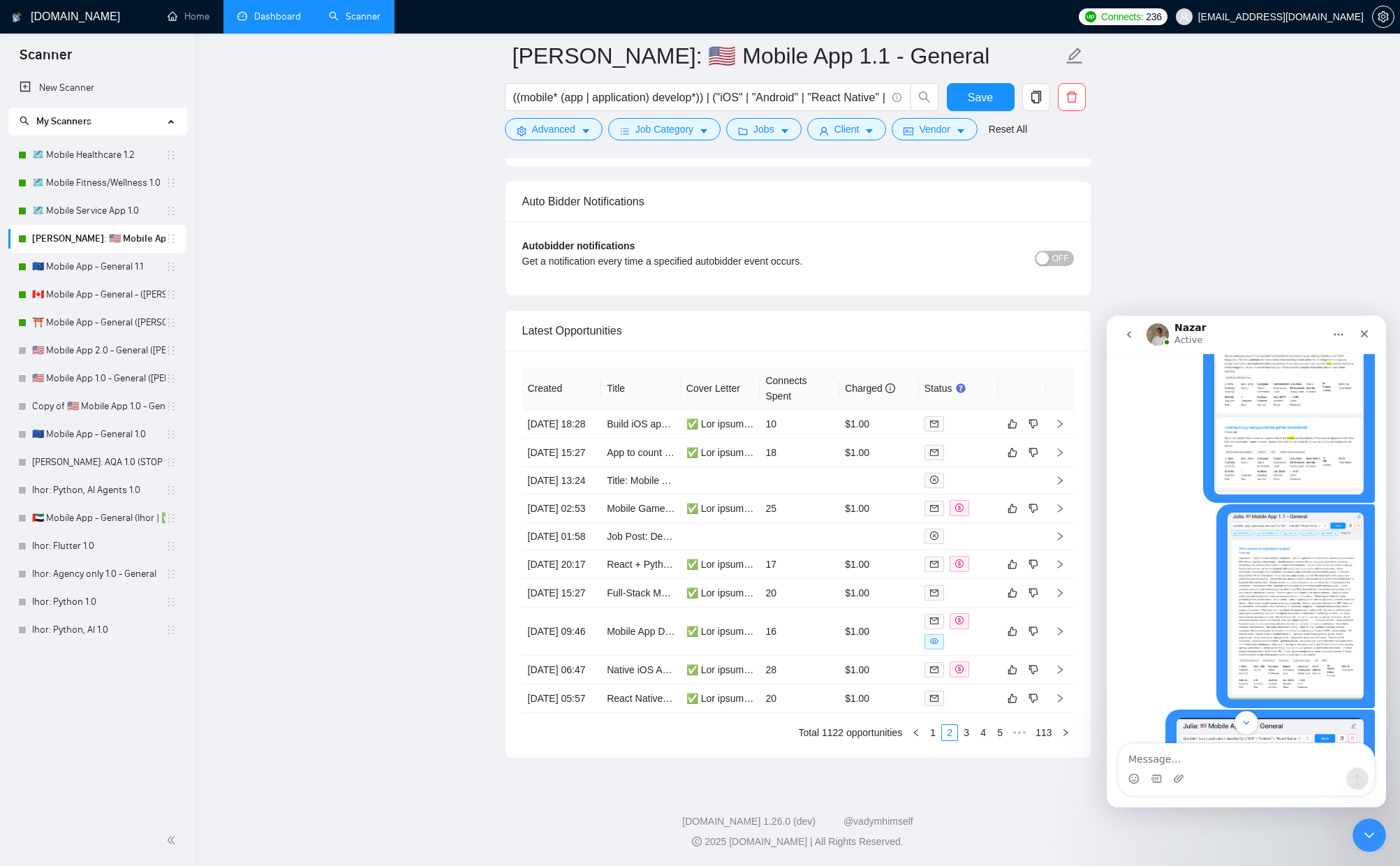
click at [1281, 580] on img "konon31031@gmail.com says…" at bounding box center [1295, 606] width 137 height 188
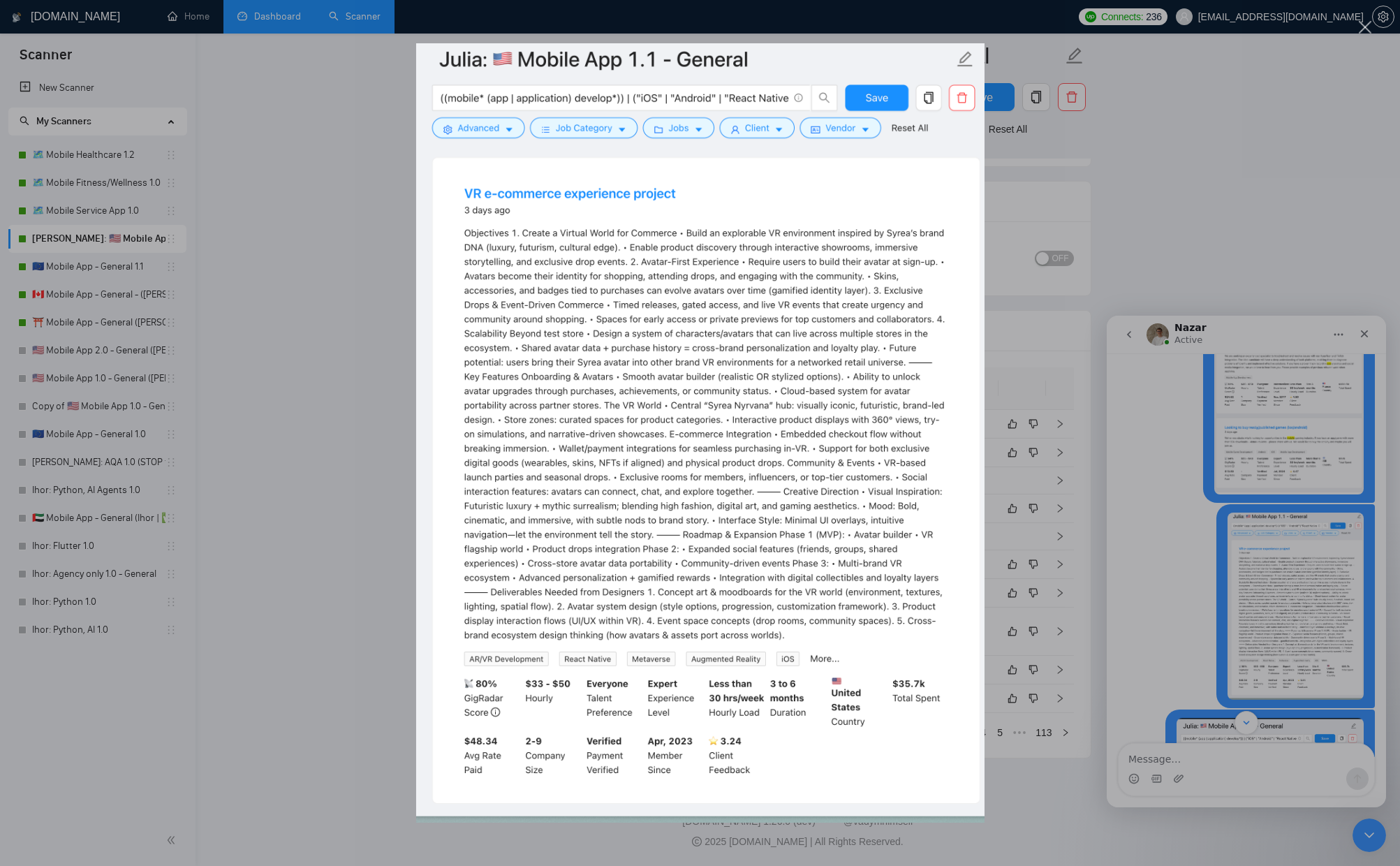
click at [1281, 580] on div "Intercom messenger" at bounding box center [700, 433] width 1400 height 866
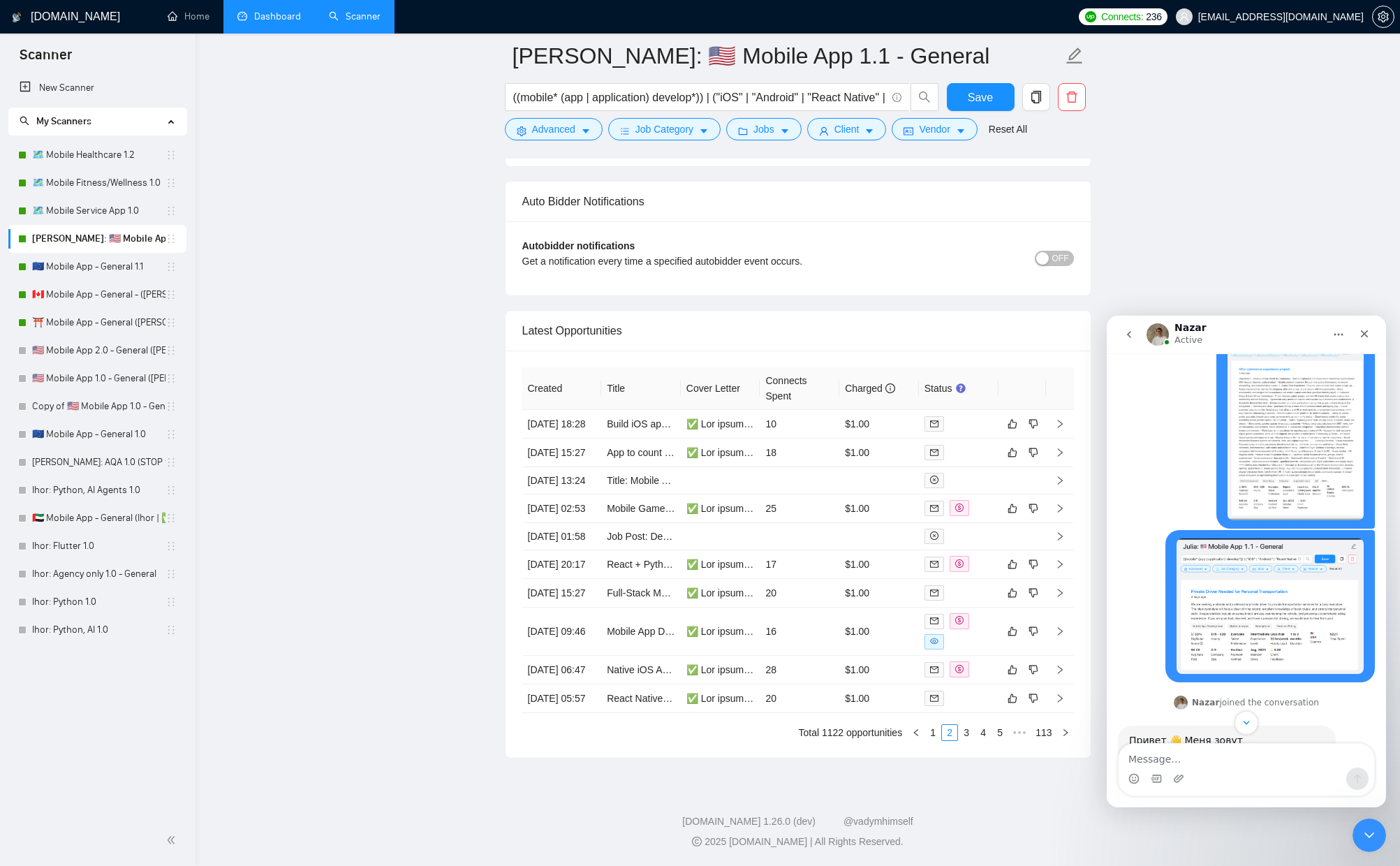
scroll to position [567, 0]
click at [1281, 580] on img "konon31031@gmail.com says…" at bounding box center [1270, 603] width 188 height 134
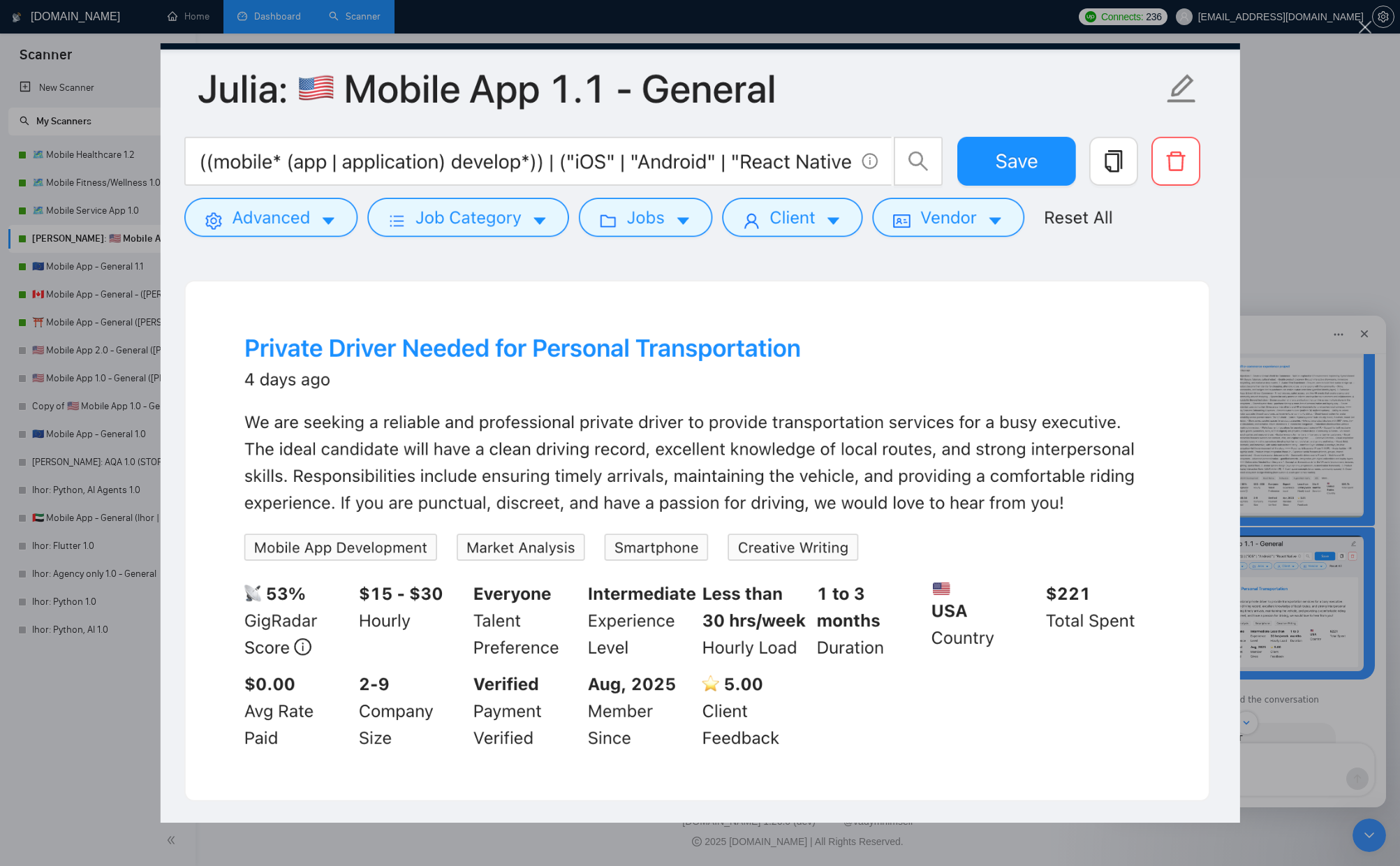
click at [36, 659] on div "Intercom messenger" at bounding box center [700, 433] width 1400 height 866
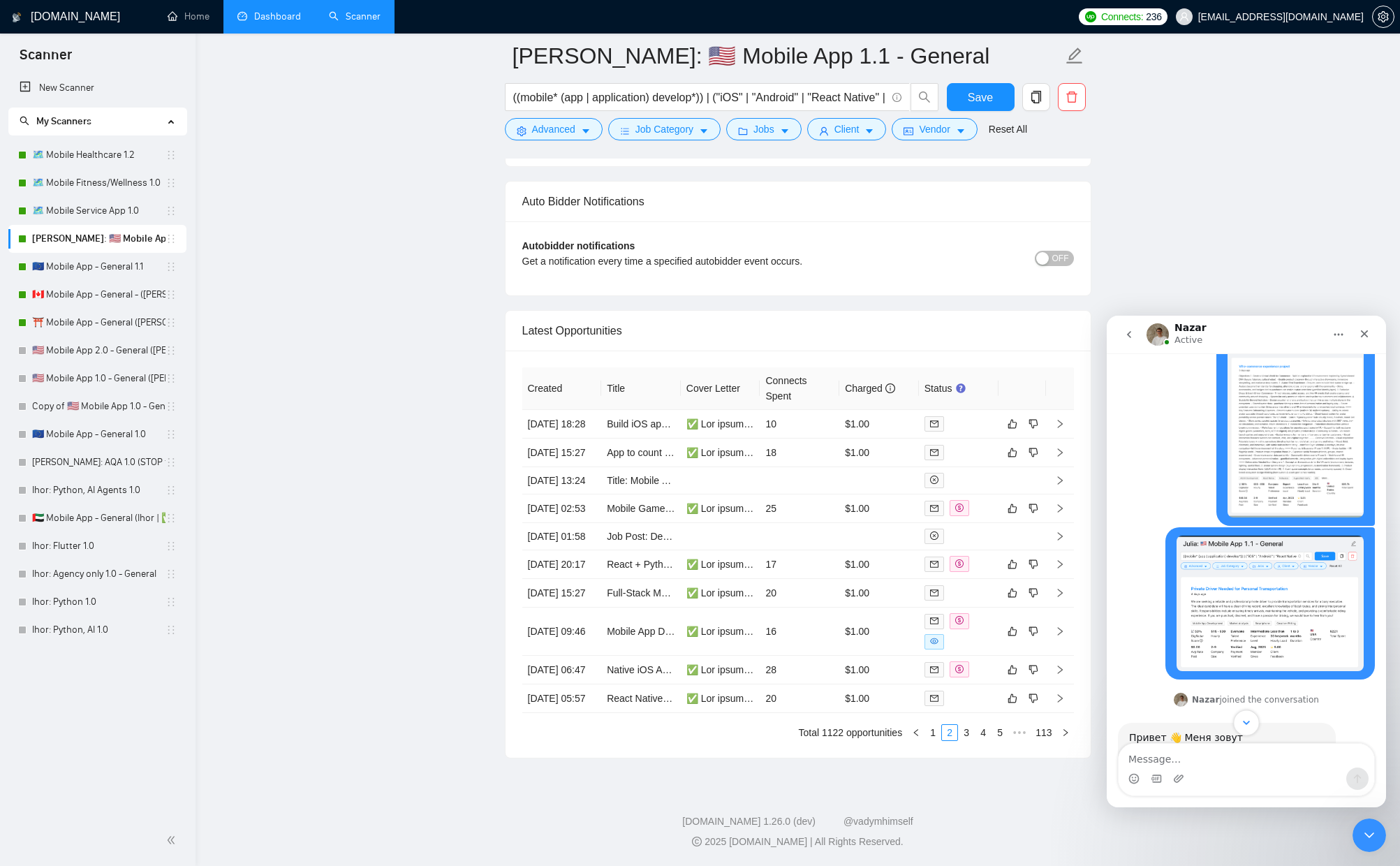
click at [1250, 717] on icon "Scroll to bottom" at bounding box center [1246, 722] width 12 height 12
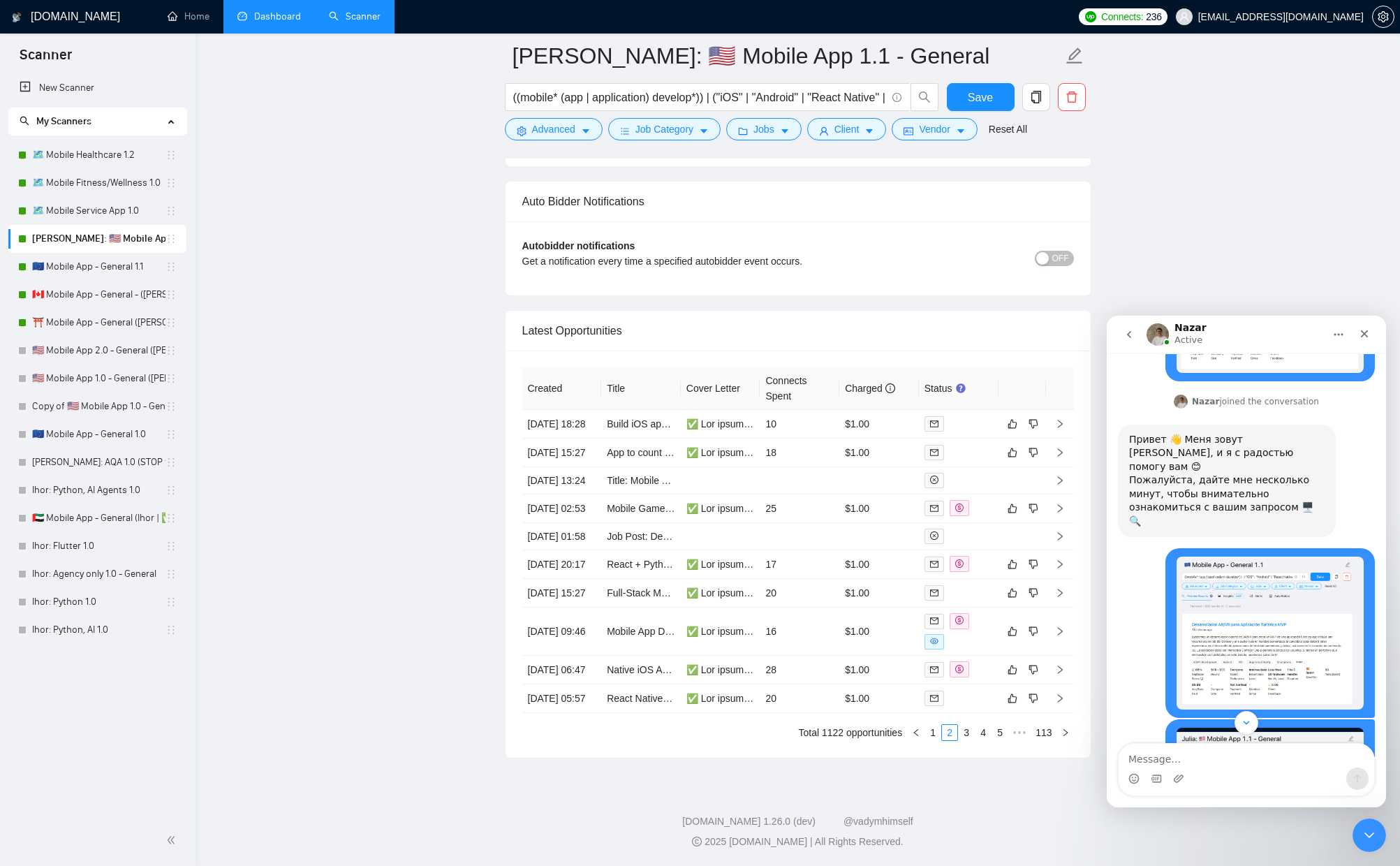
scroll to position [866, 0]
click at [1365, 828] on icon "Close Intercom Messenger" at bounding box center [1367, 833] width 17 height 17
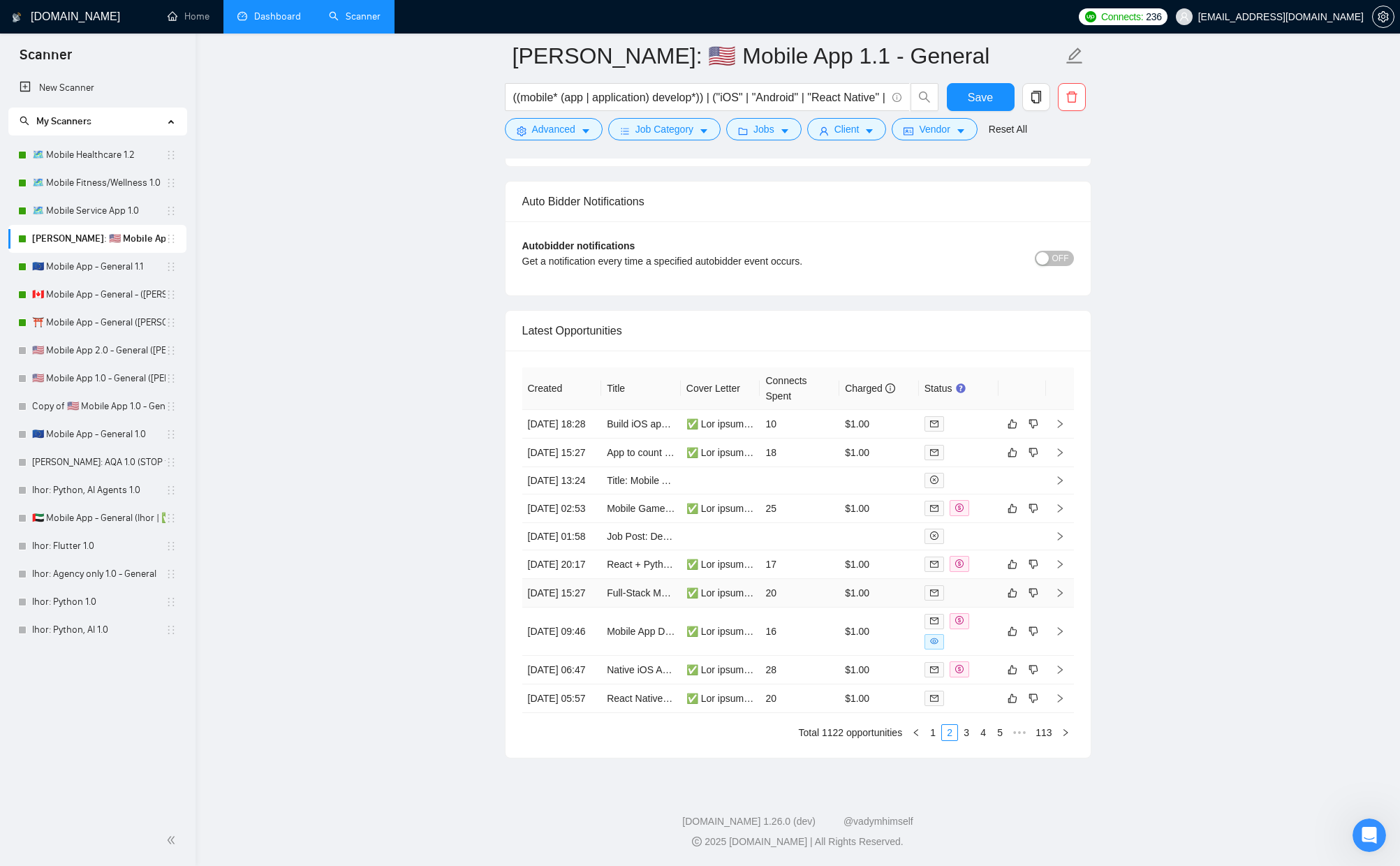
scroll to position [1194, 0]
click at [1364, 834] on icon "Open Intercom Messenger" at bounding box center [1367, 833] width 23 height 23
